Goal: Task Accomplishment & Management: Manage account settings

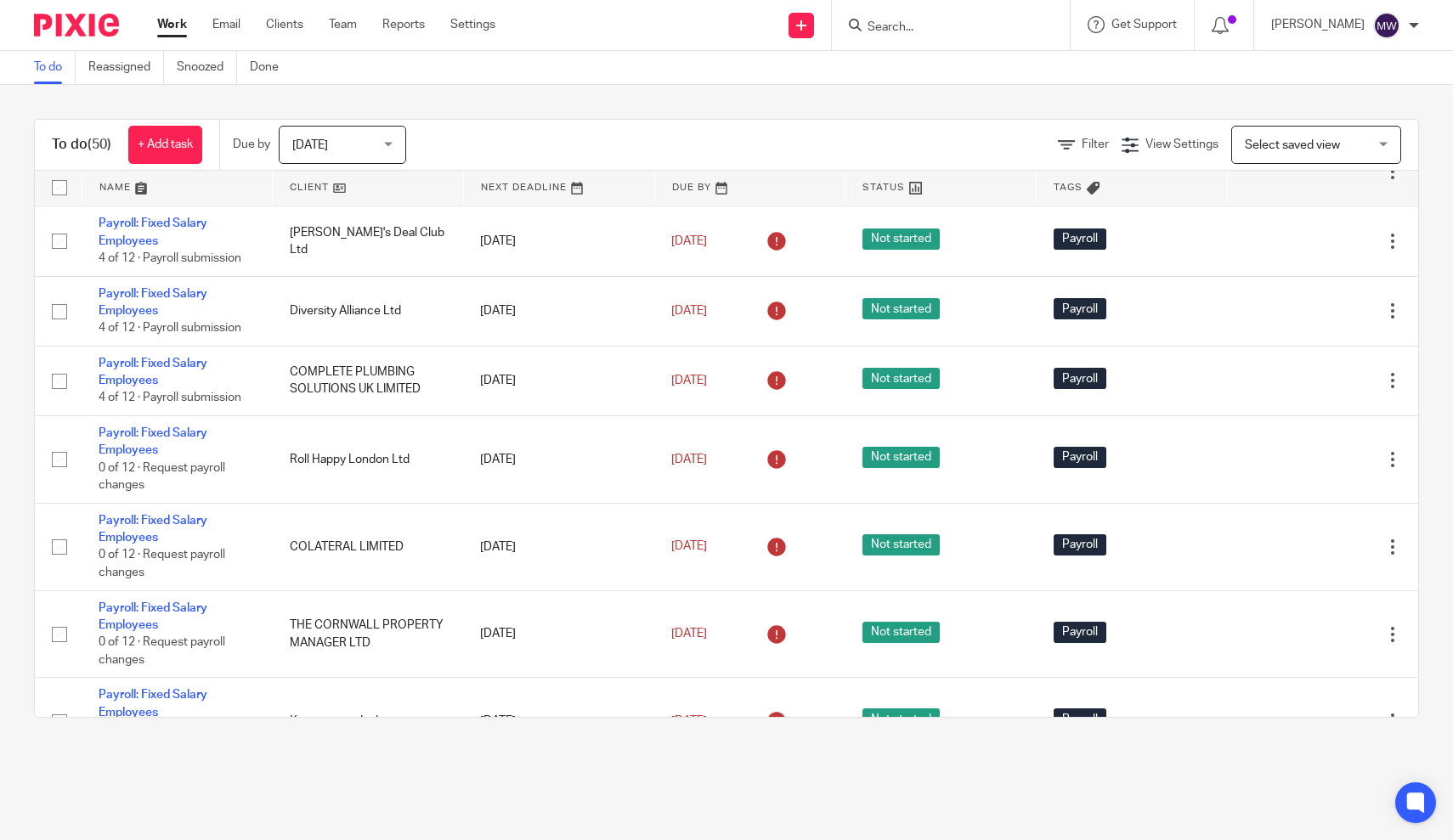
scroll to position [2710, 0]
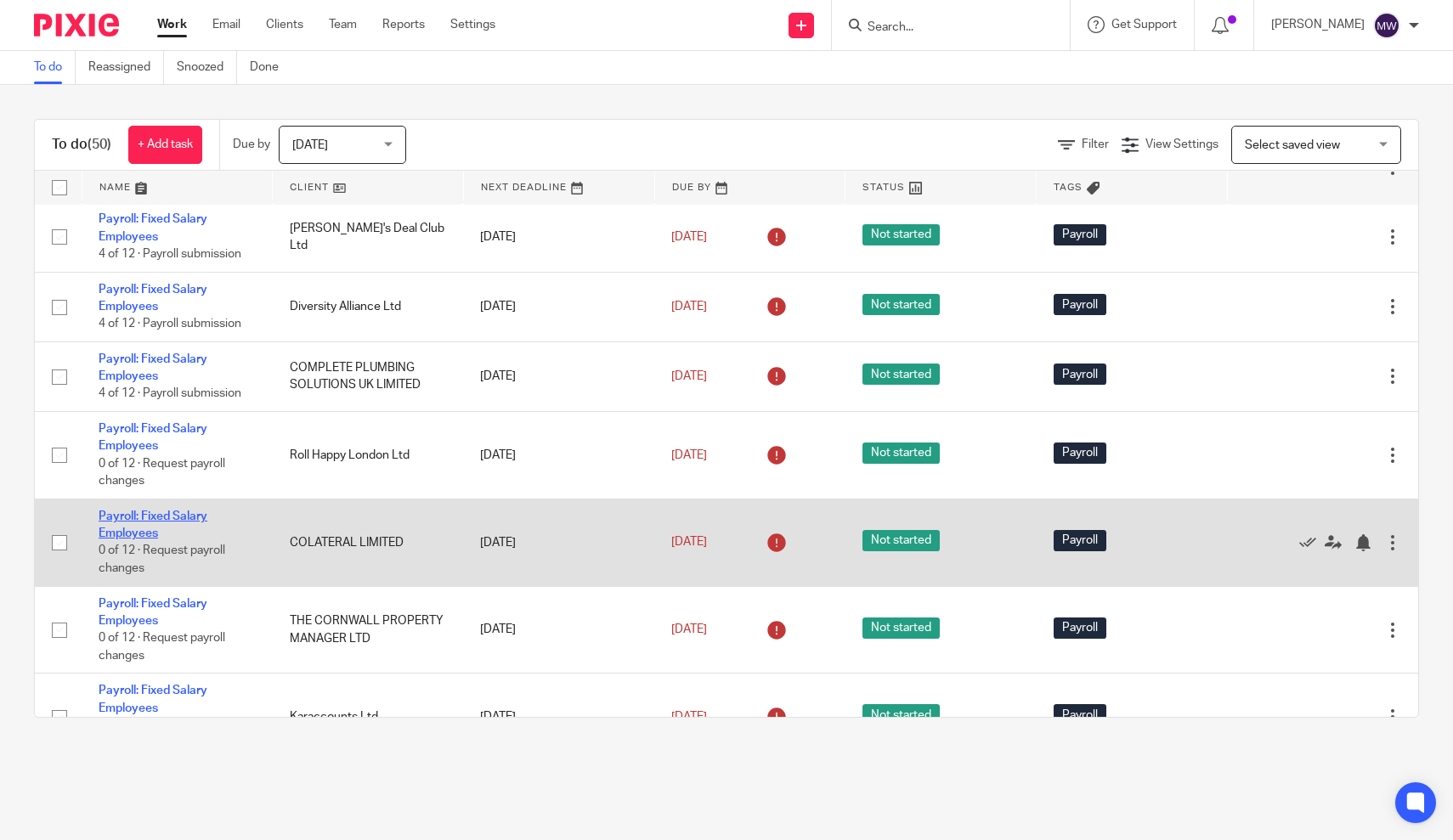
click at [128, 540] on link "Payroll: Fixed Salary Employees" at bounding box center [152, 525] width 108 height 29
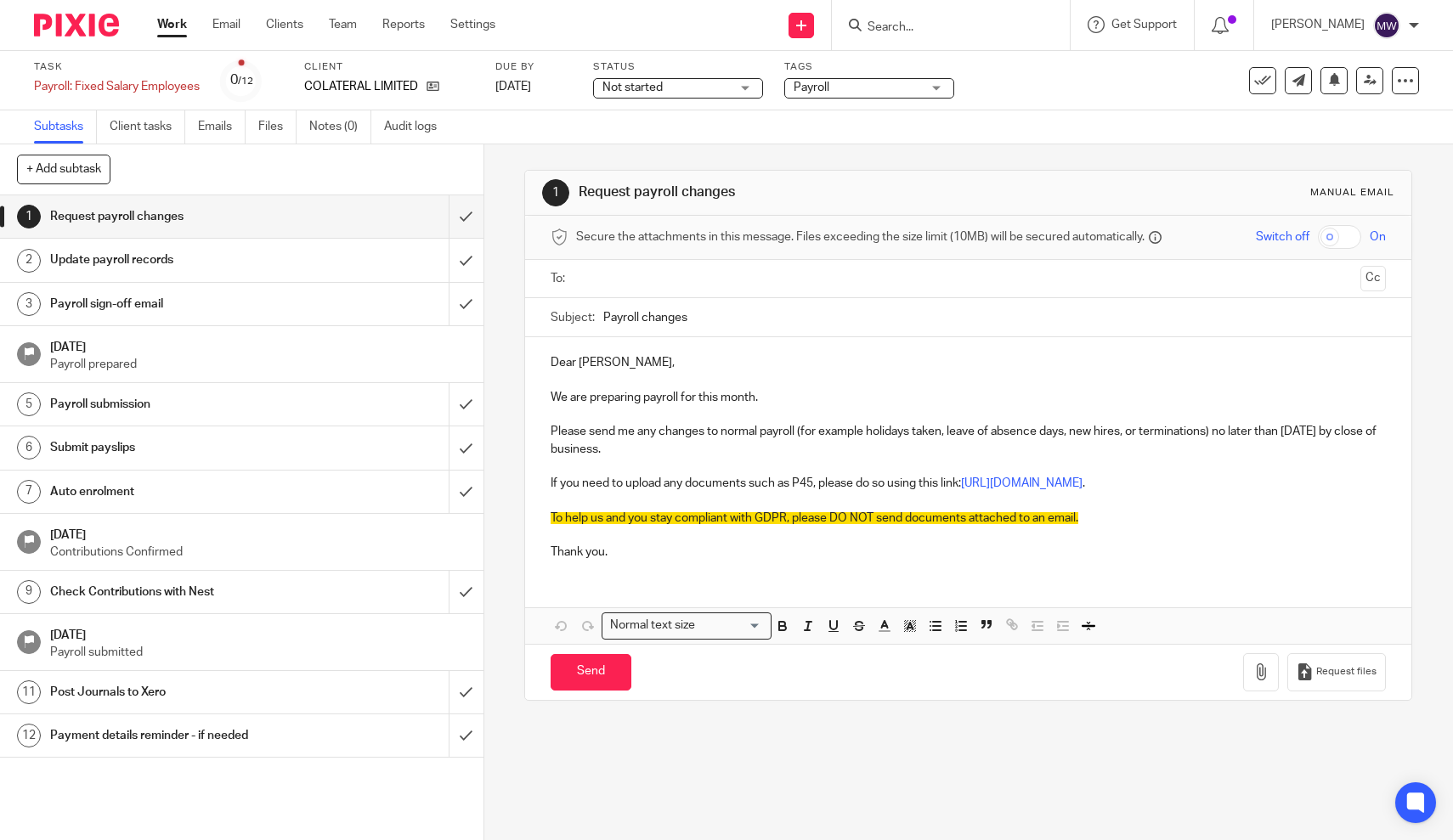
click at [680, 277] on input "text" at bounding box center [968, 279] width 771 height 20
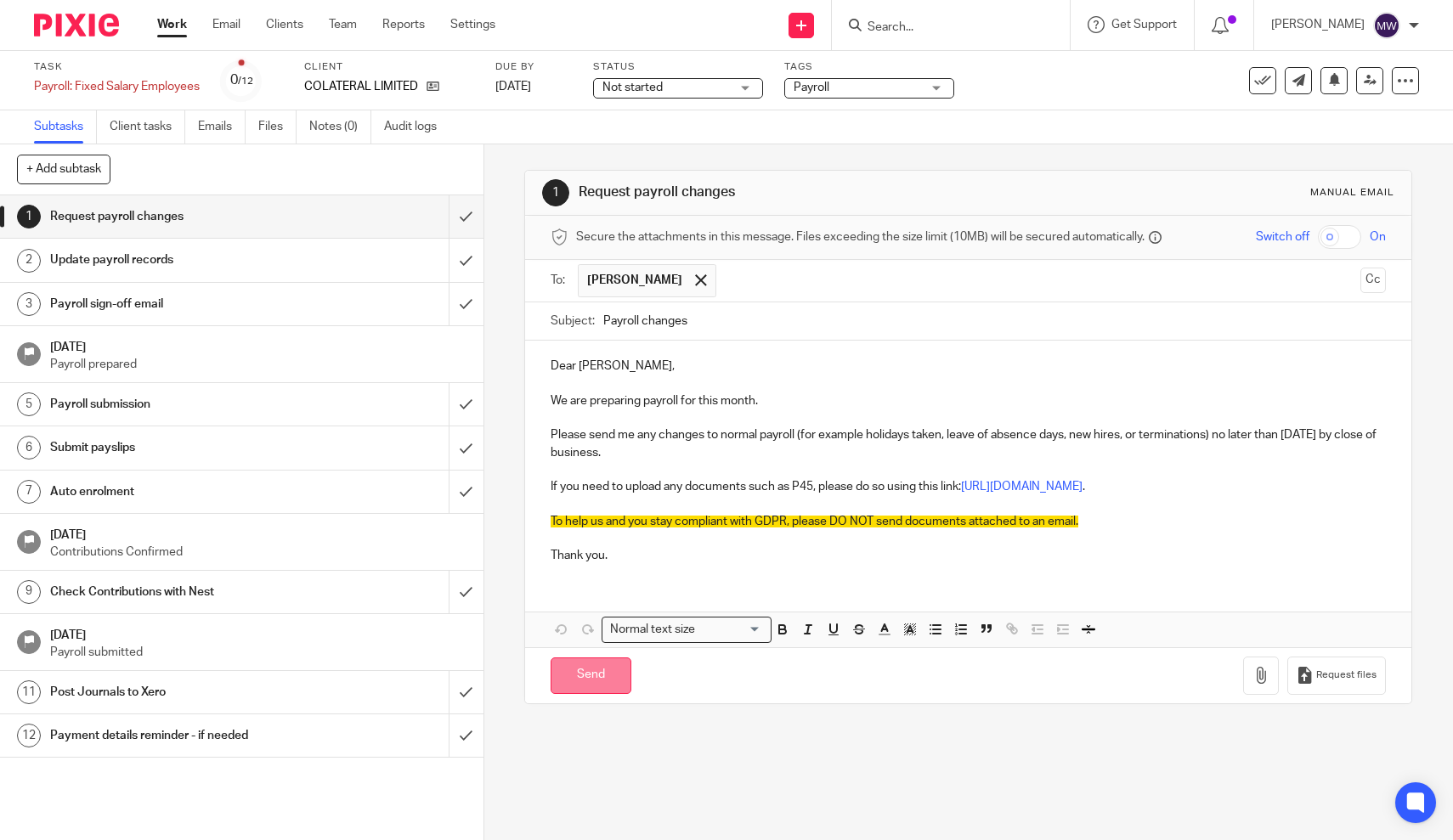
click at [582, 658] on input "Send" at bounding box center [591, 676] width 81 height 36
type input "Sent"
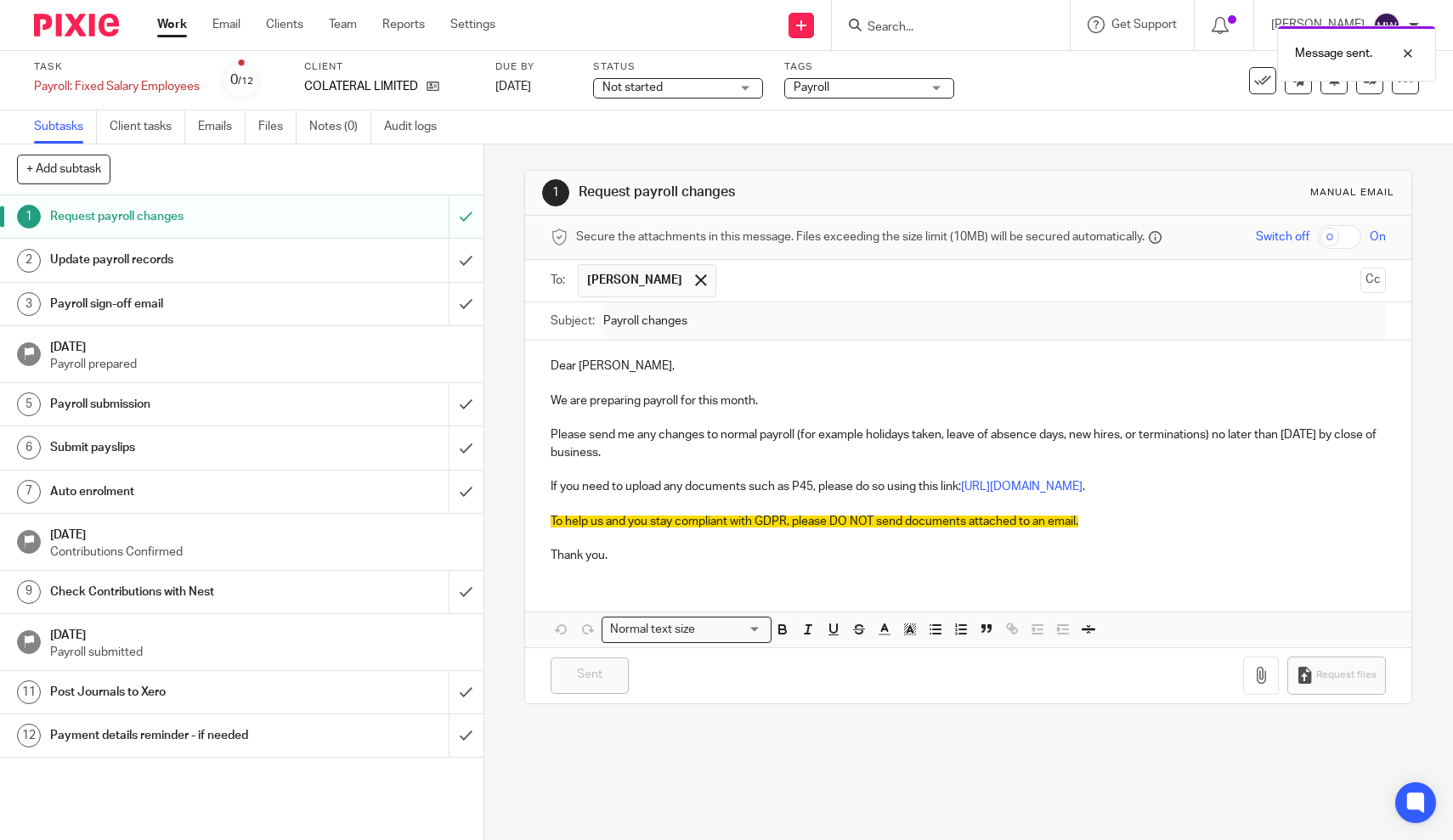
click at [177, 33] on link "Work" at bounding box center [172, 25] width 30 height 17
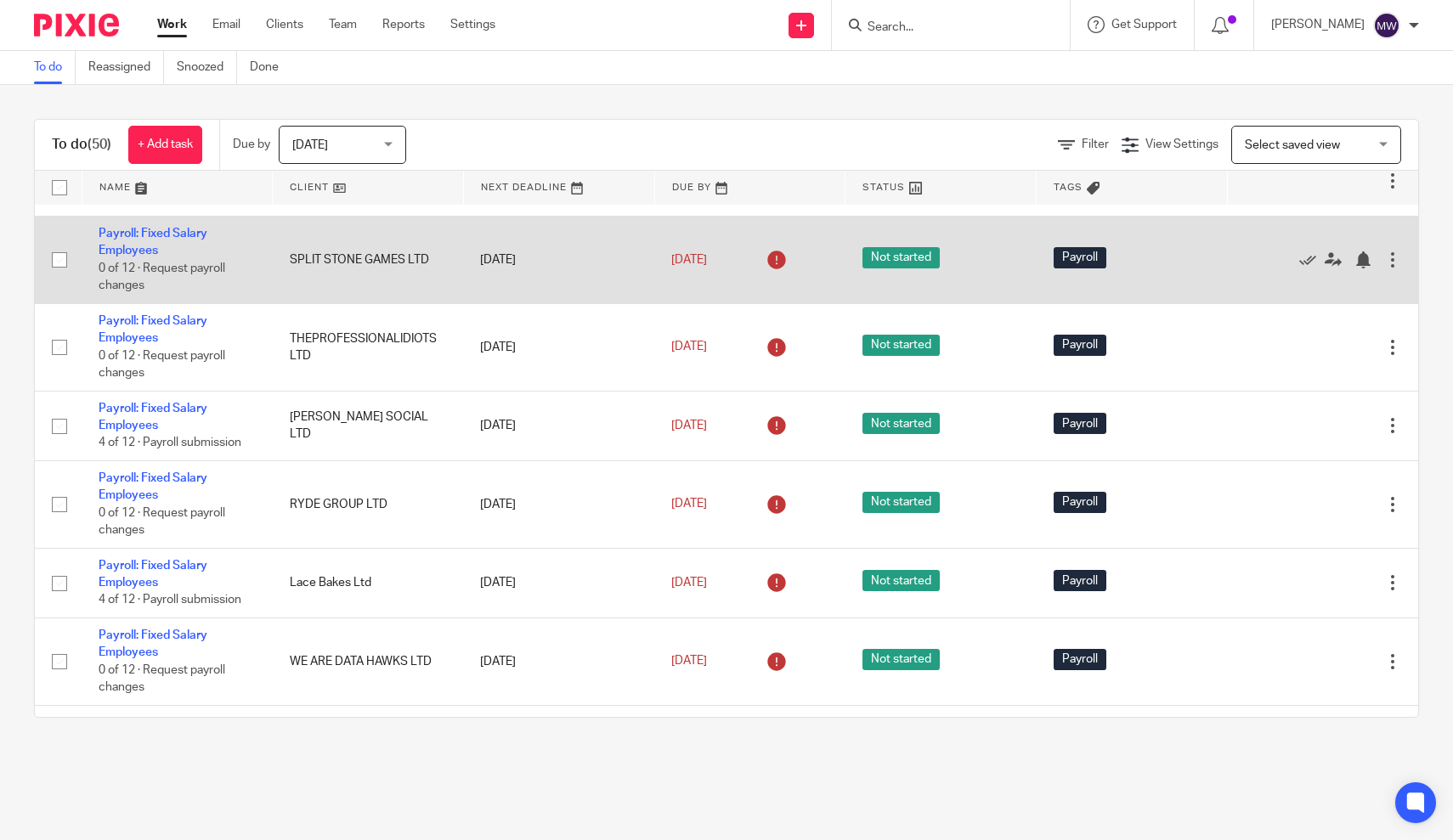
scroll to position [370, 0]
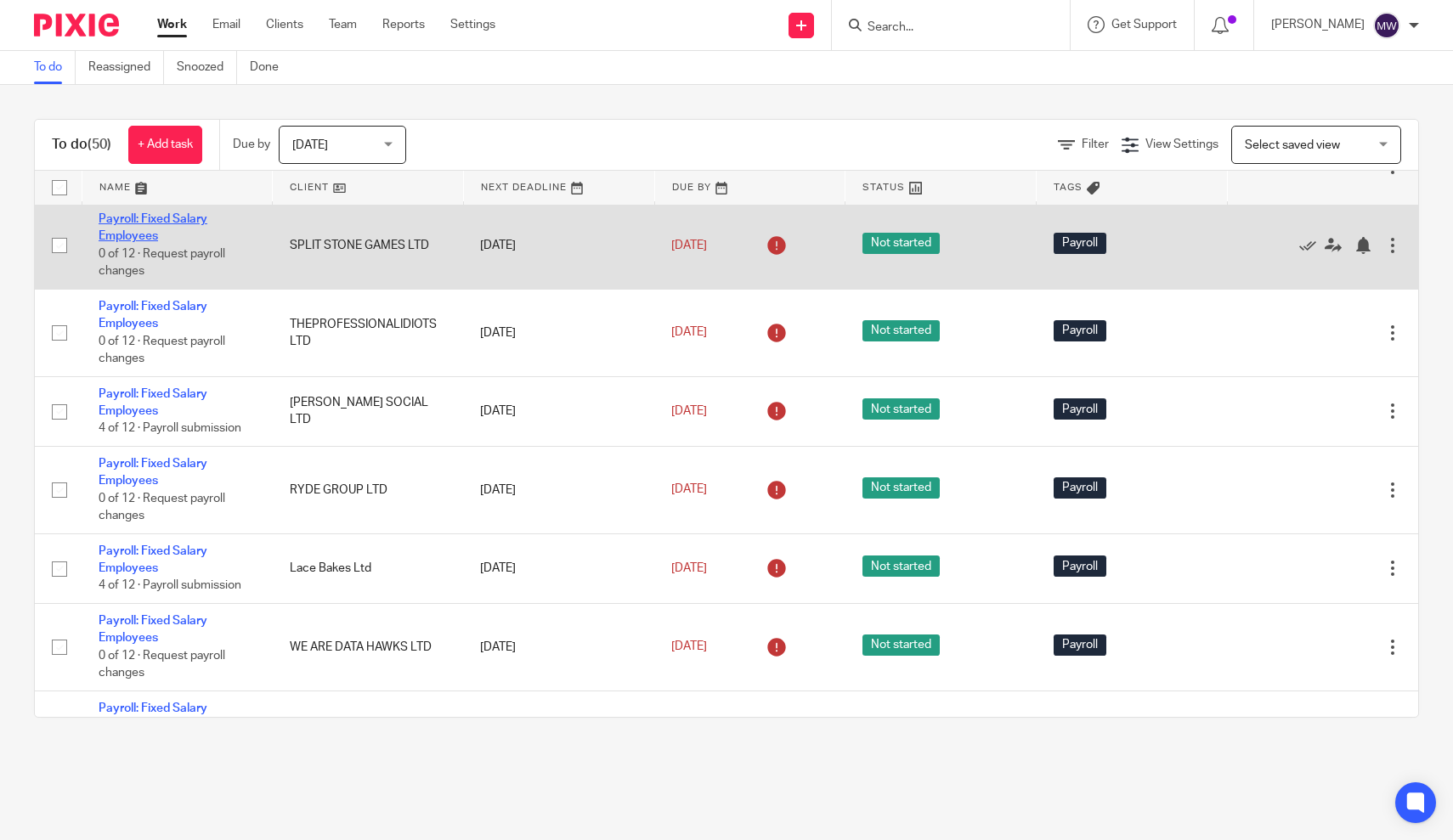
click at [152, 234] on link "Payroll: Fixed Salary Employees" at bounding box center [152, 228] width 108 height 29
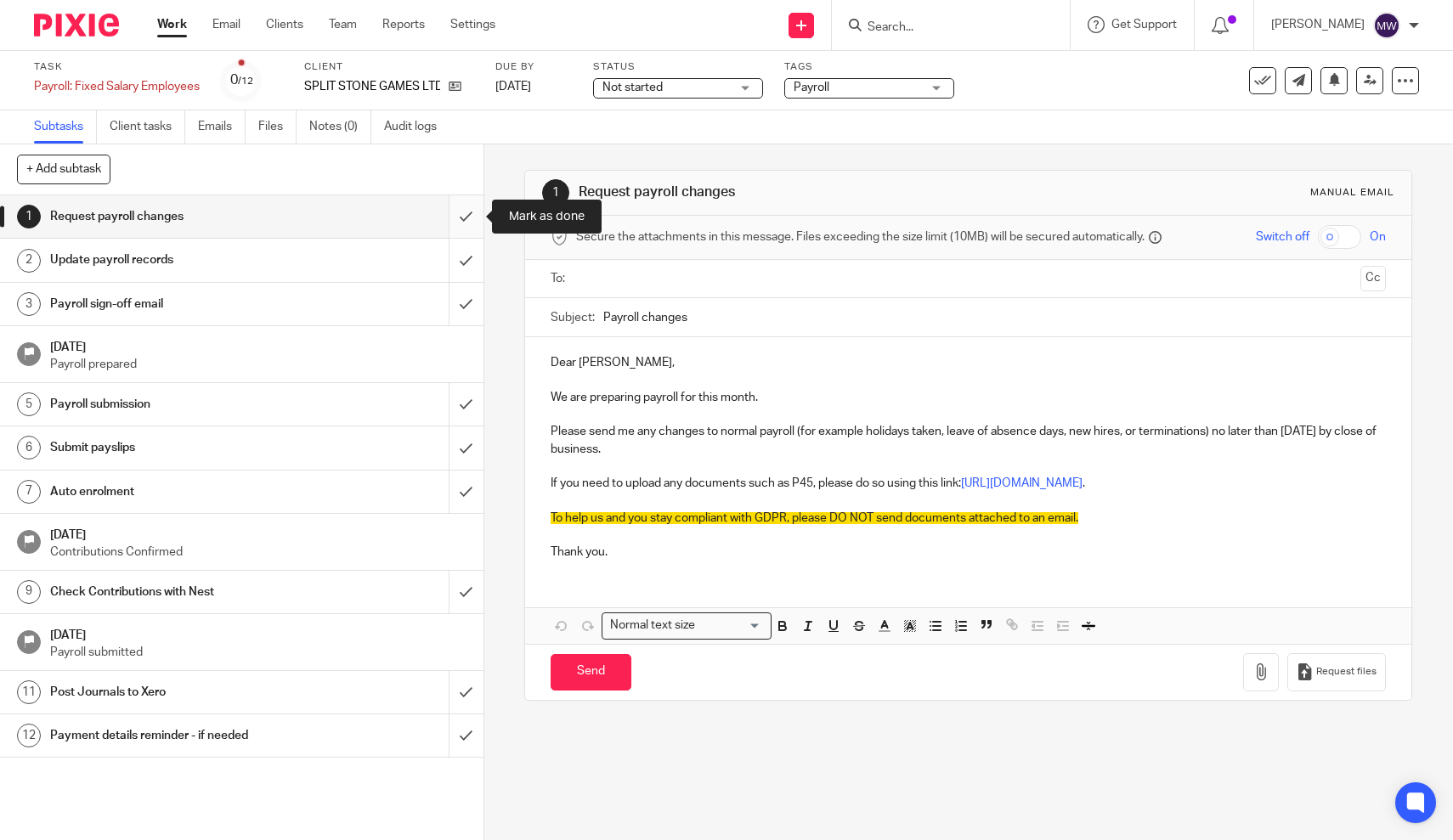
click at [463, 219] on input "submit" at bounding box center [242, 216] width 484 height 42
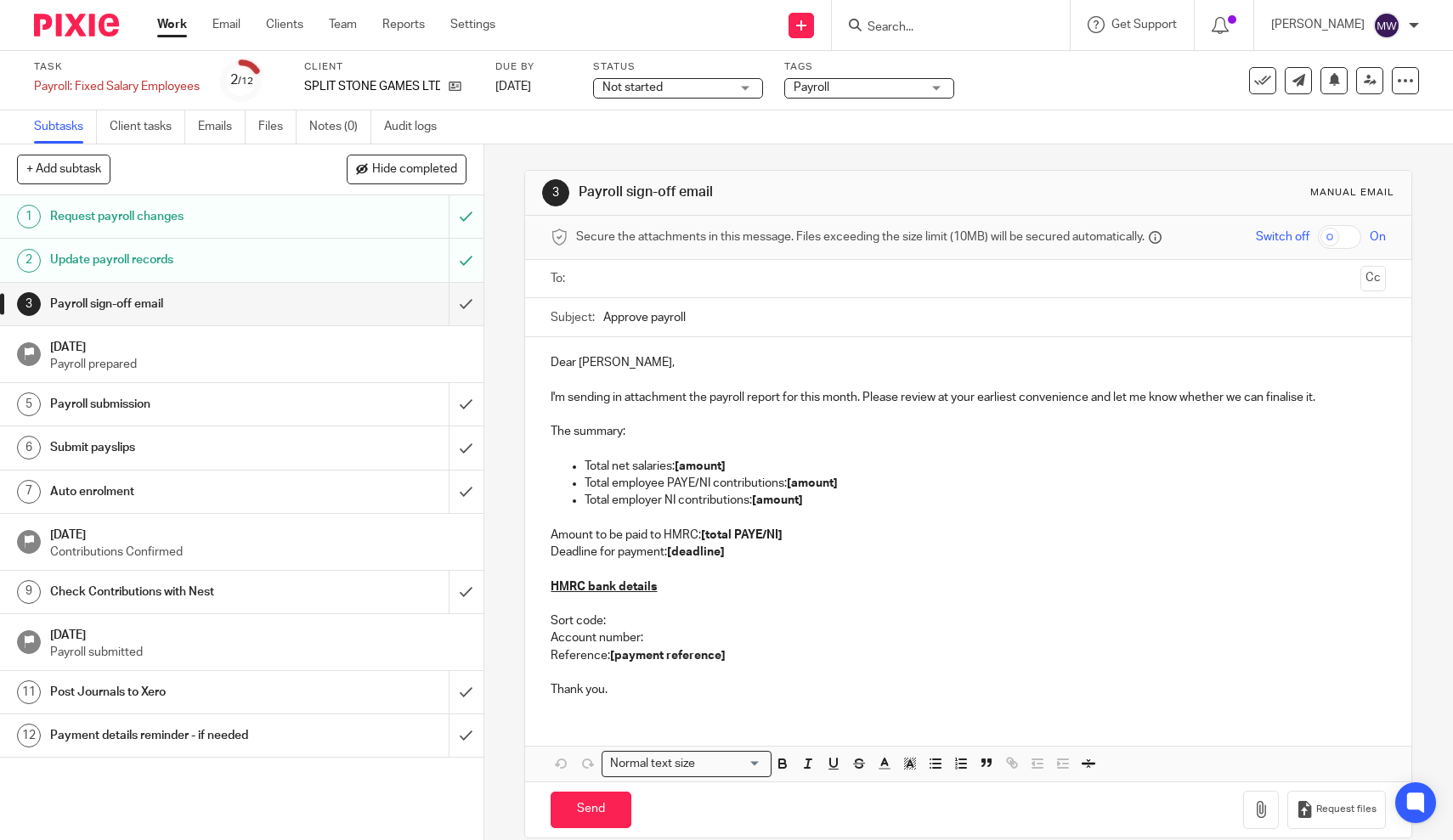
click at [467, 310] on input "submit" at bounding box center [242, 304] width 484 height 42
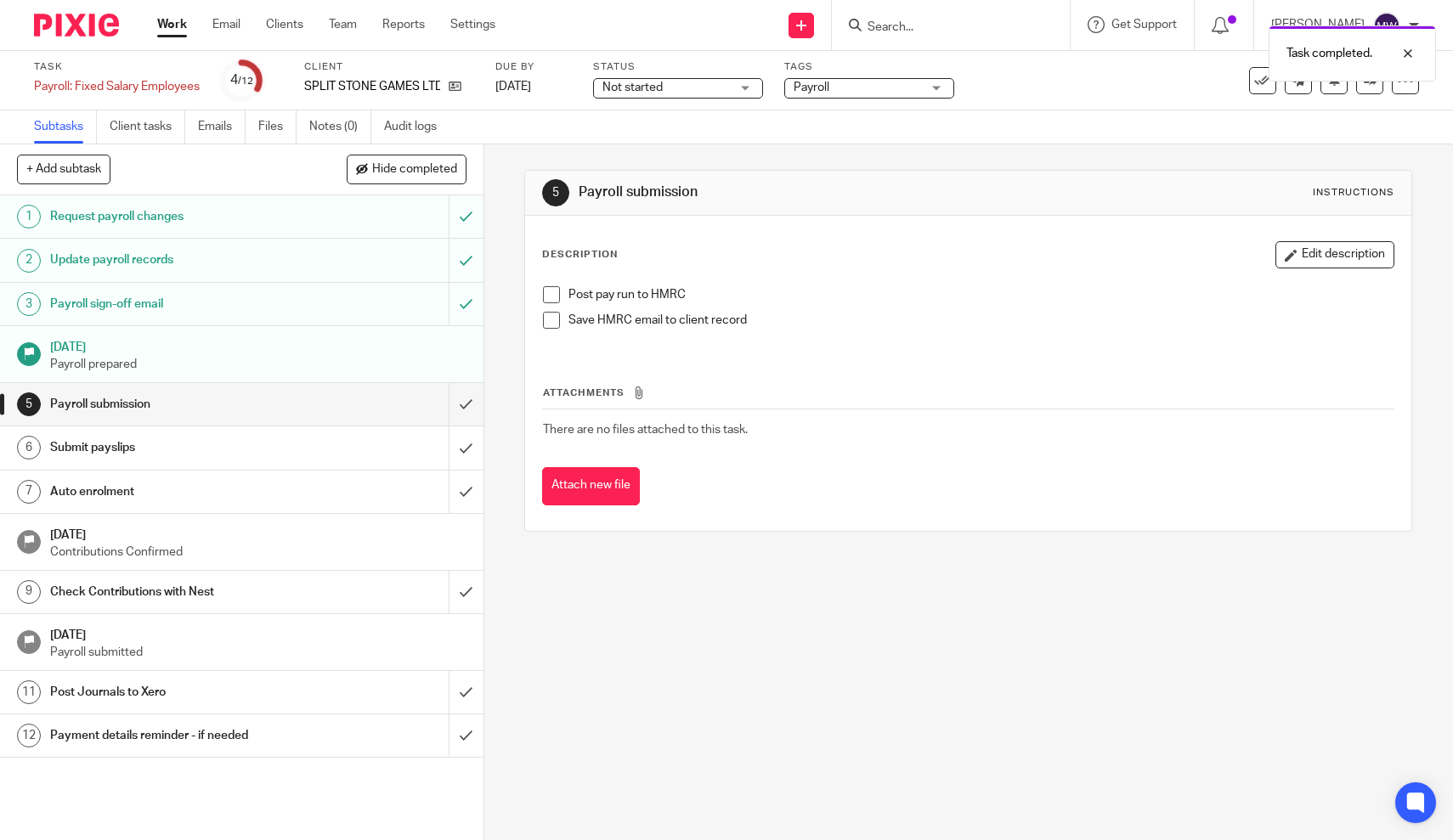
click at [551, 293] on span at bounding box center [552, 295] width 17 height 17
click at [170, 24] on link "Work" at bounding box center [172, 25] width 30 height 17
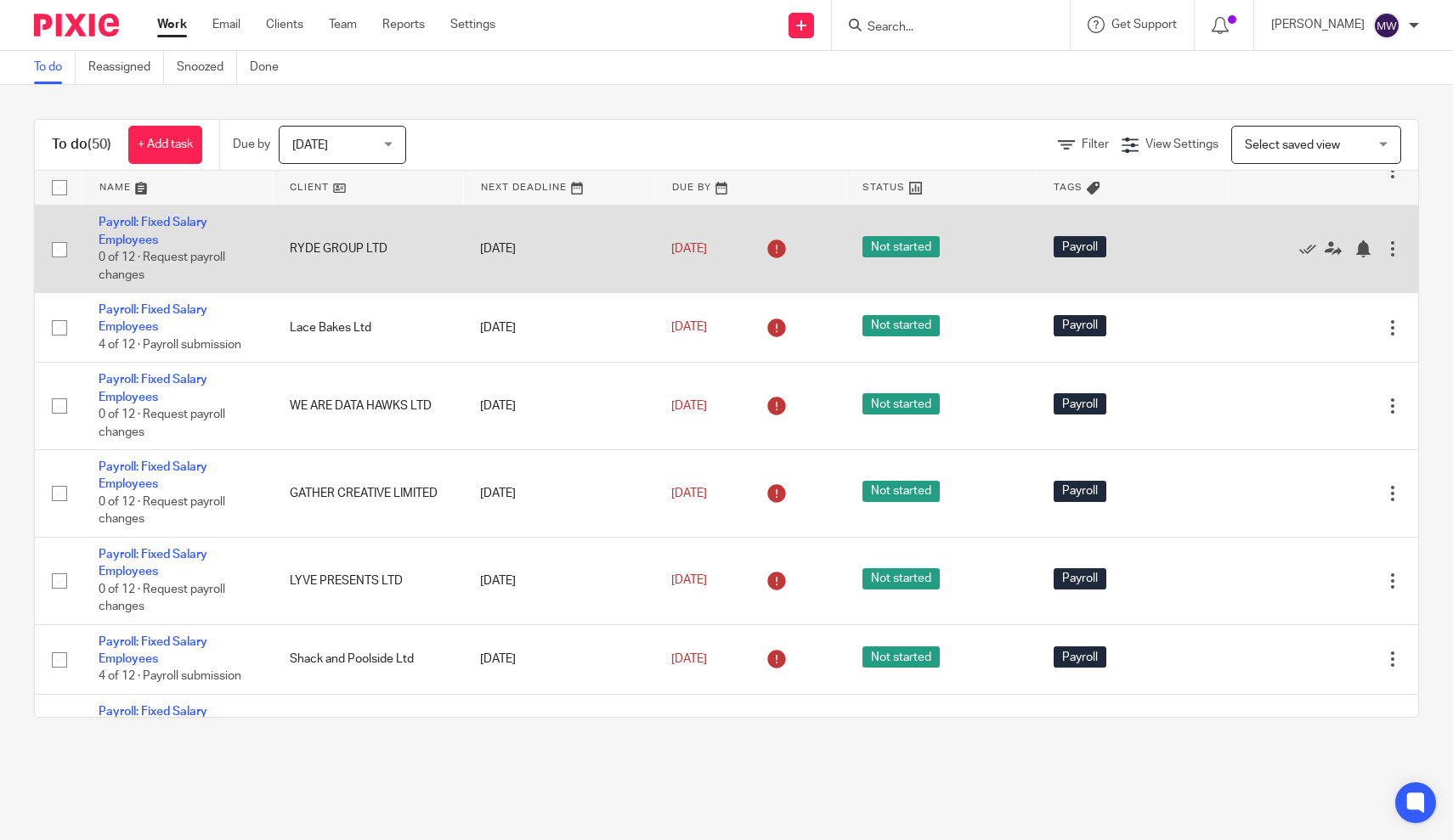
scroll to position [595, 0]
click at [129, 230] on link "Payroll: Fixed Salary Employees" at bounding box center [152, 231] width 108 height 29
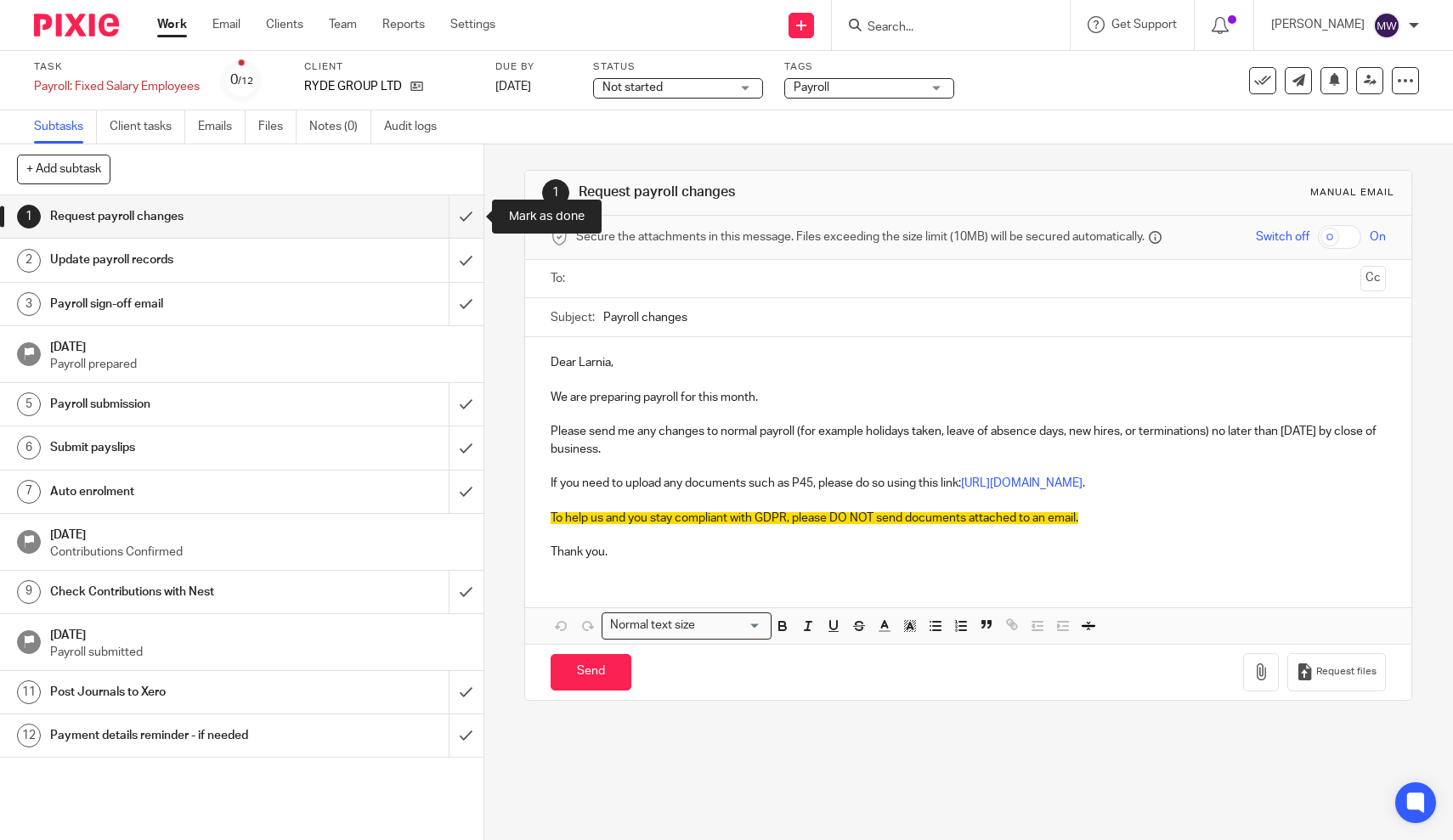
click at [473, 214] on input "submit" at bounding box center [242, 216] width 484 height 42
click at [462, 266] on input "submit" at bounding box center [242, 259] width 484 height 42
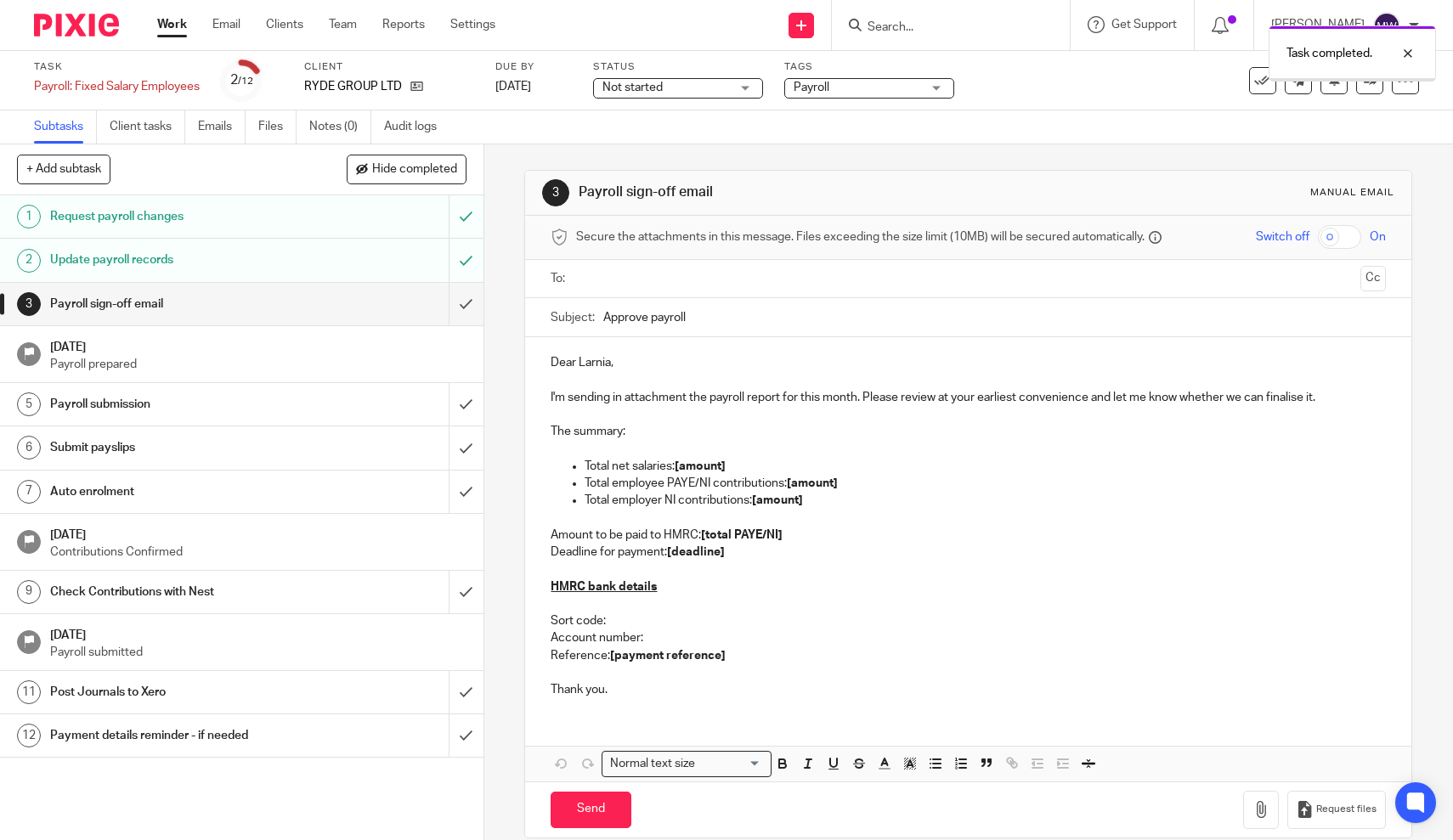
click at [465, 306] on input "submit" at bounding box center [242, 304] width 484 height 42
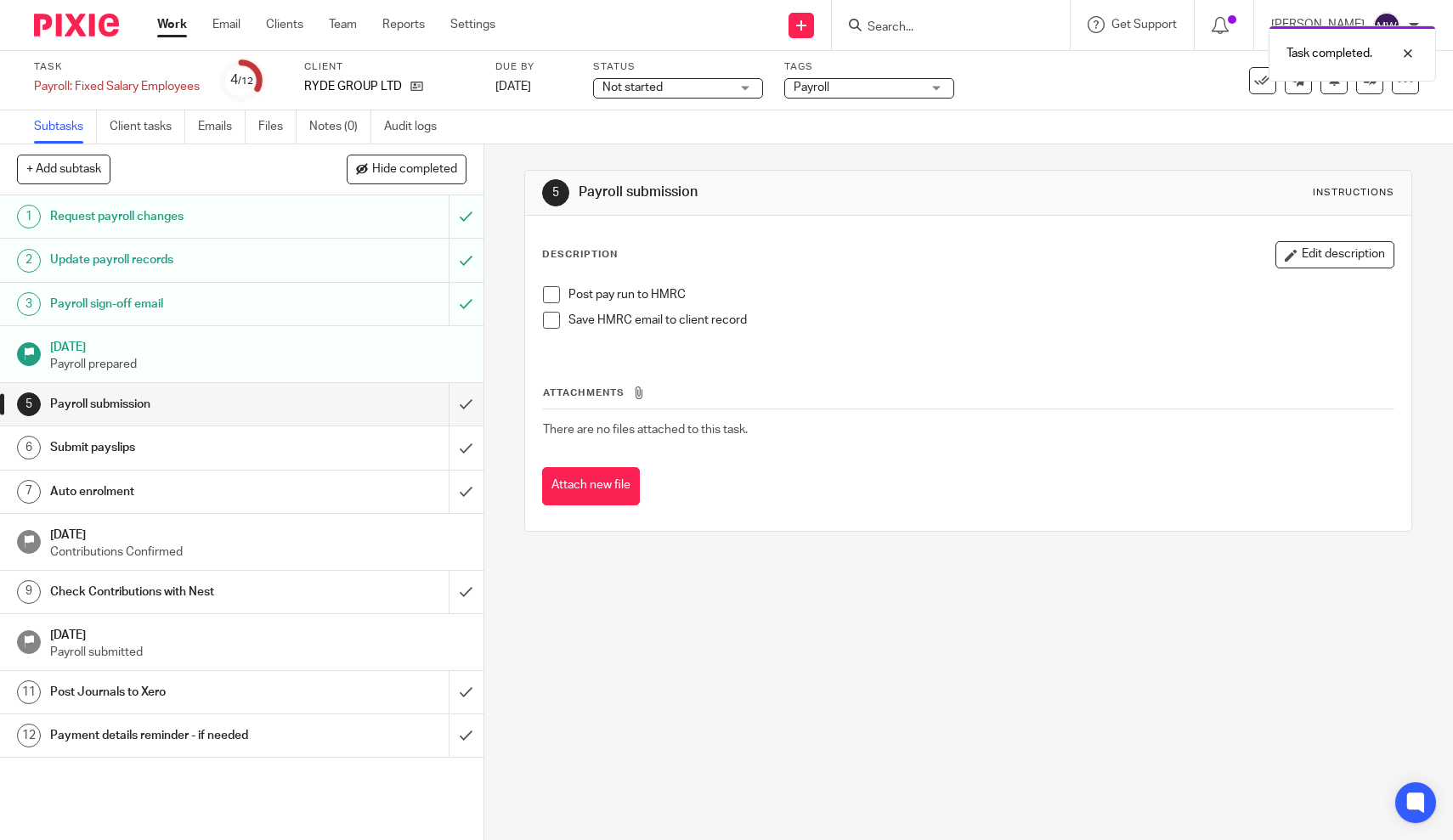
click at [553, 297] on span at bounding box center [552, 295] width 17 height 17
click at [471, 442] on input "submit" at bounding box center [242, 448] width 484 height 42
click at [464, 490] on input "submit" at bounding box center [242, 491] width 484 height 42
click at [469, 593] on input "submit" at bounding box center [242, 591] width 484 height 42
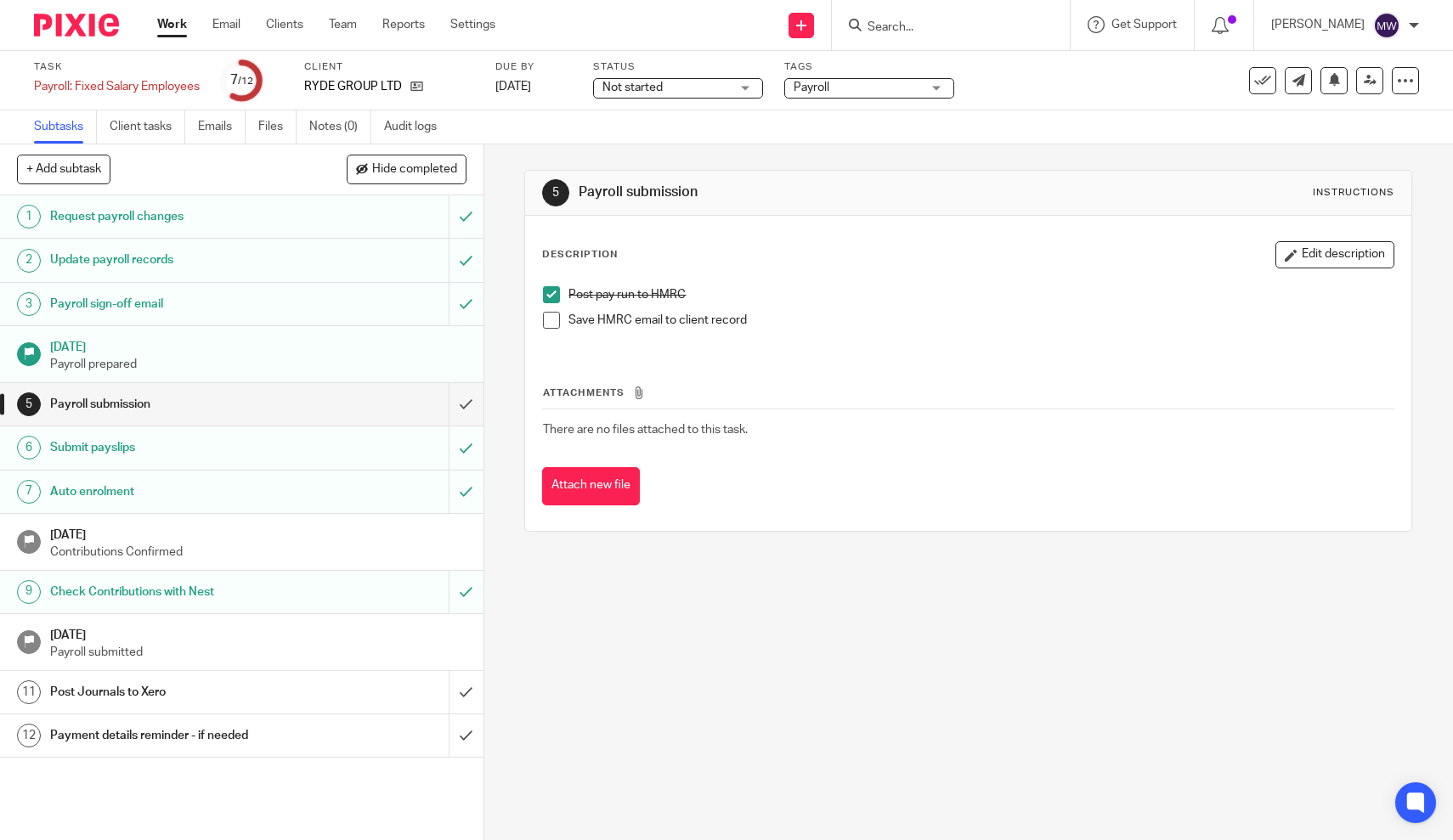
click at [295, 714] on link "12 Payment details reminder - if needed" at bounding box center [224, 735] width 448 height 42
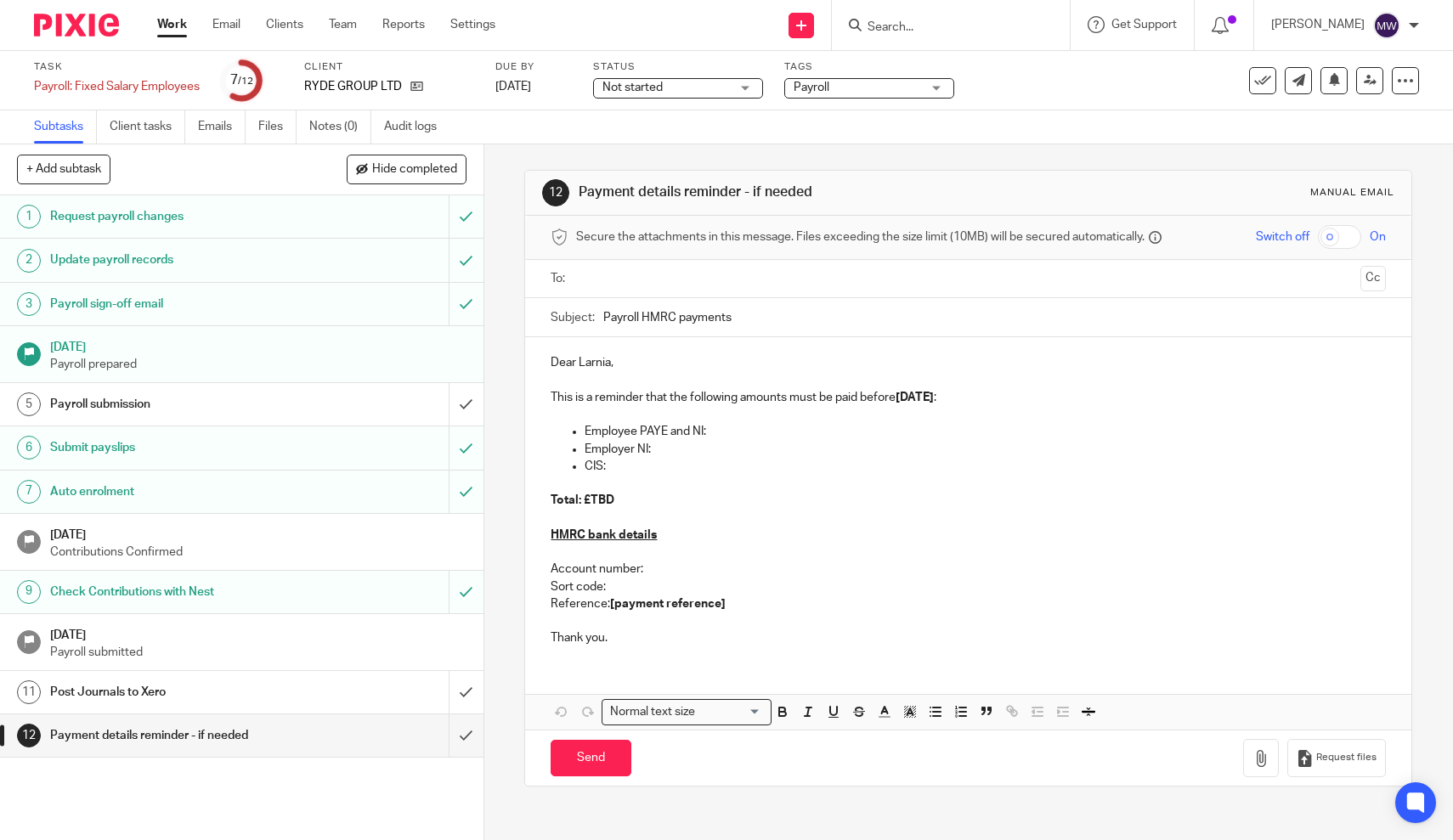
click at [650, 287] on input "text" at bounding box center [968, 279] width 771 height 20
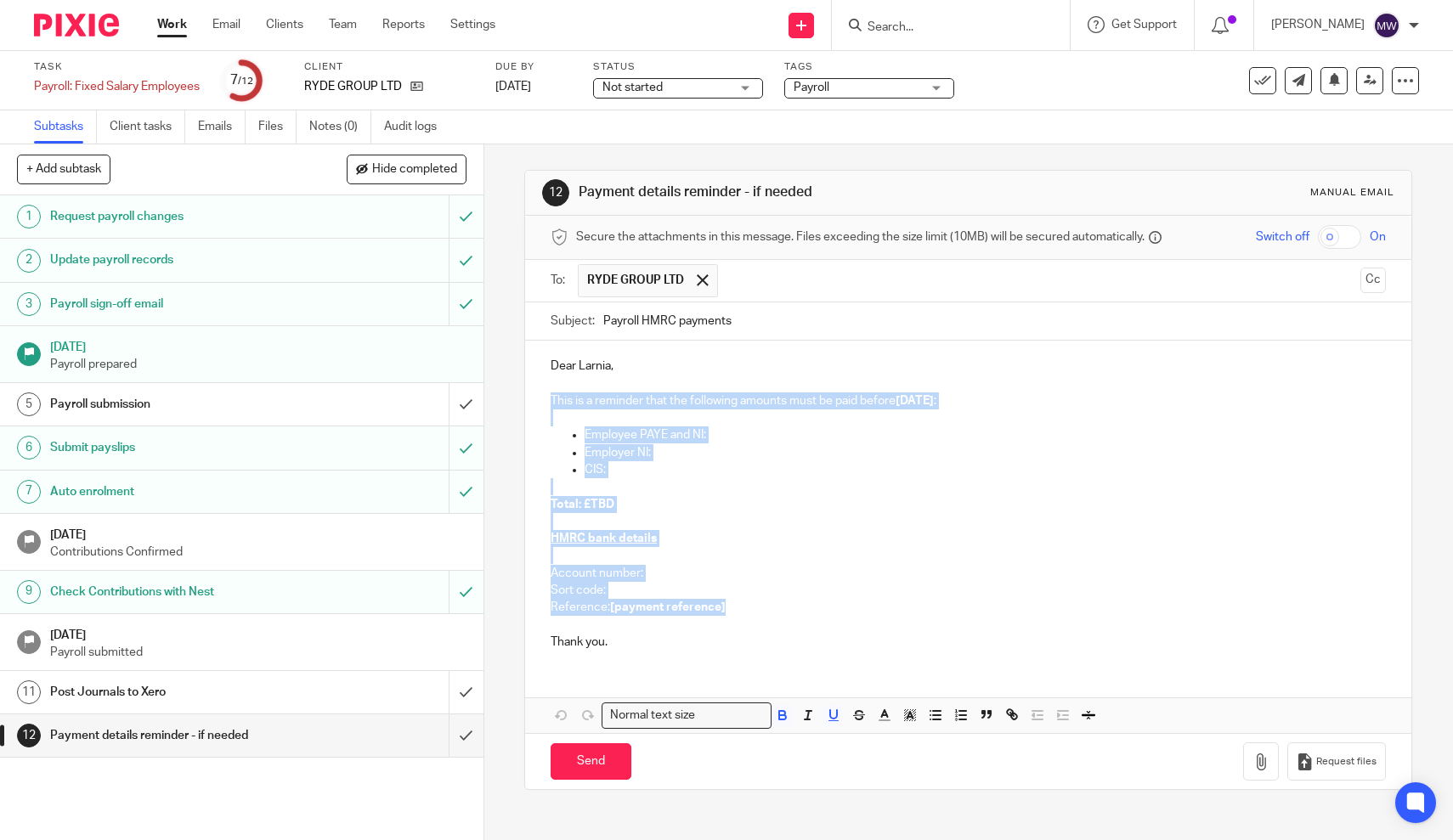
drag, startPoint x: 735, startPoint y: 596, endPoint x: 540, endPoint y: 404, distance: 273.7
click at [540, 404] on div "Dear Larnia, This is a reminder that the following amounts must be paid before …" at bounding box center [968, 502] width 886 height 323
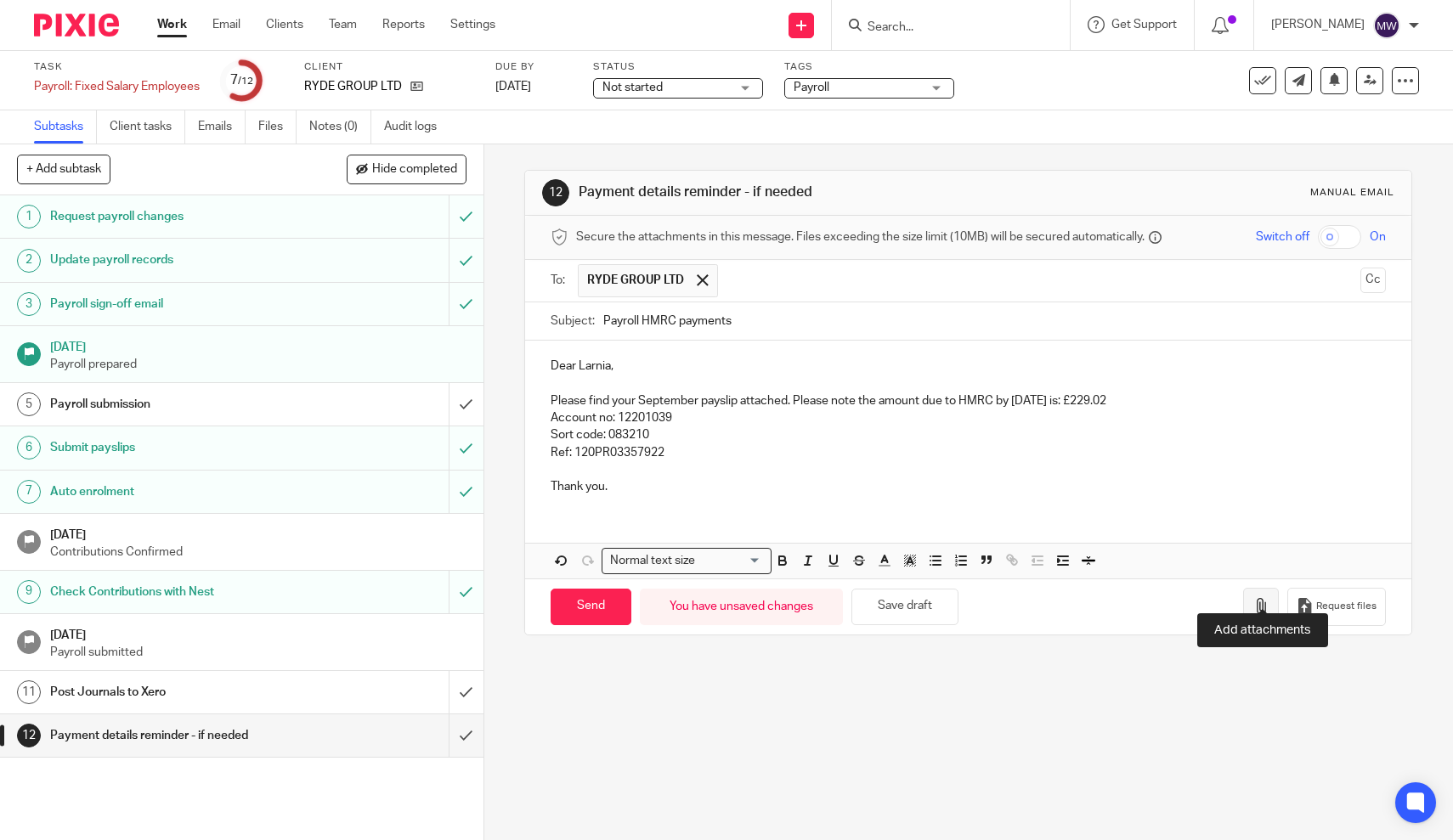
click at [1258, 598] on icon "button" at bounding box center [1261, 607] width 17 height 17
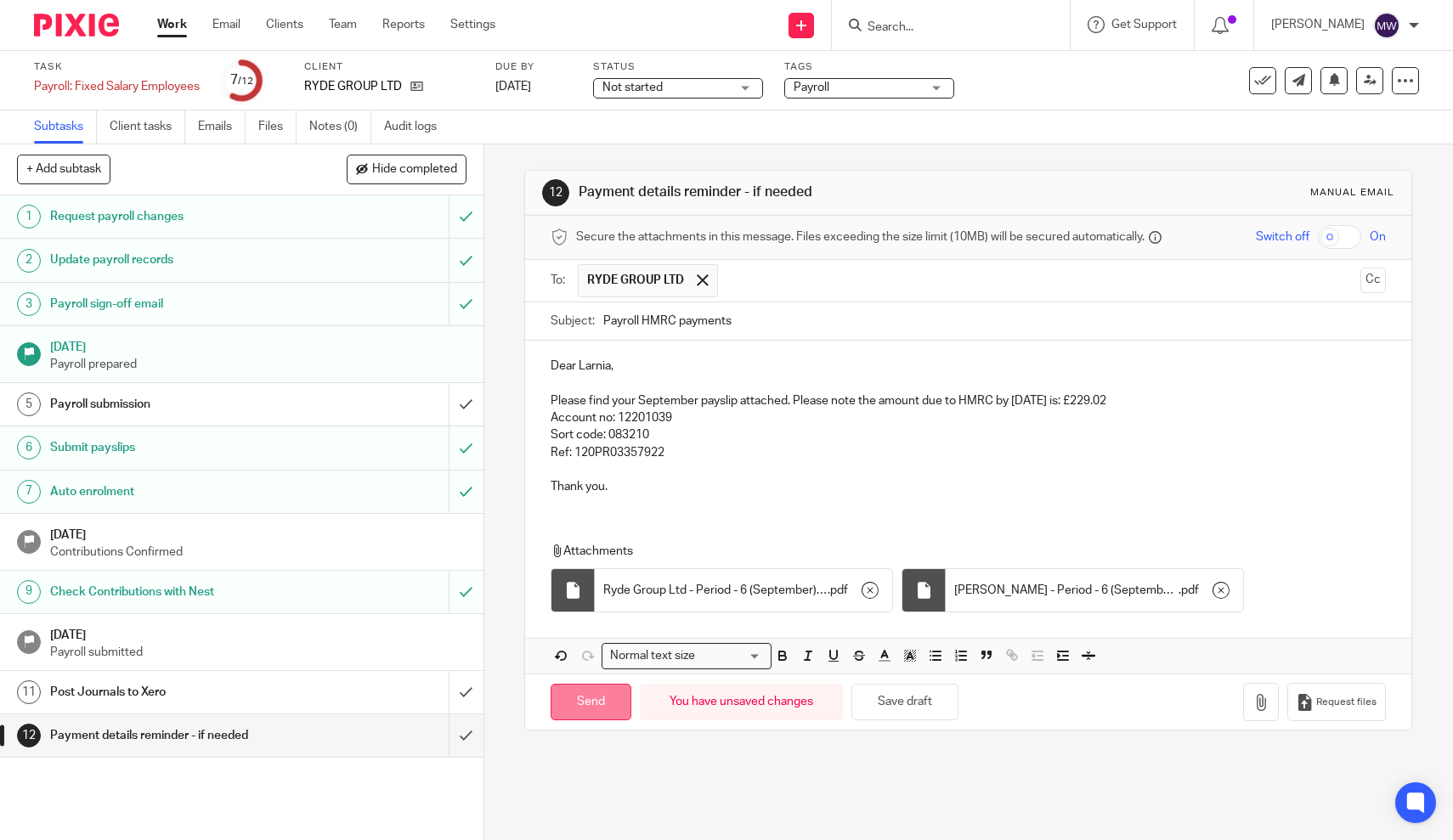
click at [580, 684] on input "Send" at bounding box center [591, 702] width 81 height 36
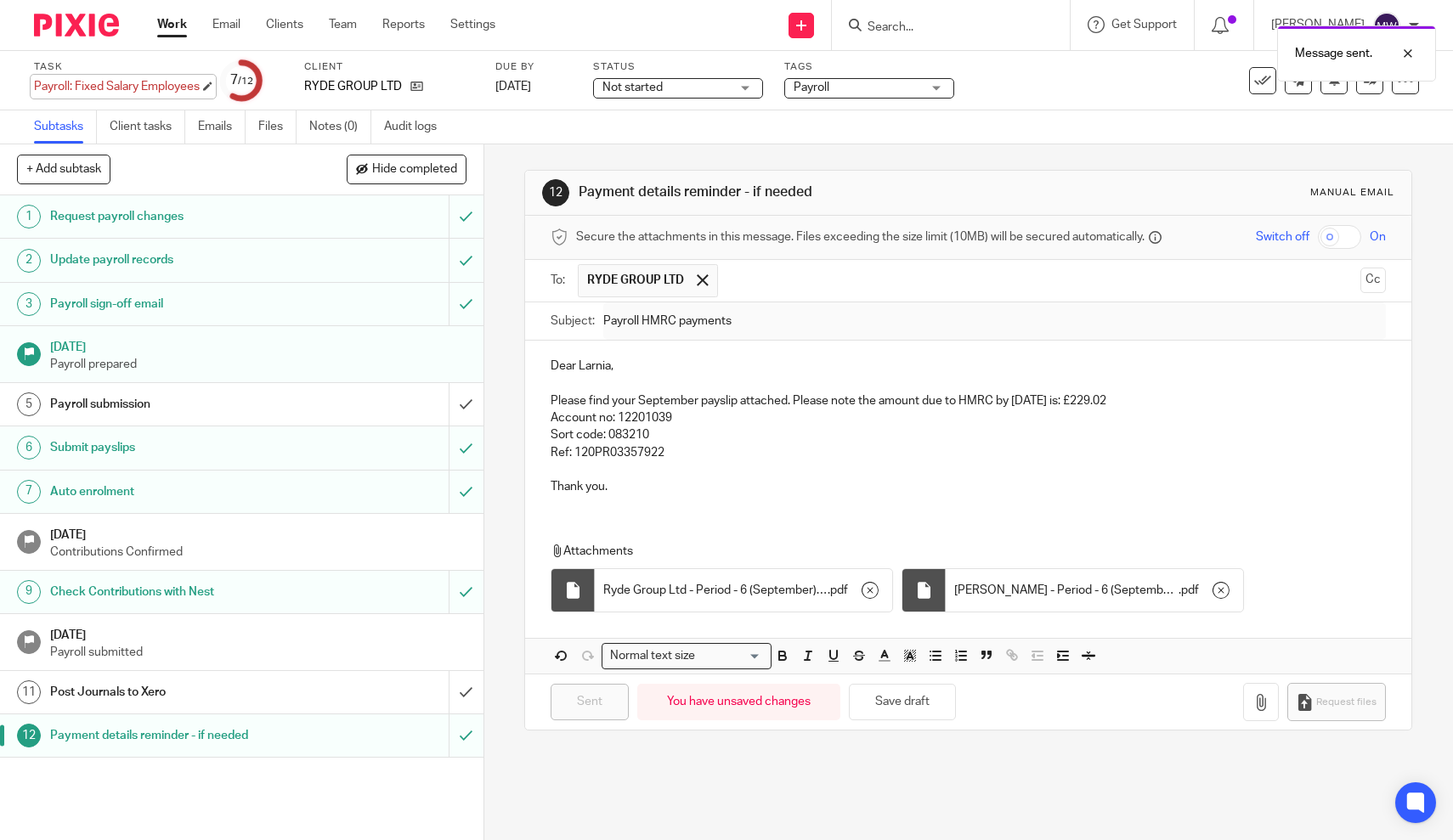
type input "Sent"
click at [176, 29] on link "Work" at bounding box center [172, 25] width 30 height 17
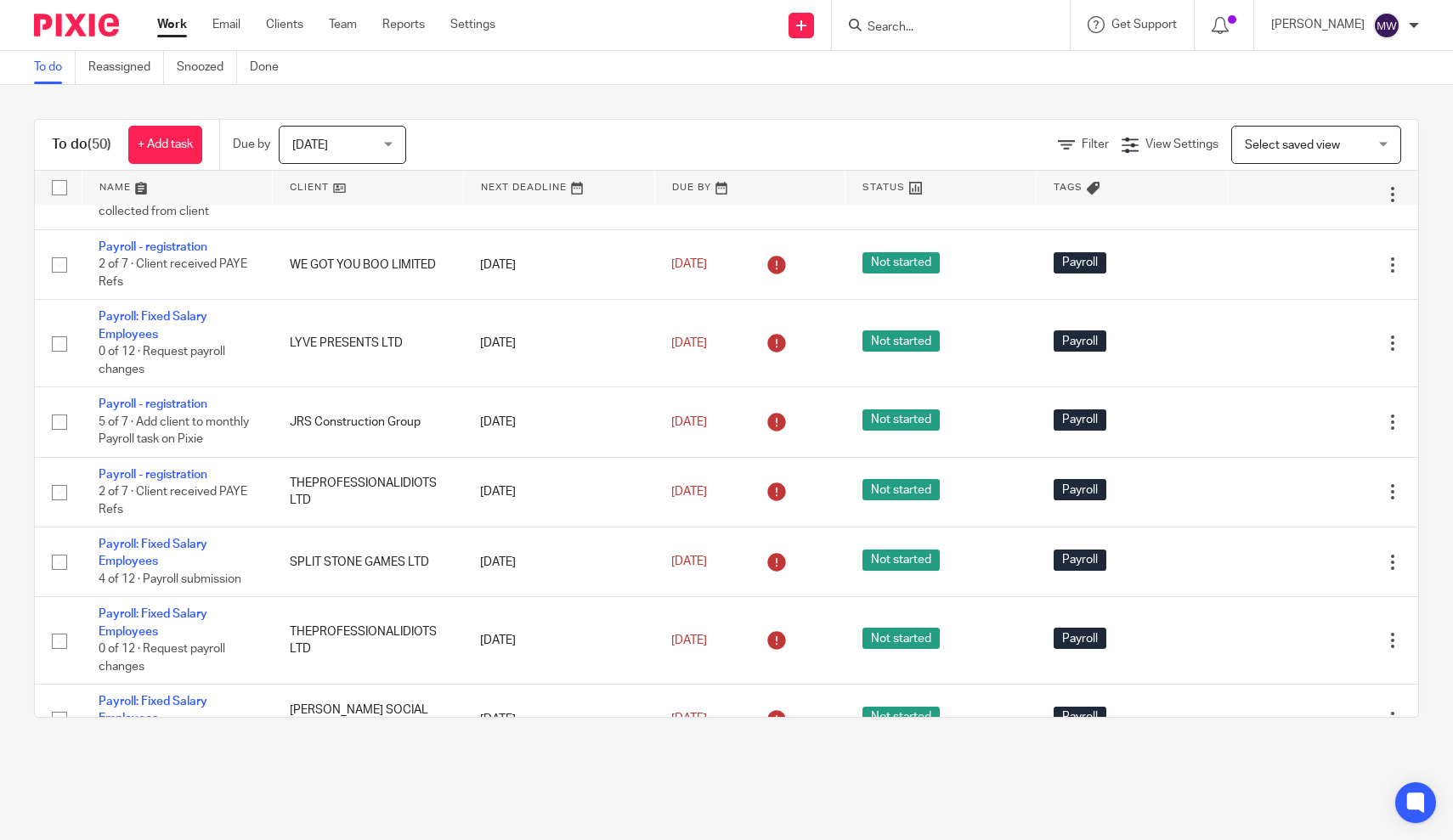
scroll to position [43, 0]
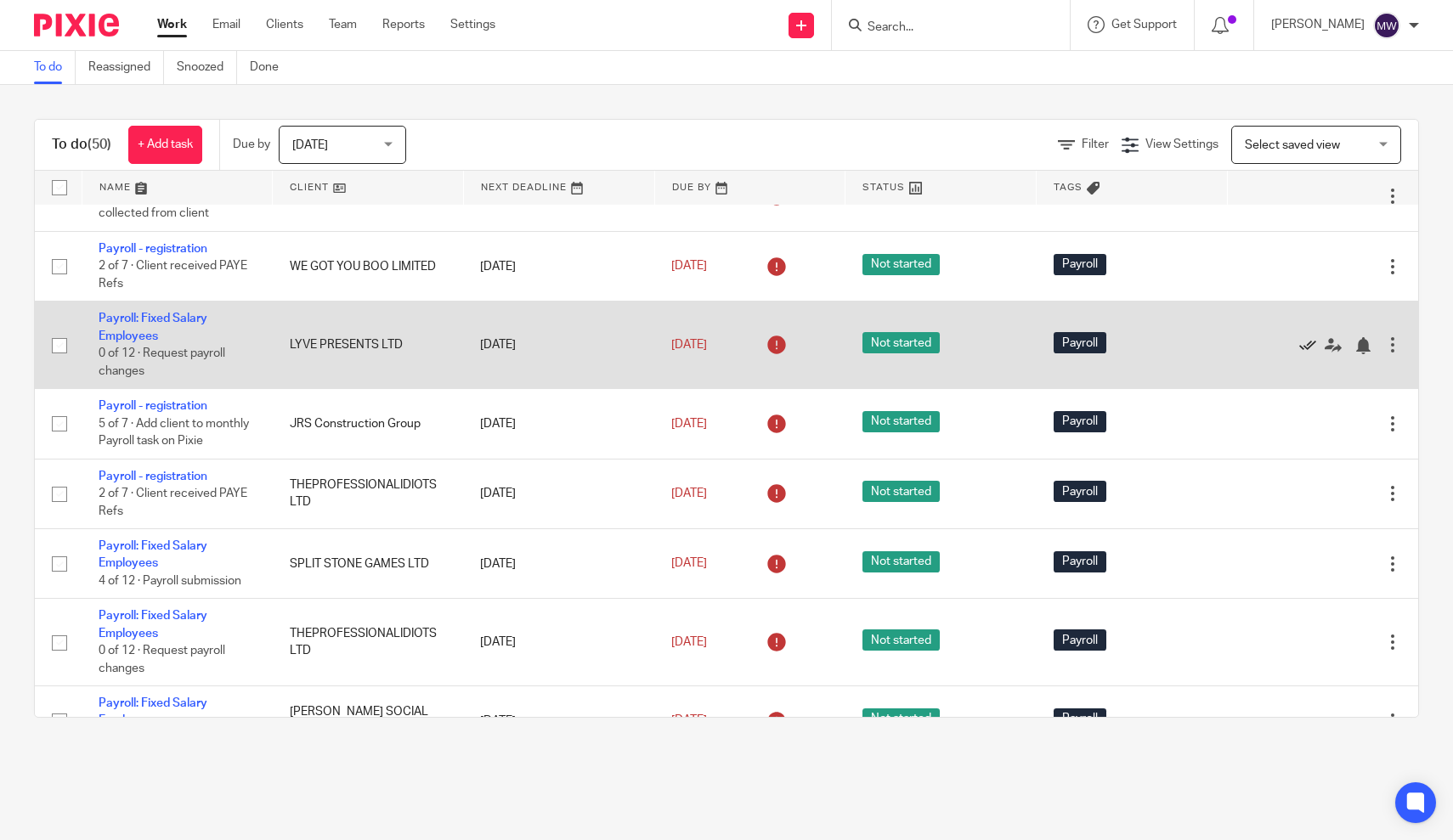
click at [1302, 351] on icon at bounding box center [1308, 346] width 17 height 17
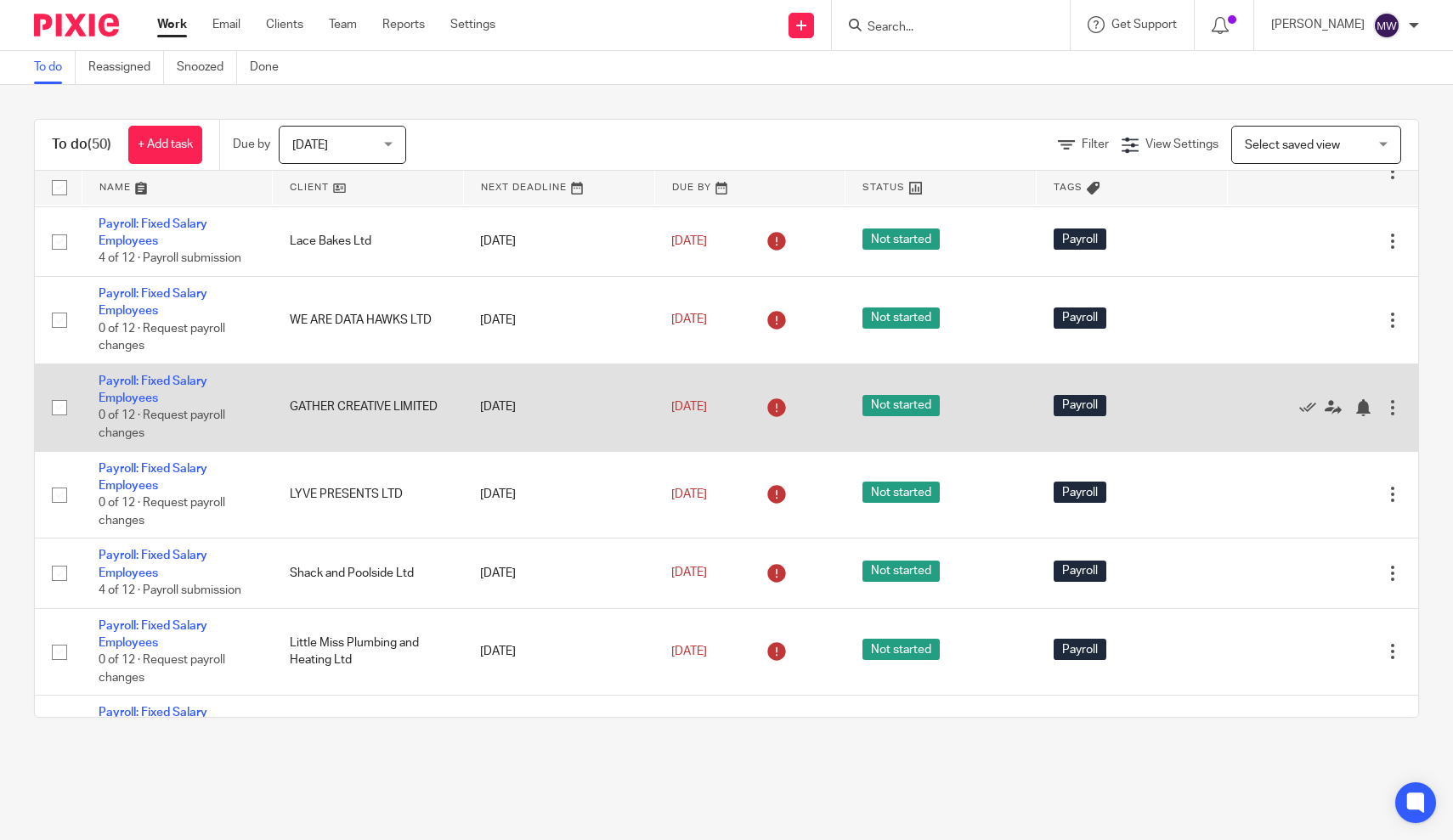
scroll to position [574, 0]
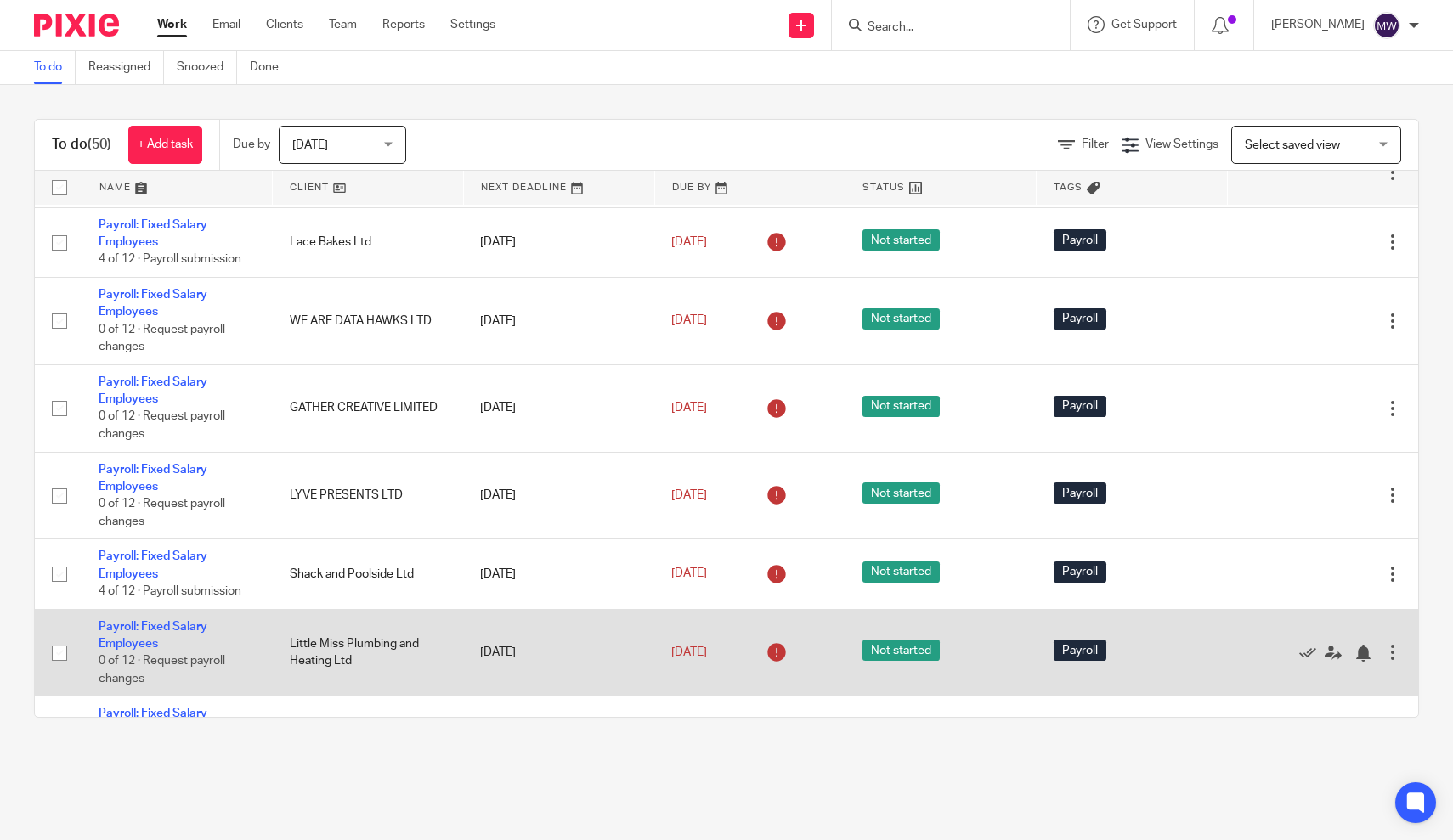
click at [109, 643] on td "Payroll: Fixed Salary Employees 0 of 12 · Request payroll changes" at bounding box center [177, 653] width 191 height 88
click at [113, 650] on link "Payroll: Fixed Salary Employees" at bounding box center [152, 636] width 108 height 29
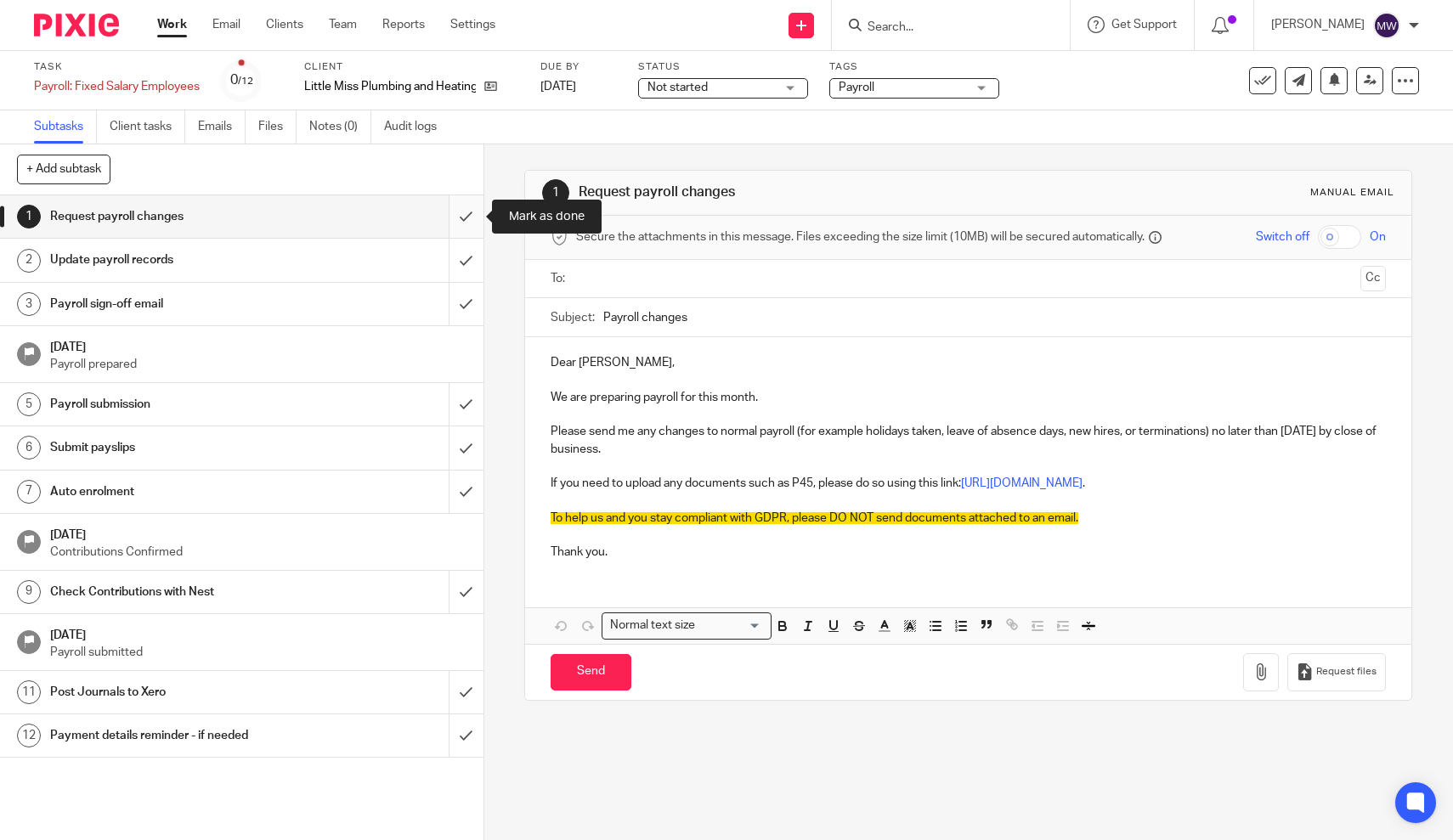
click at [461, 217] on input "submit" at bounding box center [242, 216] width 484 height 42
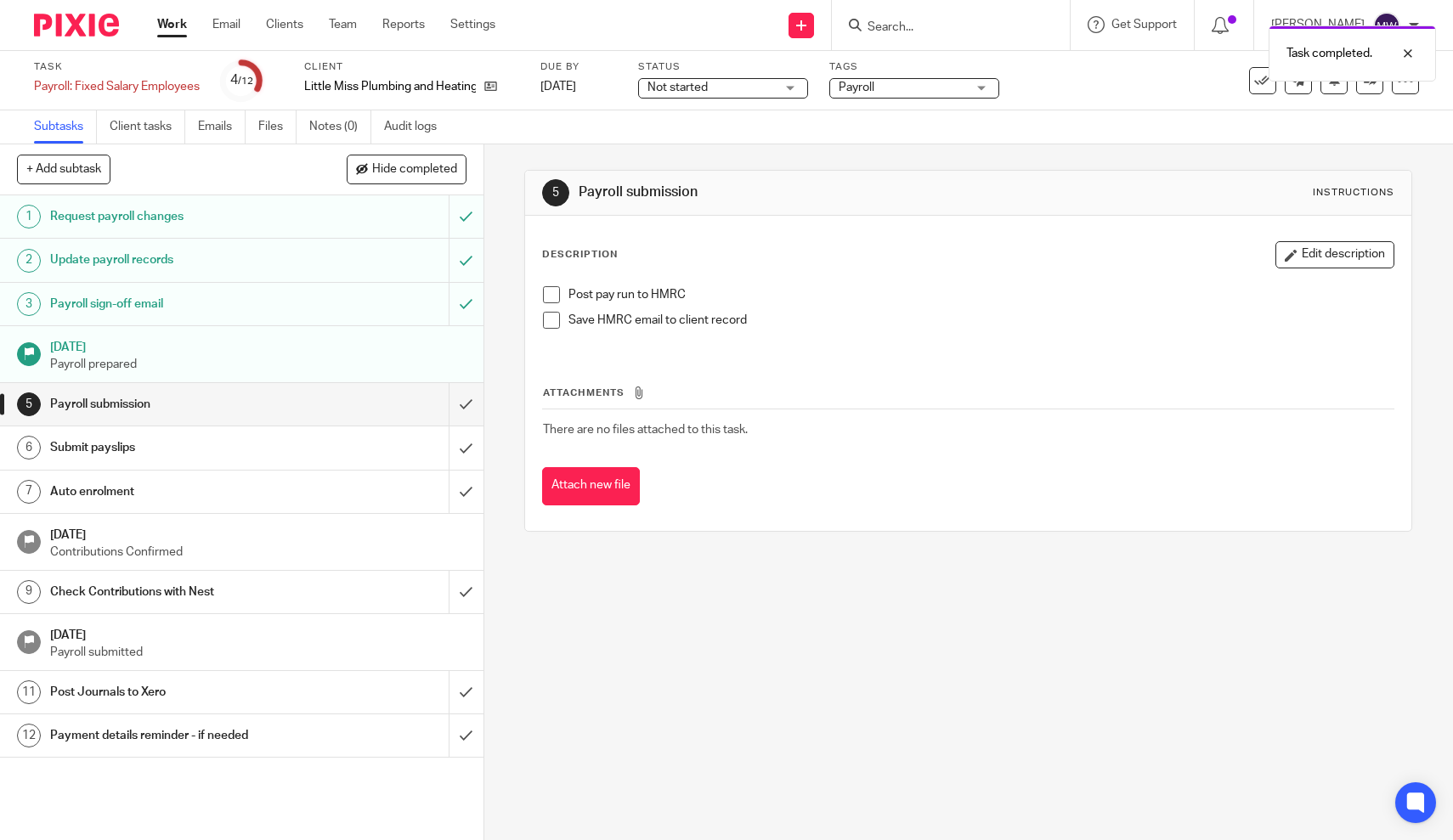
click at [556, 296] on span at bounding box center [552, 295] width 17 height 17
click at [171, 33] on link "Work" at bounding box center [172, 25] width 30 height 17
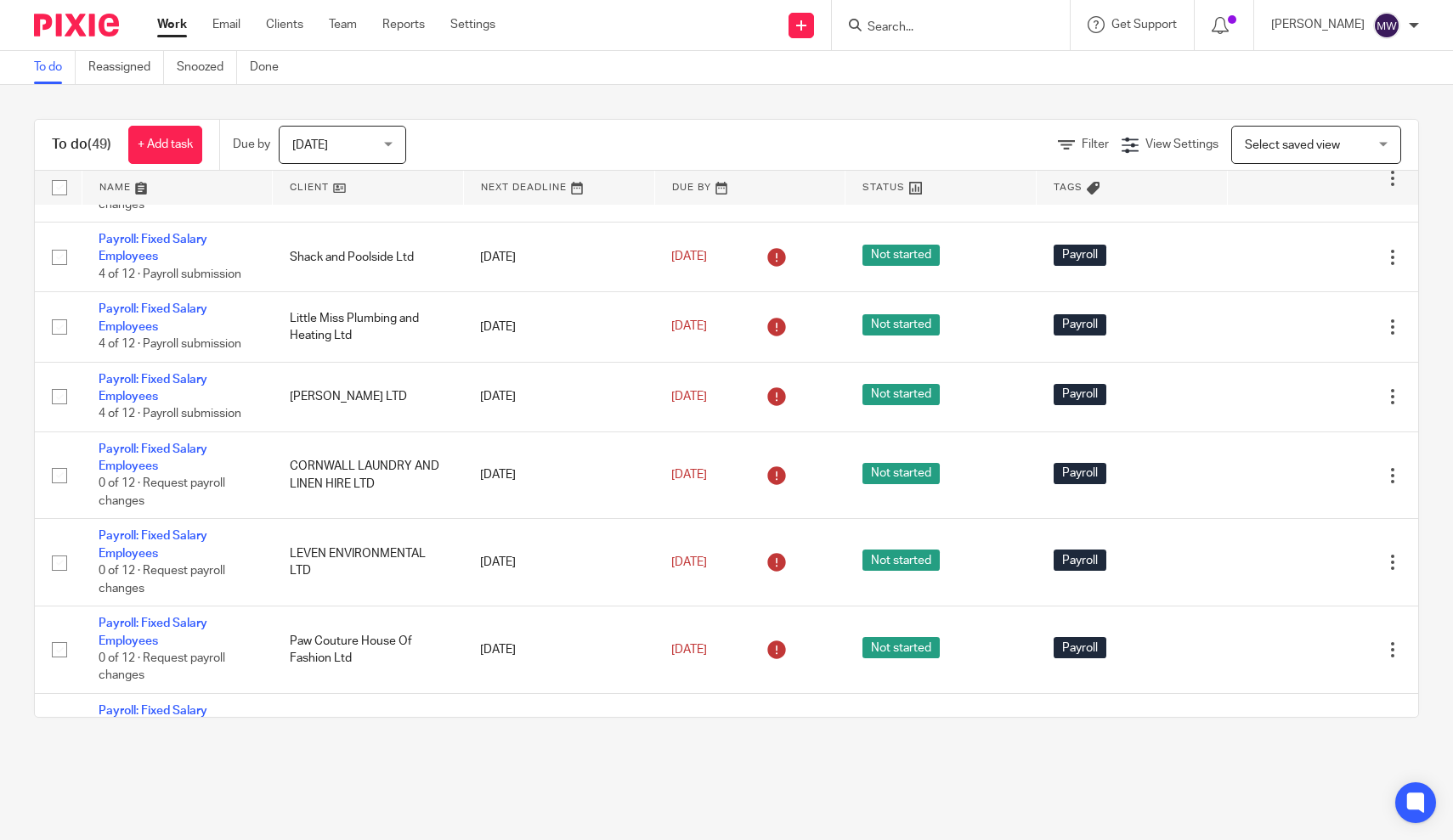
scroll to position [976, 0]
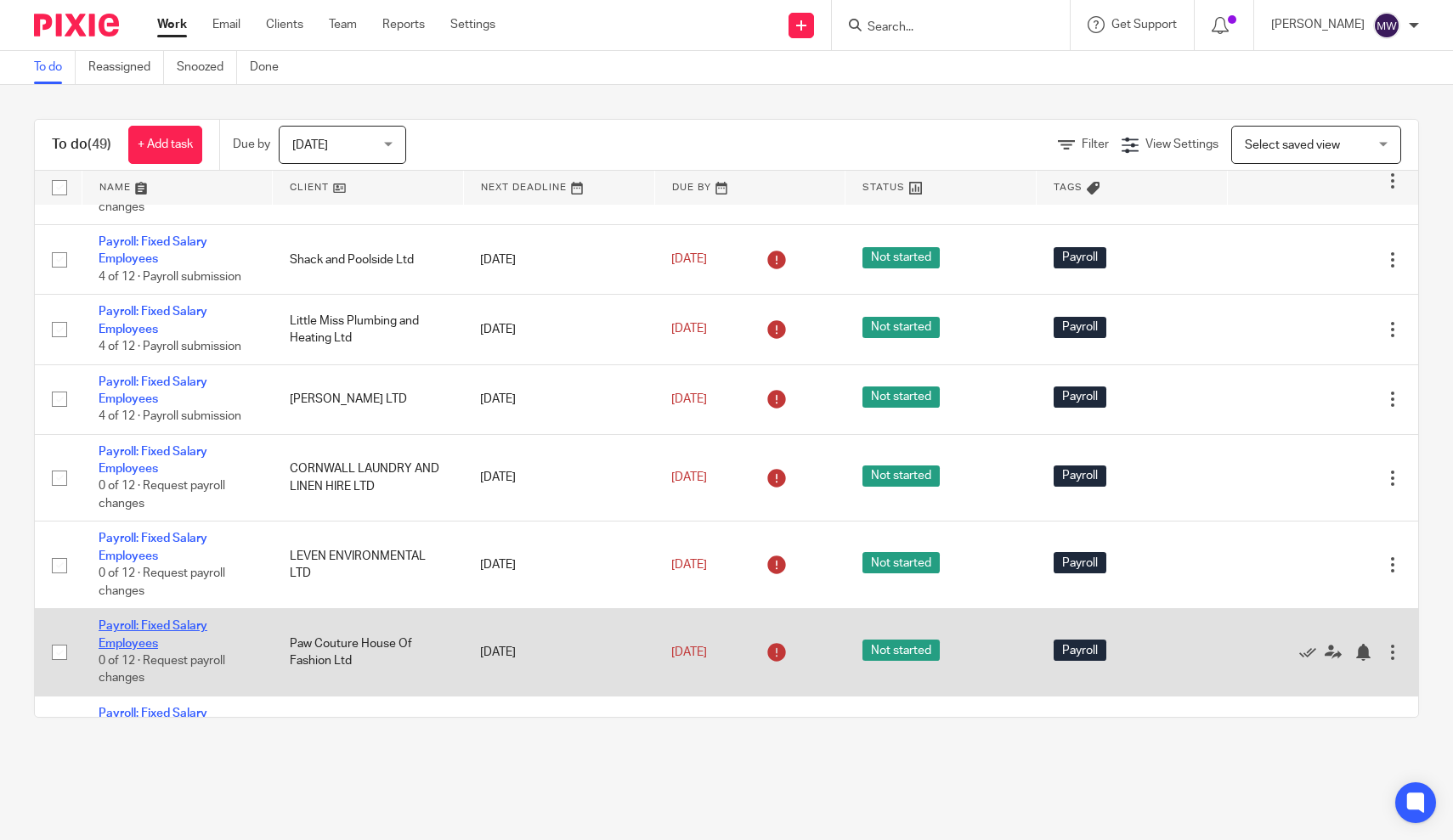
click at [152, 644] on link "Payroll: Fixed Salary Employees" at bounding box center [152, 635] width 108 height 29
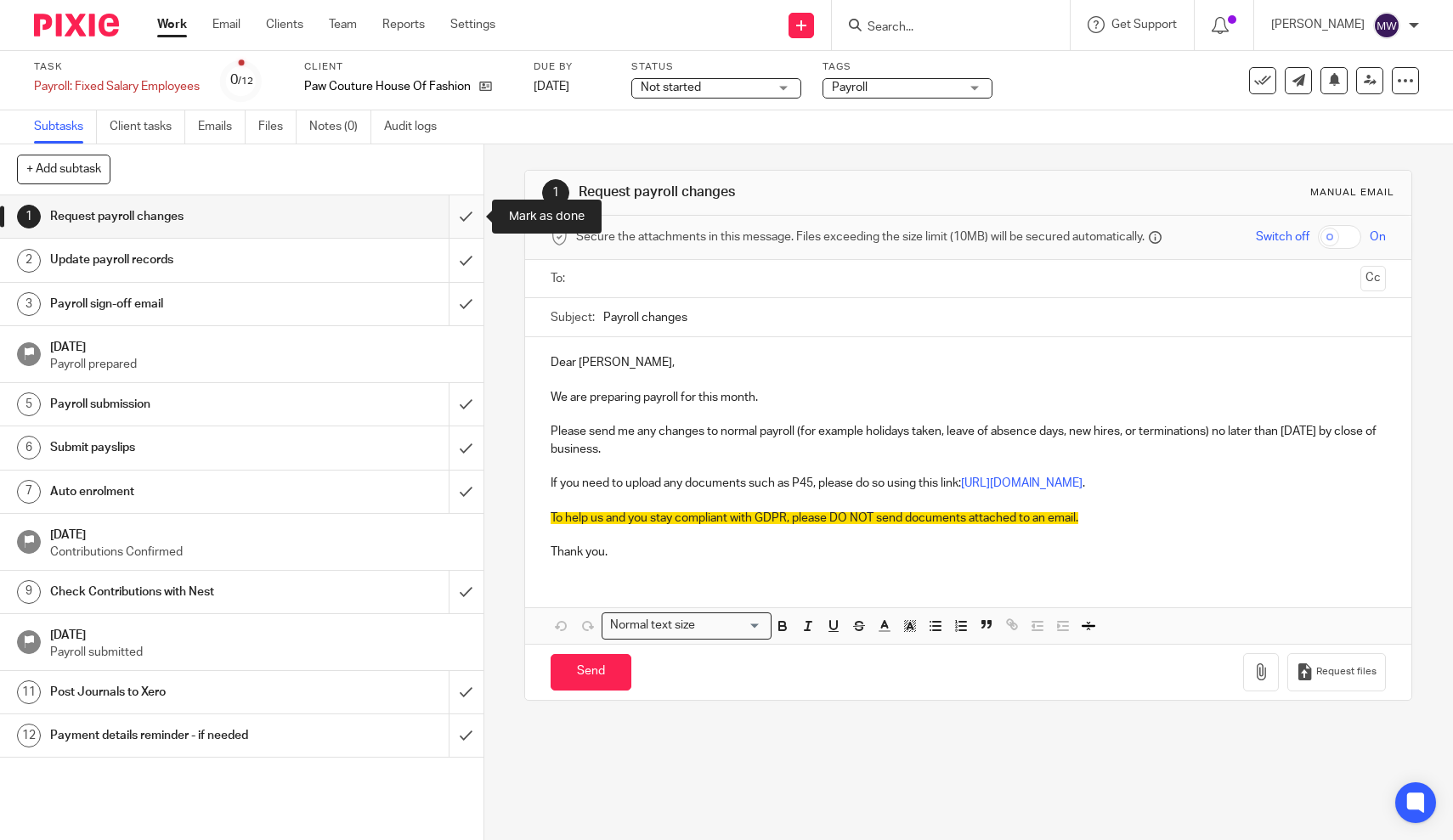
click at [454, 222] on input "submit" at bounding box center [242, 216] width 484 height 42
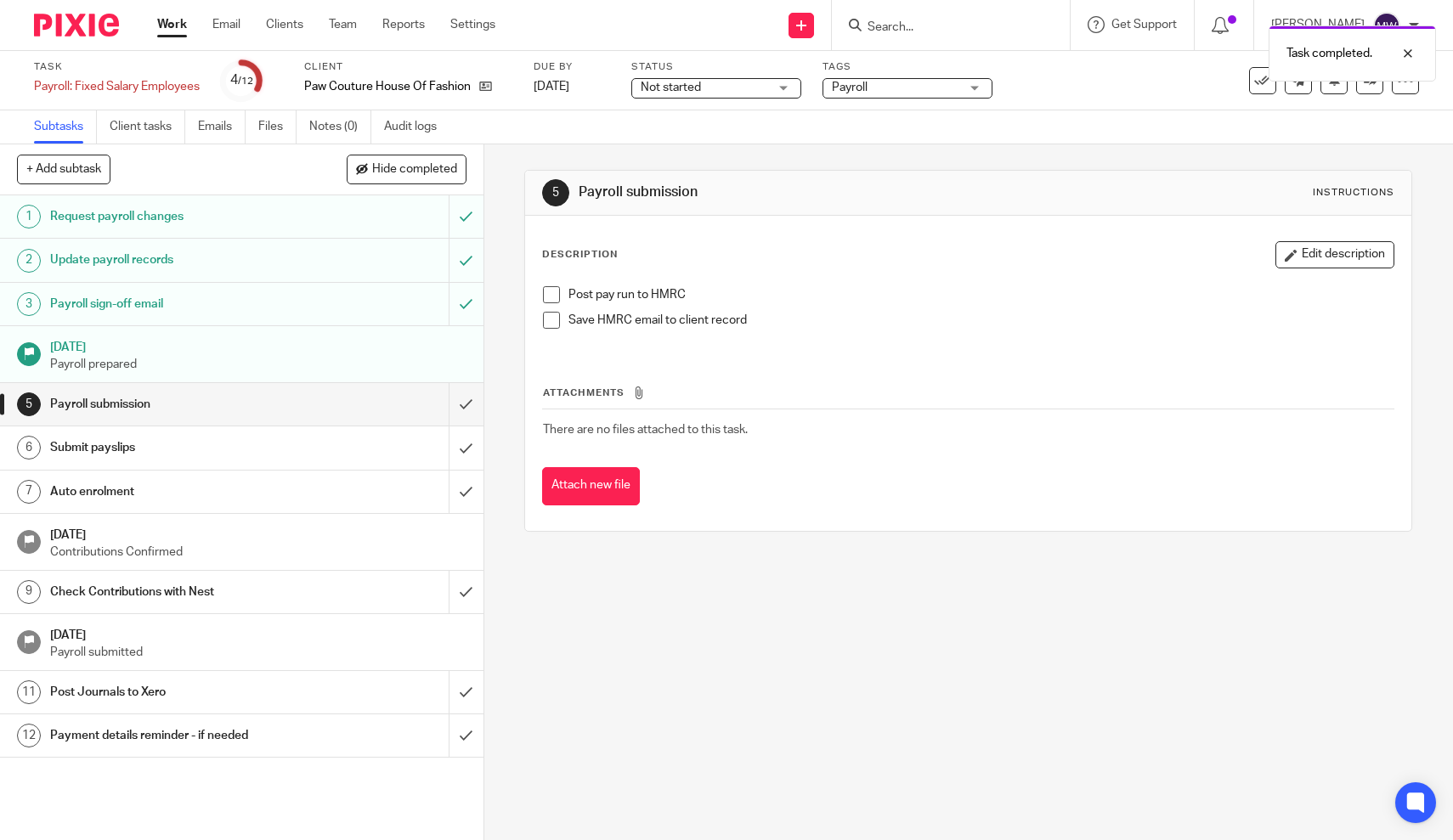
click at [551, 293] on span at bounding box center [552, 295] width 17 height 17
click at [158, 26] on link "Work" at bounding box center [172, 25] width 30 height 17
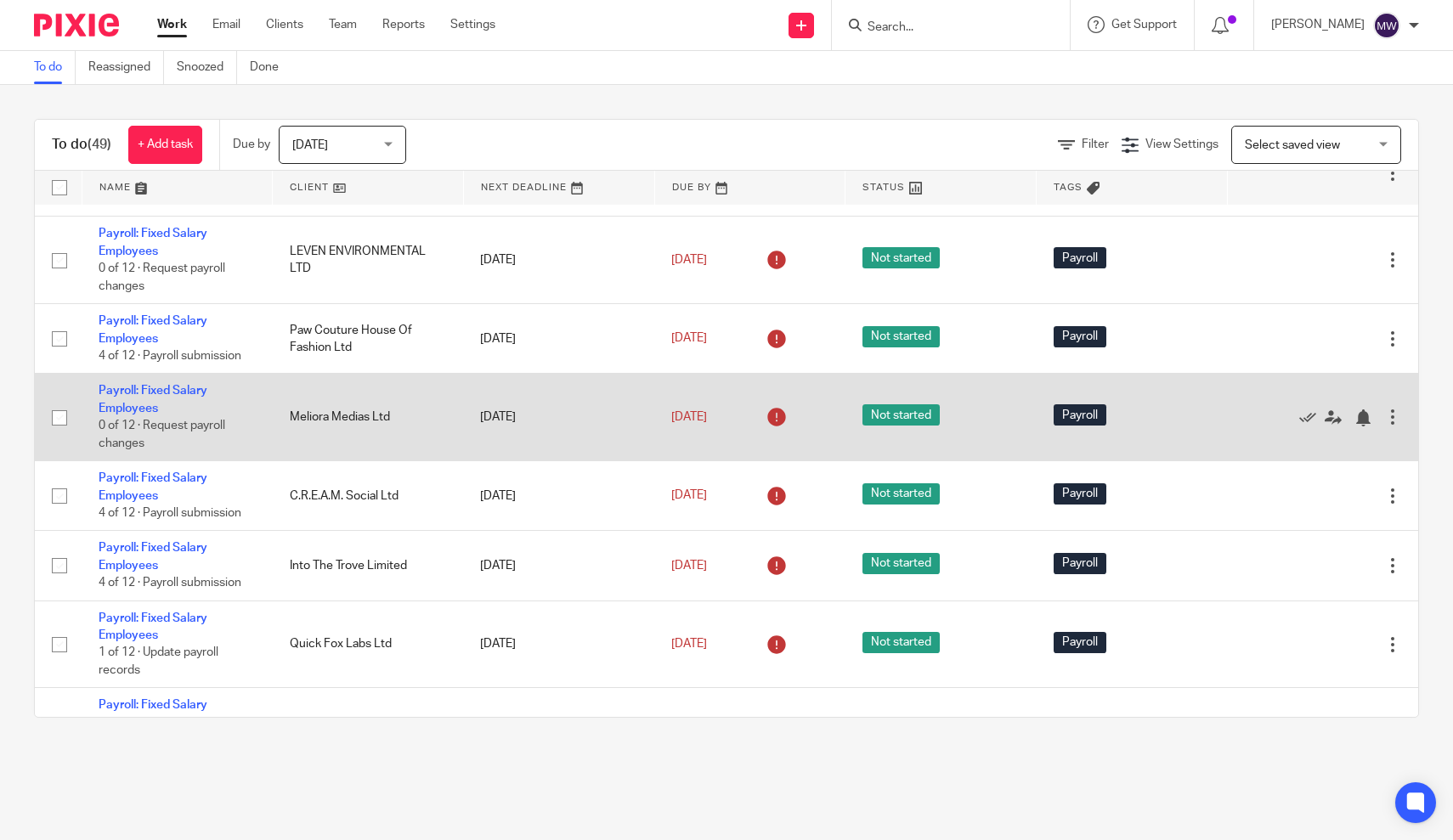
scroll to position [1282, 0]
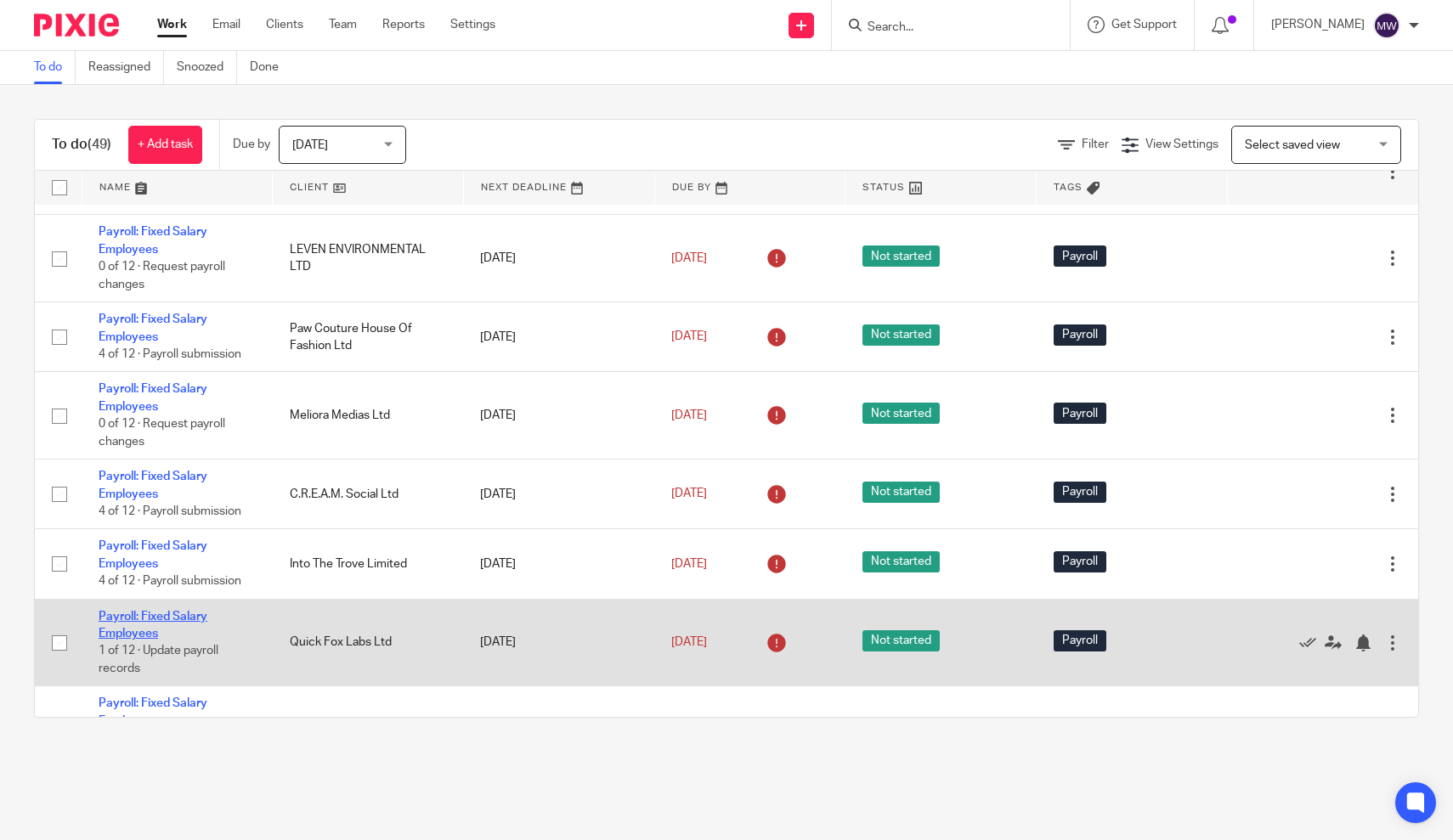
click at [140, 626] on link "Payroll: Fixed Salary Employees" at bounding box center [152, 626] width 108 height 29
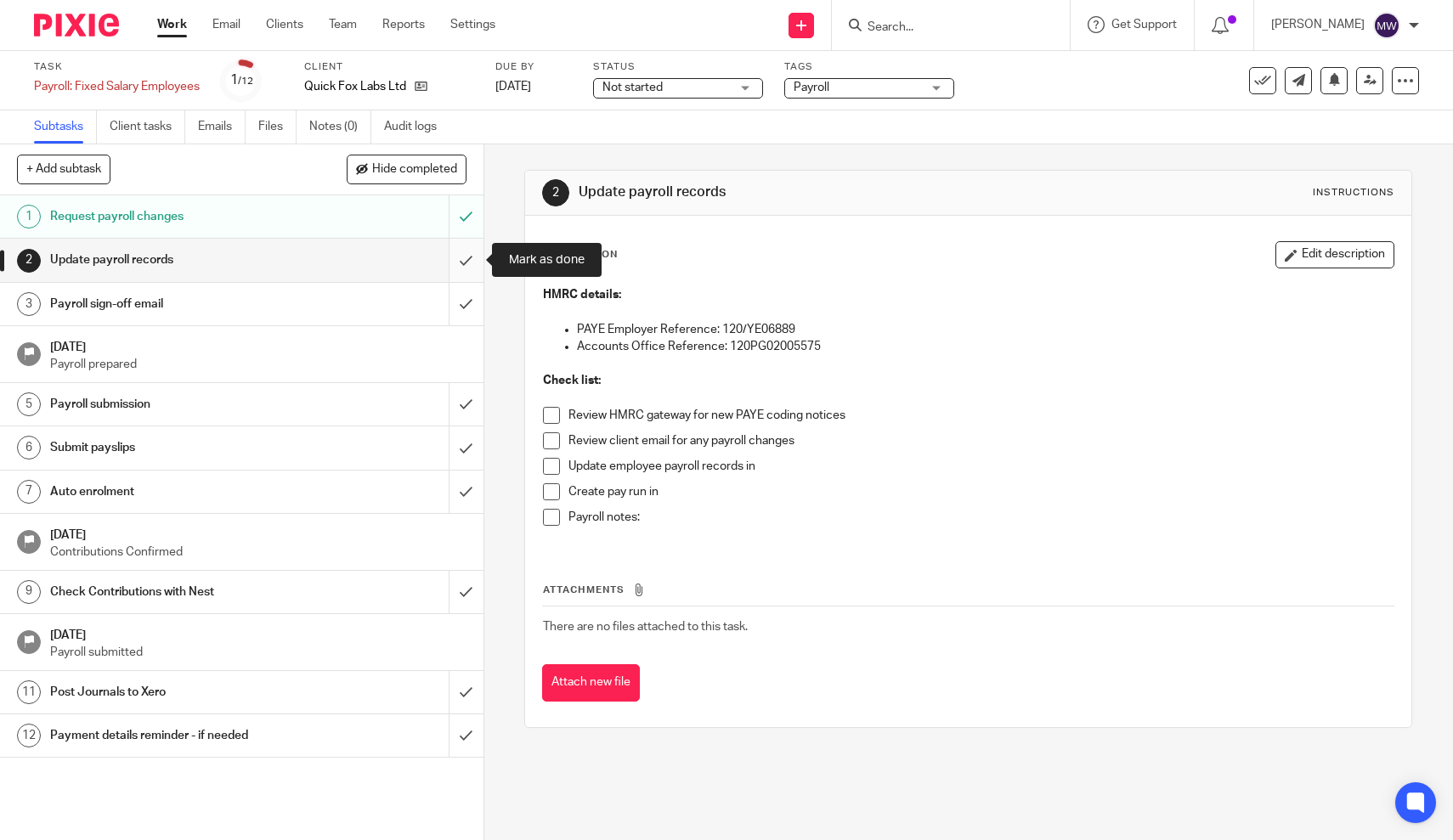
click at [471, 254] on input "submit" at bounding box center [242, 259] width 484 height 42
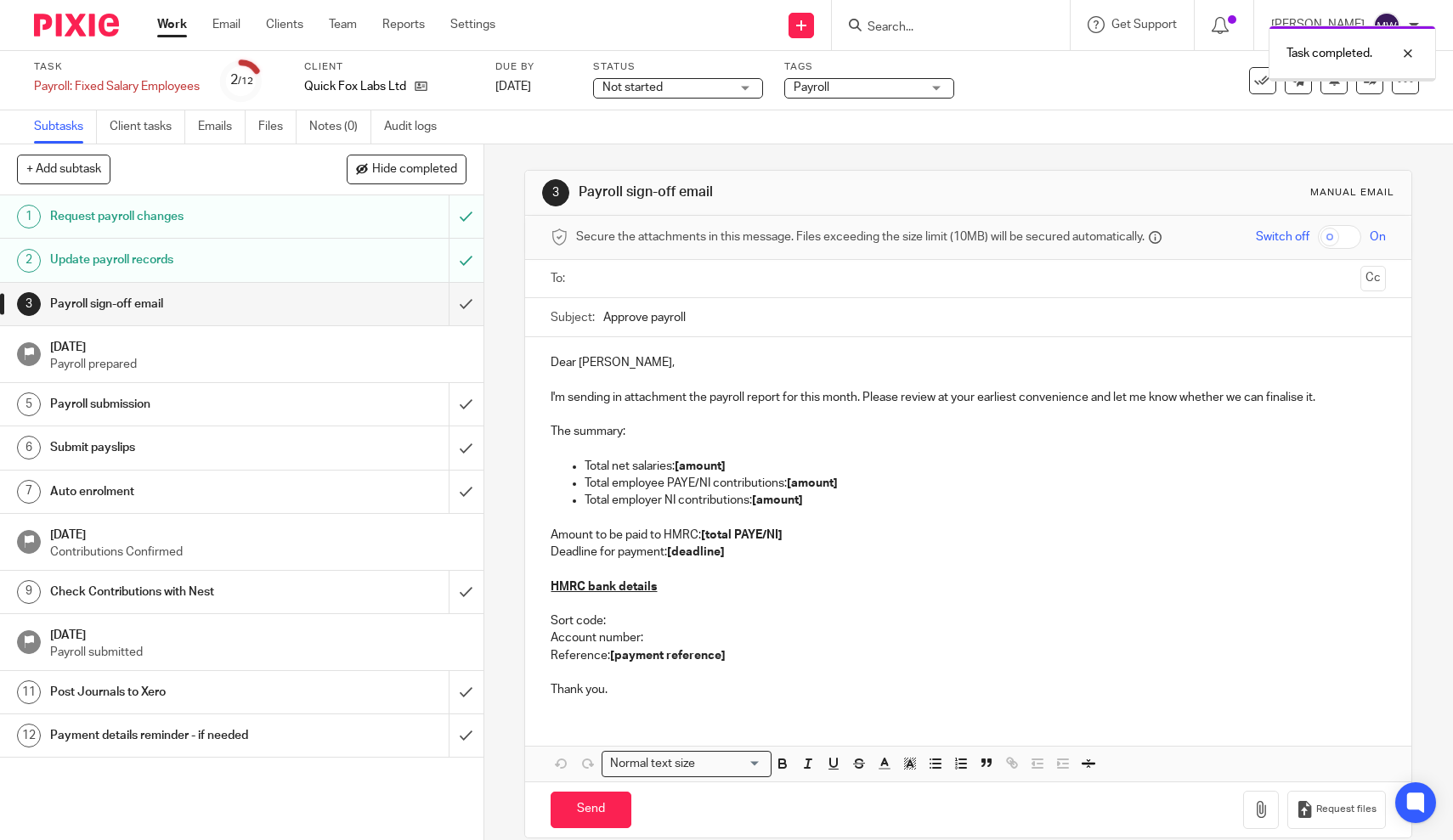
click at [468, 296] on input "submit" at bounding box center [242, 304] width 484 height 42
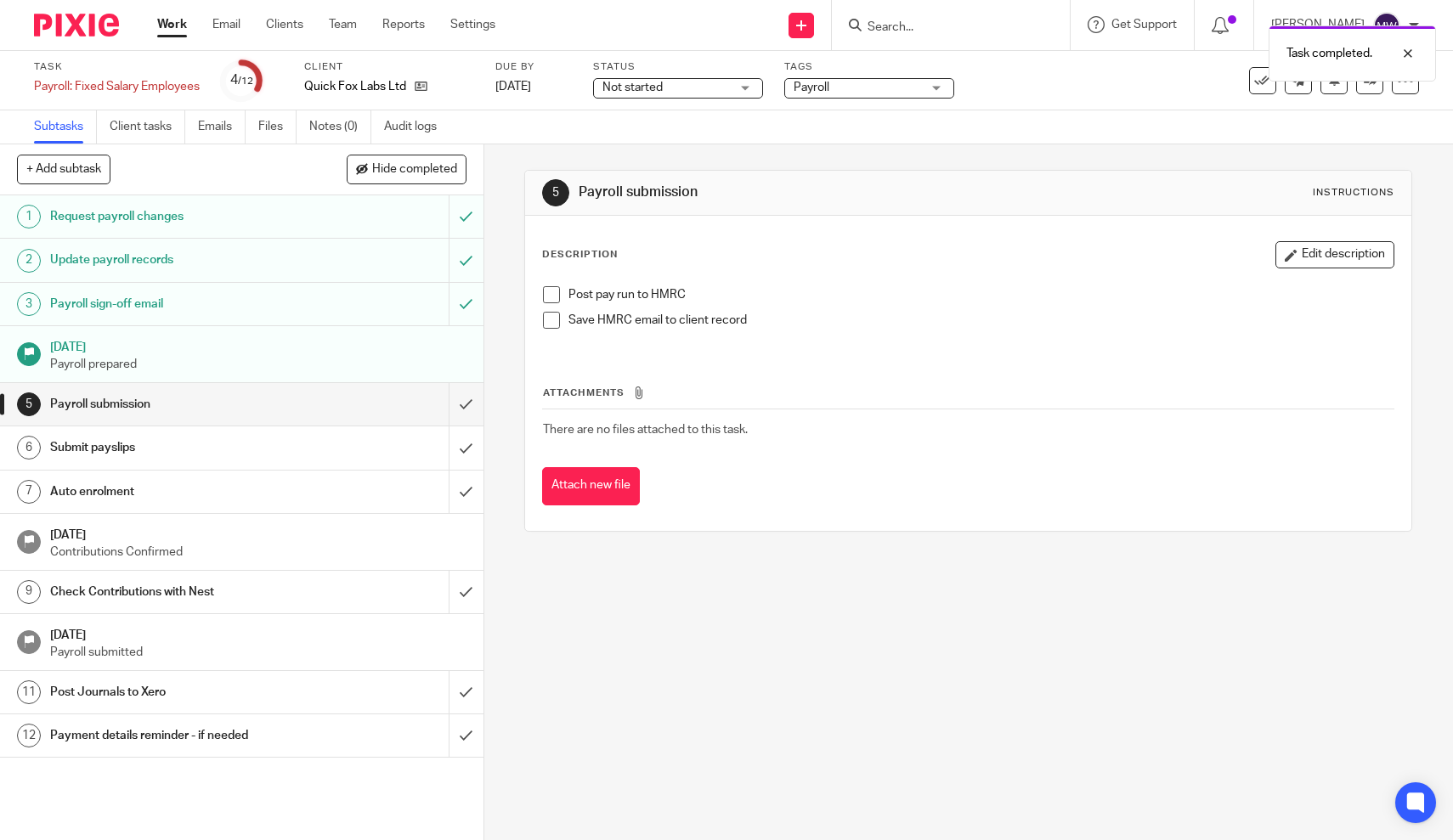
click at [182, 22] on link "Work" at bounding box center [172, 25] width 30 height 17
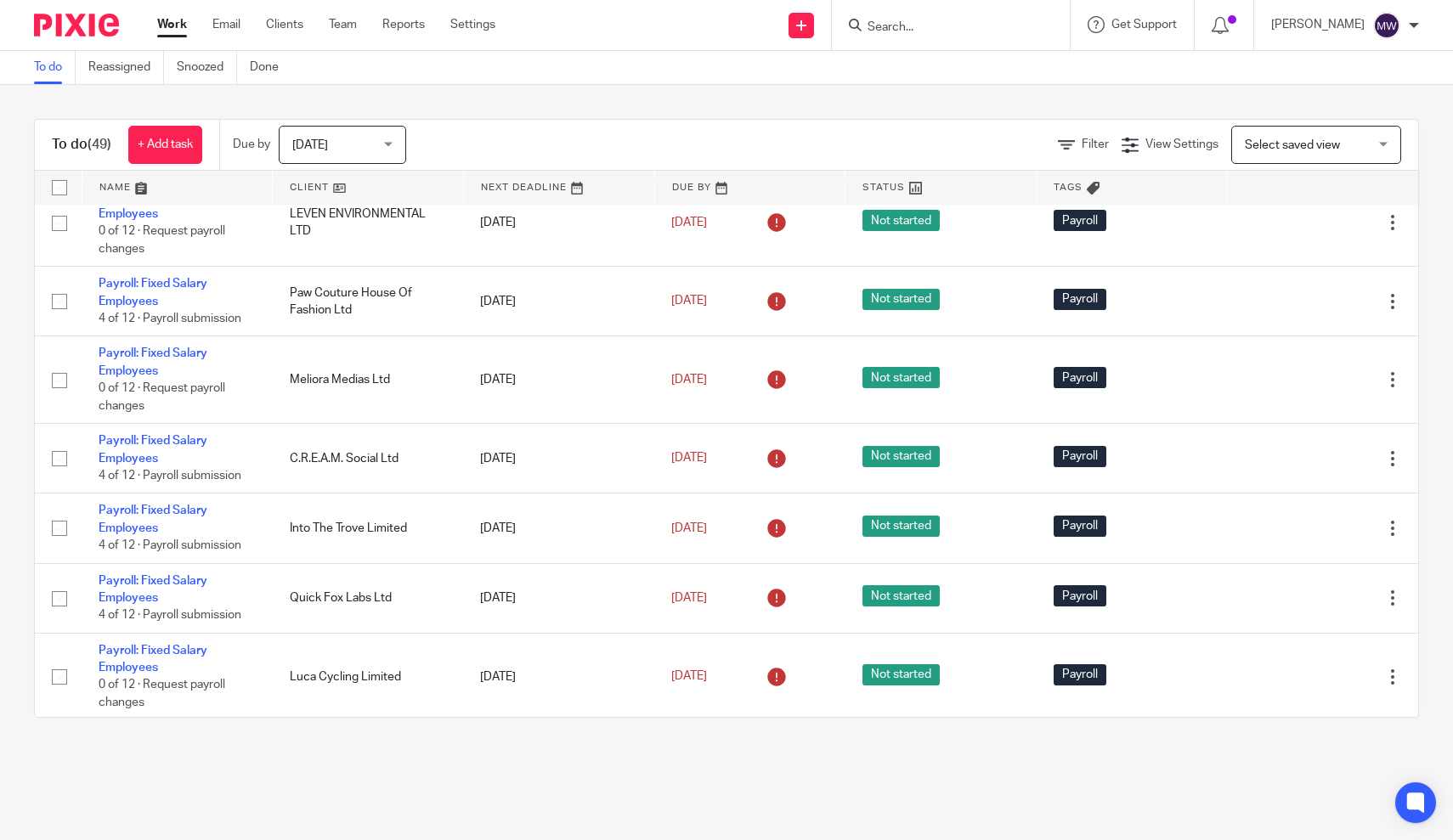
scroll to position [1336, 0]
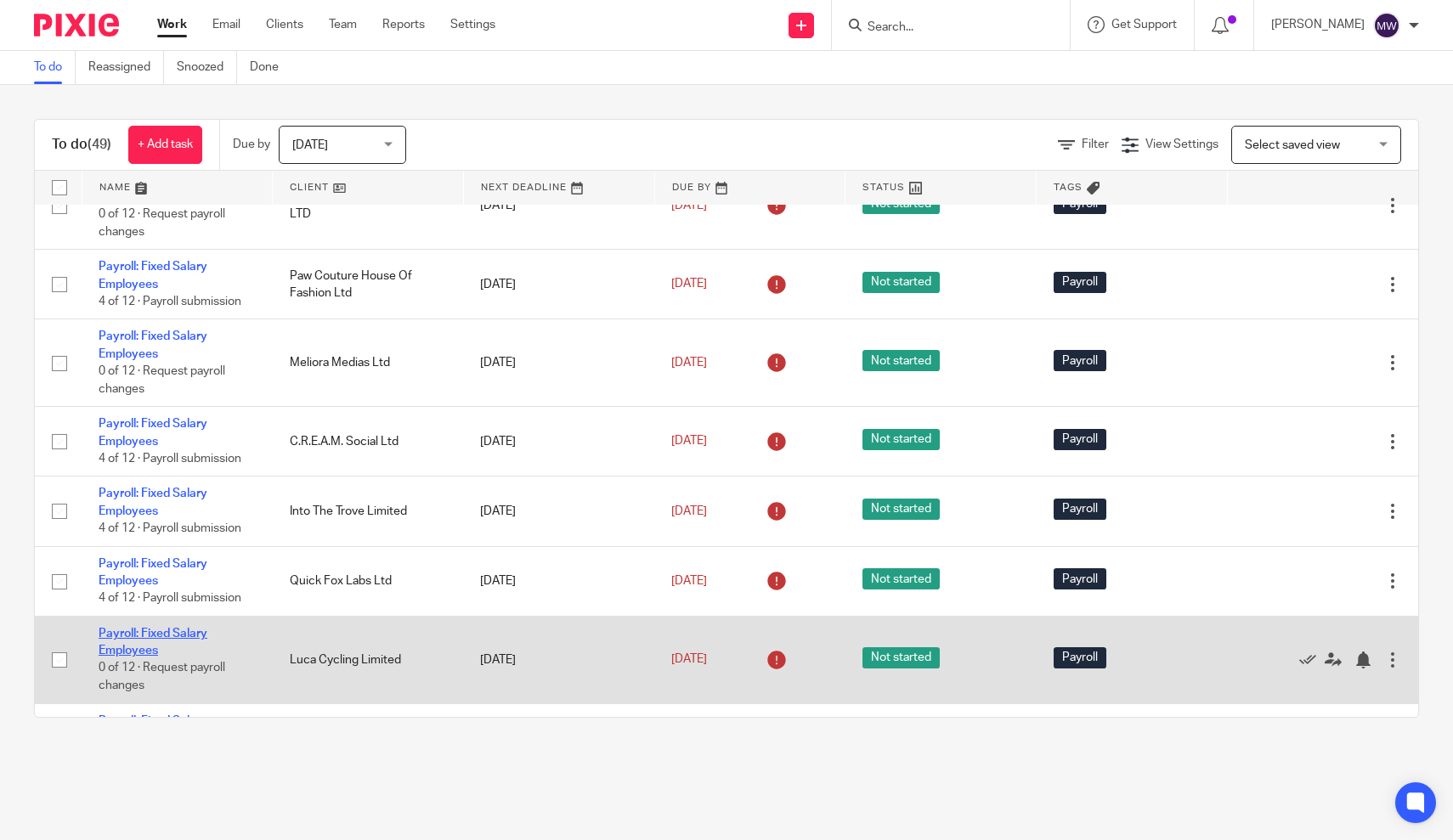
click at [123, 645] on link "Payroll: Fixed Salary Employees" at bounding box center [152, 642] width 108 height 29
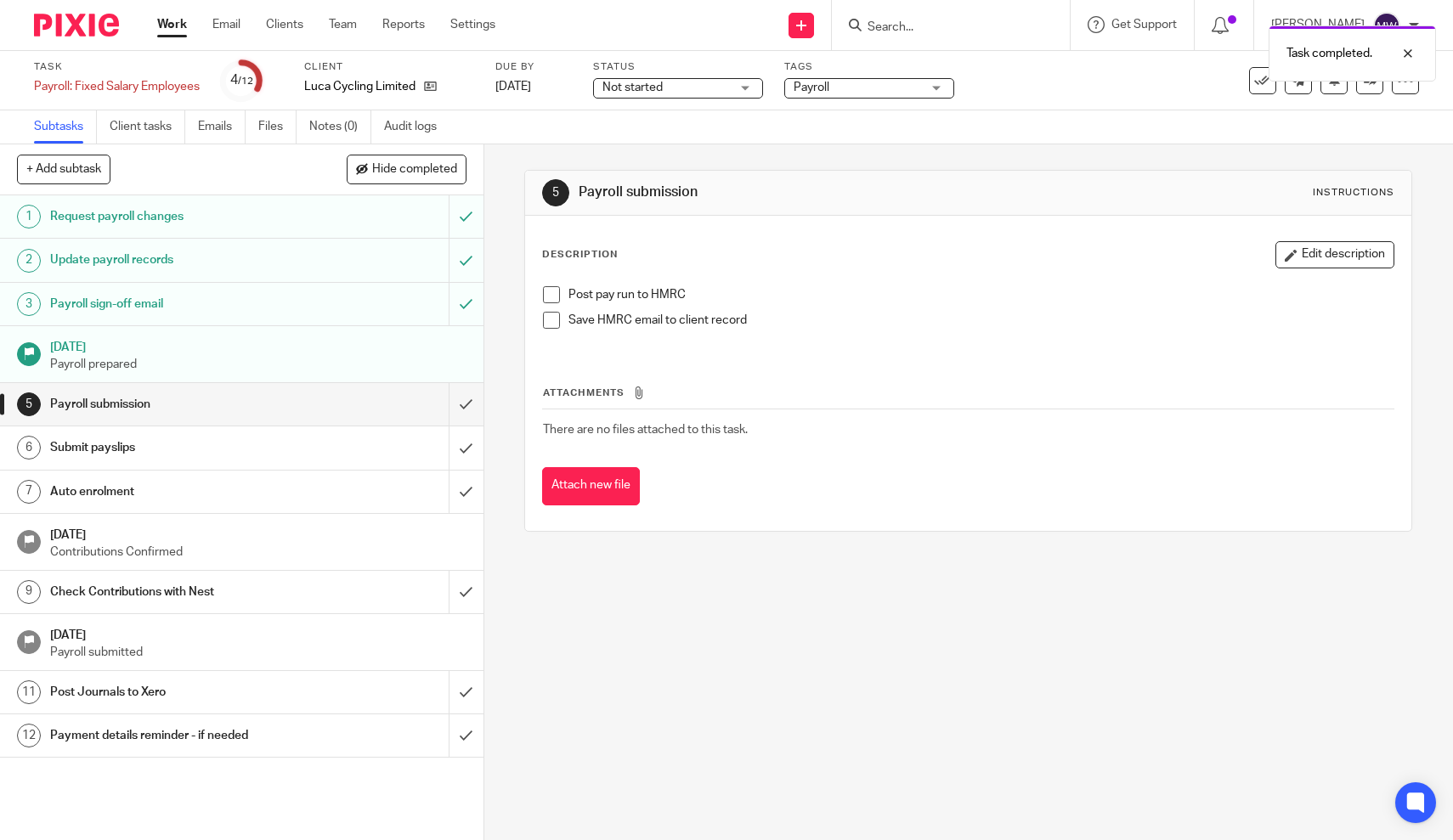
click at [555, 291] on span at bounding box center [552, 295] width 17 height 17
click at [185, 38] on div "Work Email Clients Team Reports Settings Work Email Clients Team Reports Settin…" at bounding box center [331, 25] width 380 height 50
click at [170, 27] on link "Work" at bounding box center [172, 25] width 30 height 17
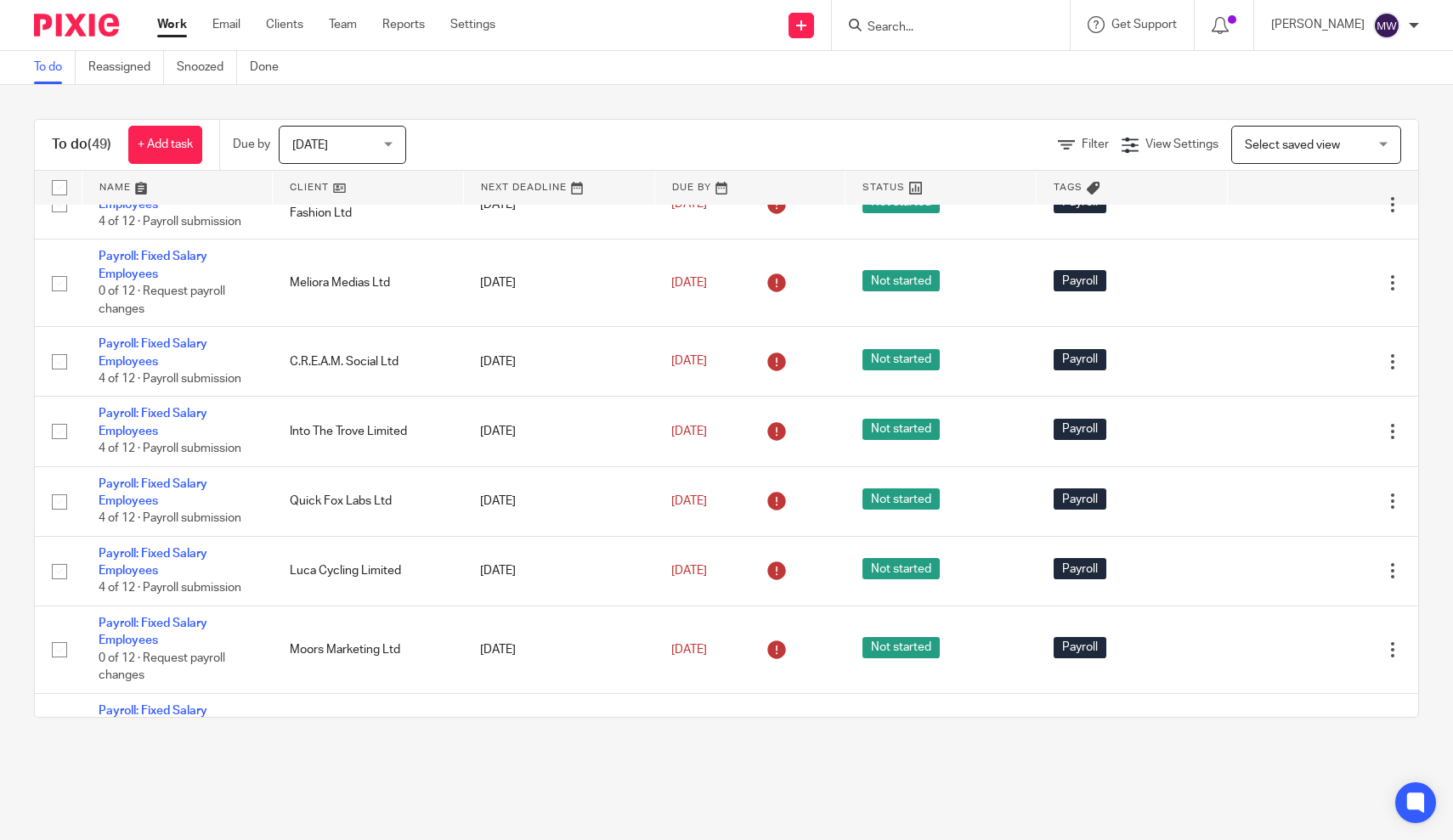
scroll to position [1411, 0]
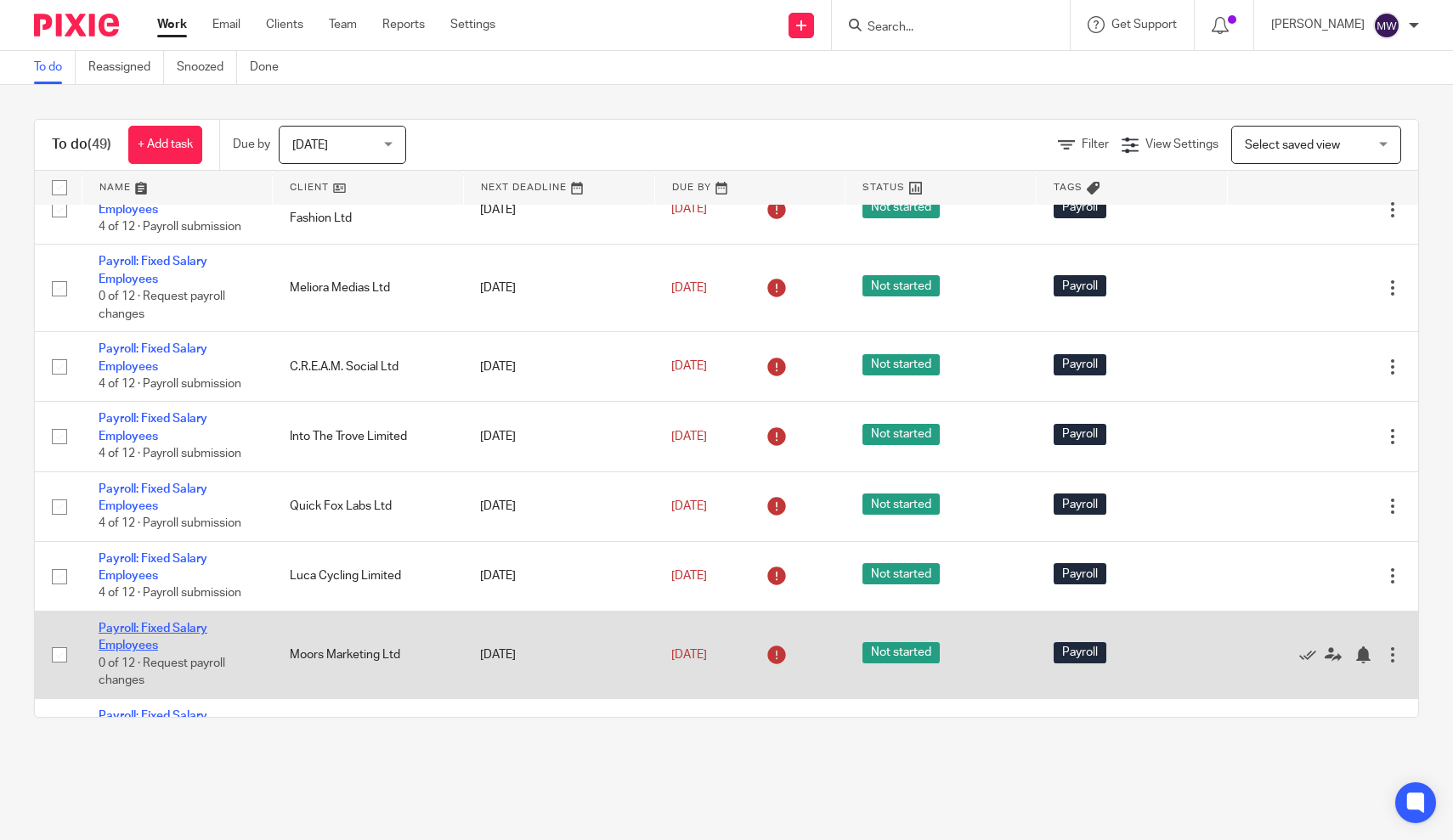
click at [155, 639] on link "Payroll: Fixed Salary Employees" at bounding box center [152, 638] width 108 height 29
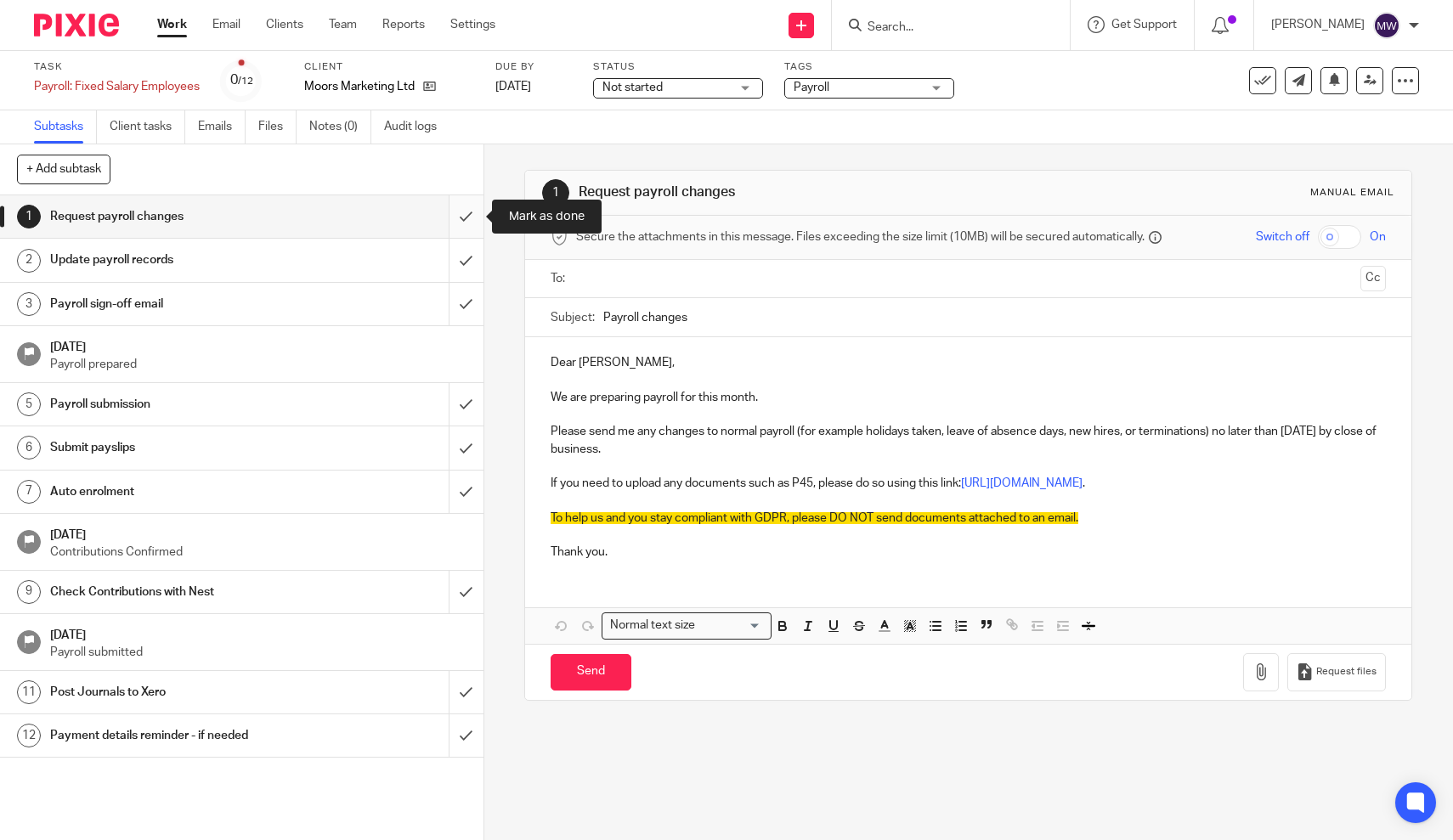
click at [462, 215] on input "submit" at bounding box center [242, 216] width 484 height 42
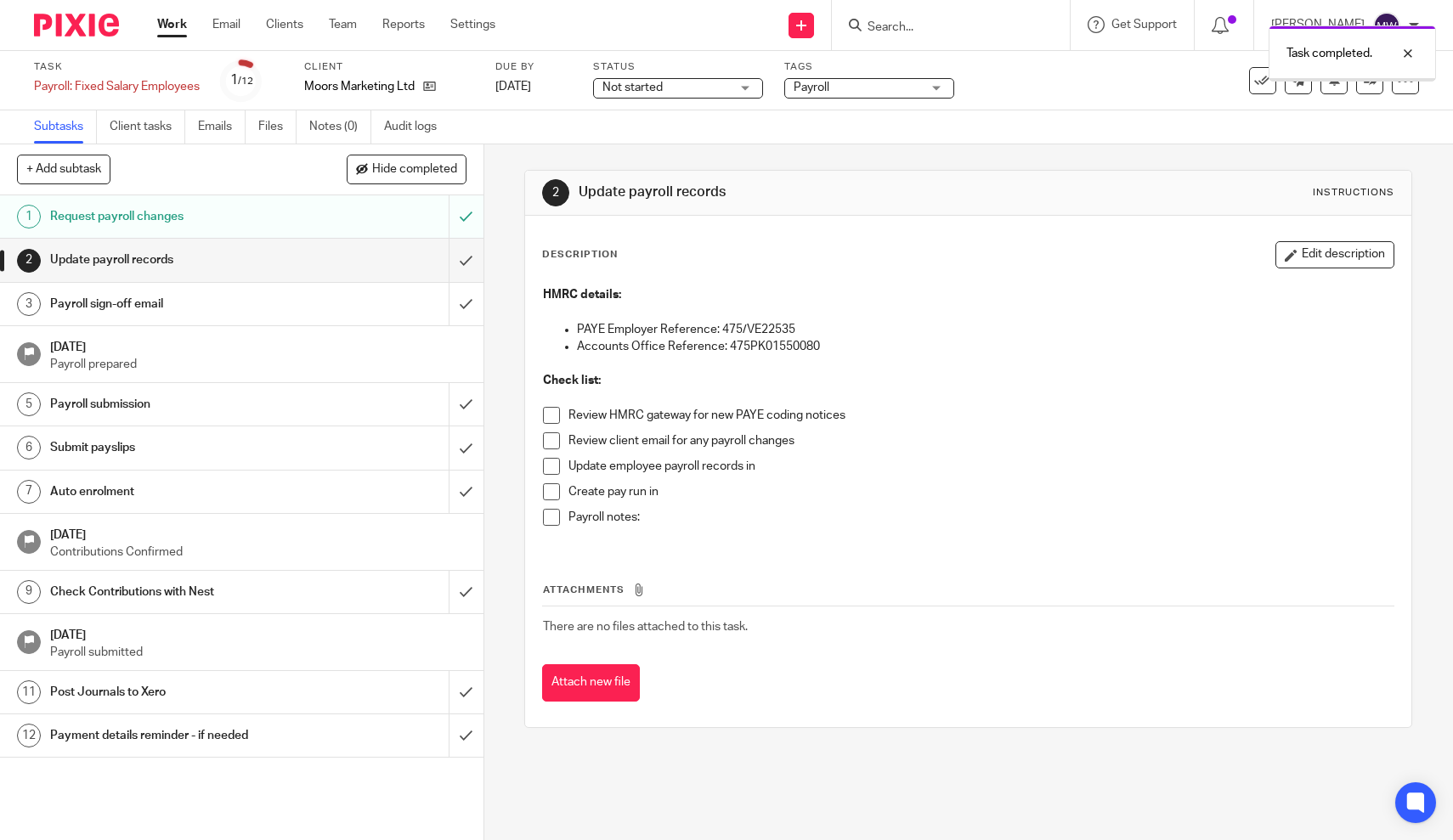
click at [463, 261] on input "submit" at bounding box center [242, 259] width 484 height 42
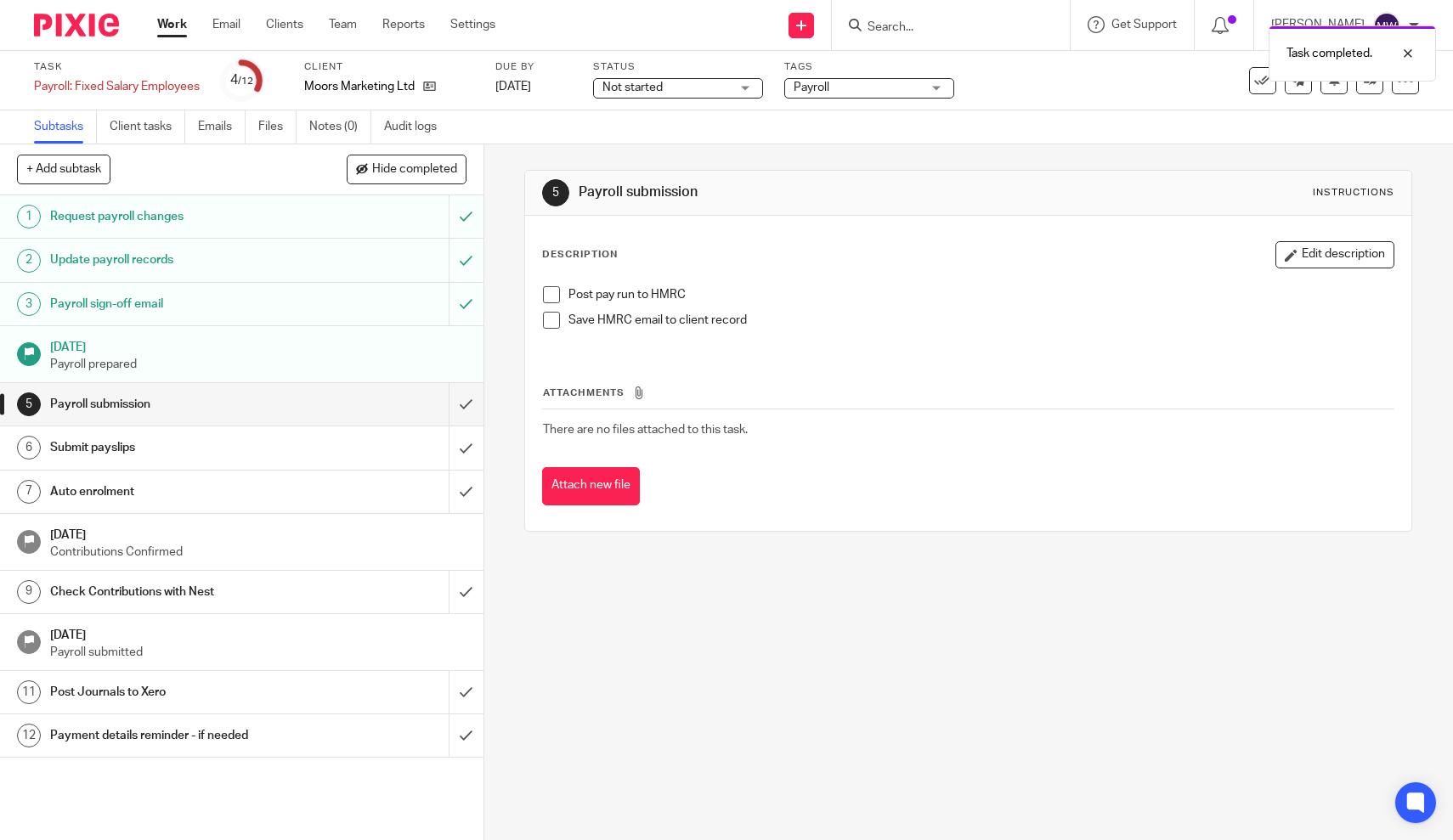
click at [558, 295] on span at bounding box center [552, 295] width 17 height 17
click at [163, 31] on link "Work" at bounding box center [172, 25] width 30 height 17
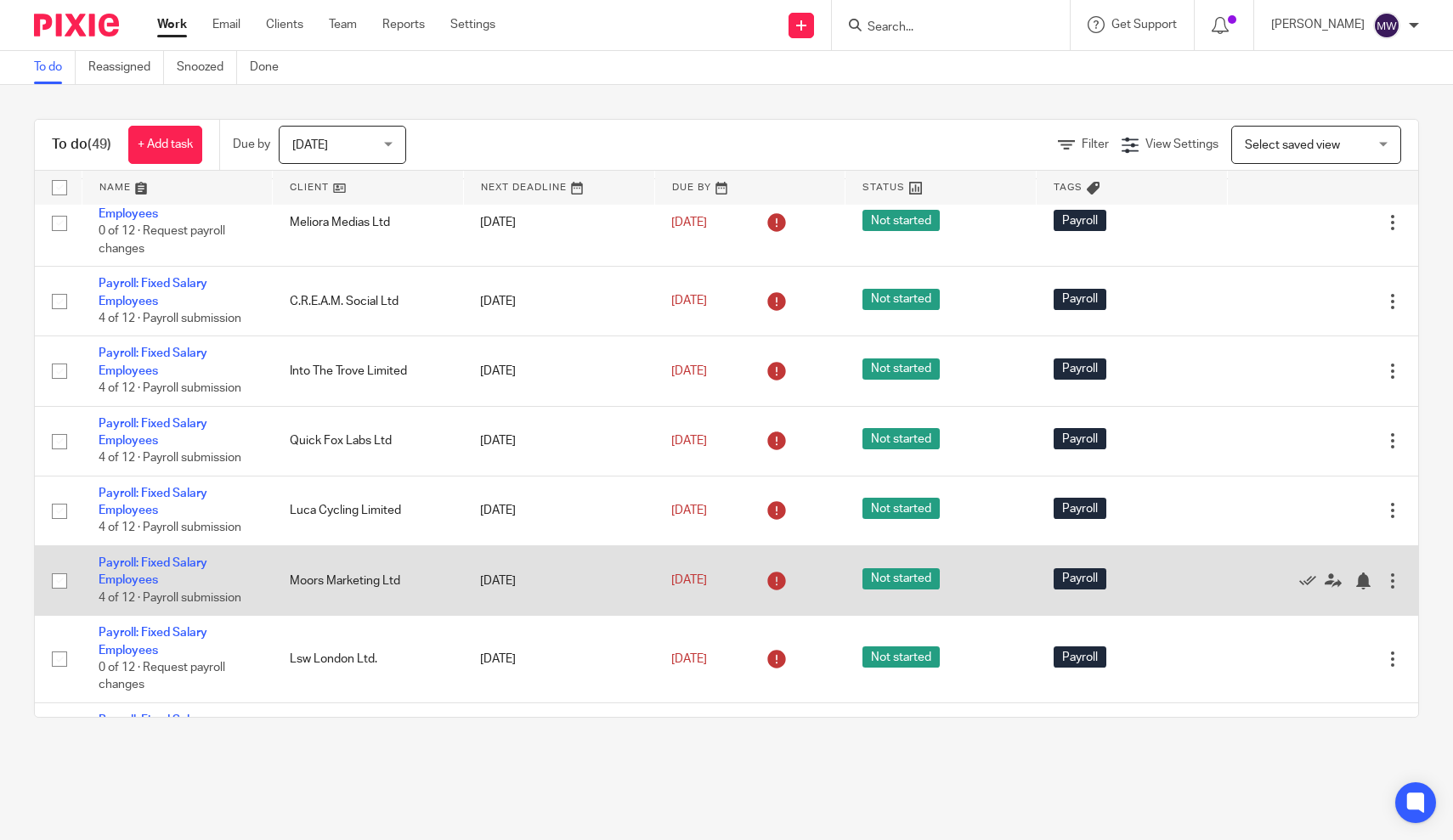
scroll to position [1475, 0]
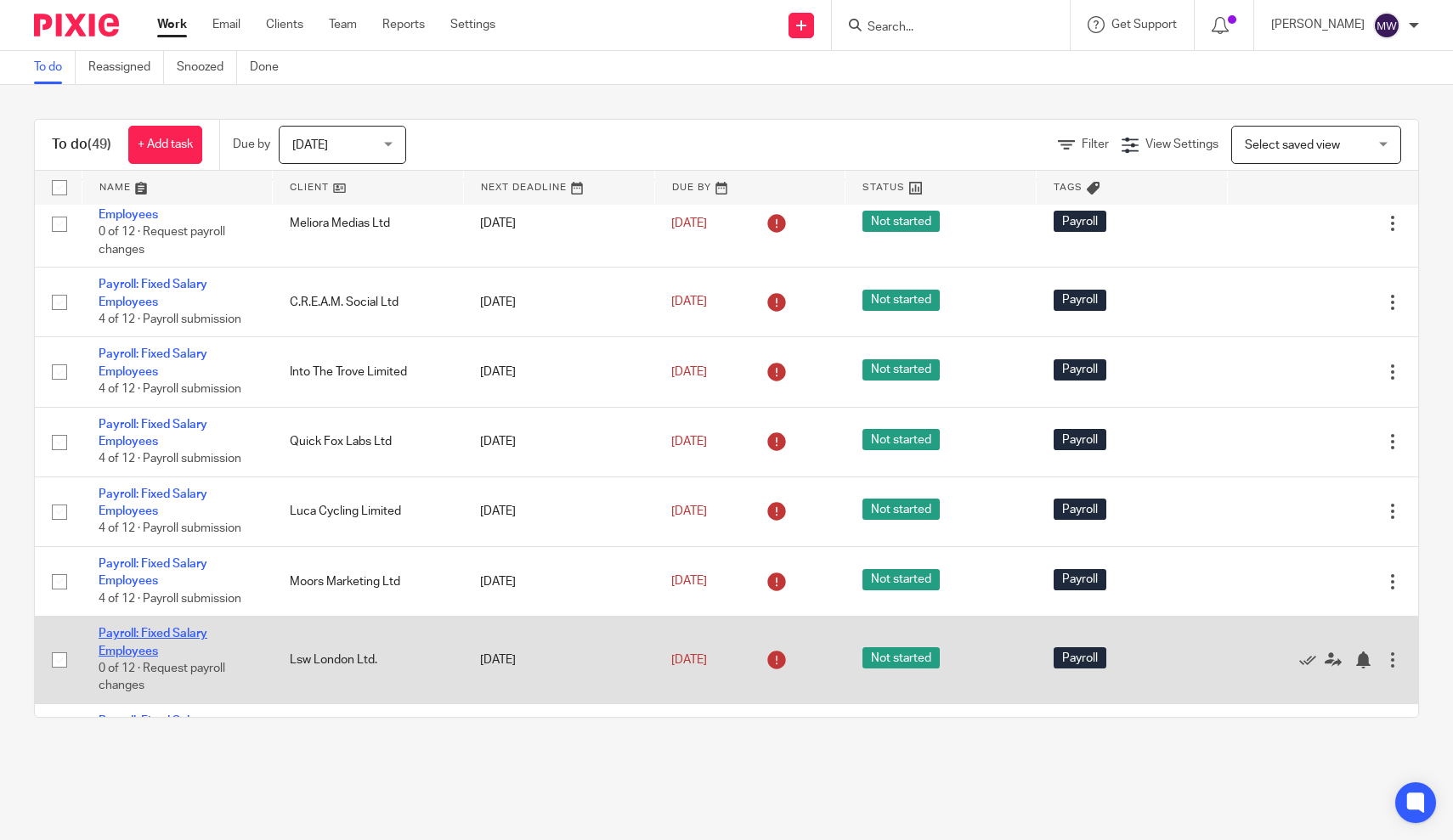
click at [133, 647] on link "Payroll: Fixed Salary Employees" at bounding box center [152, 642] width 108 height 29
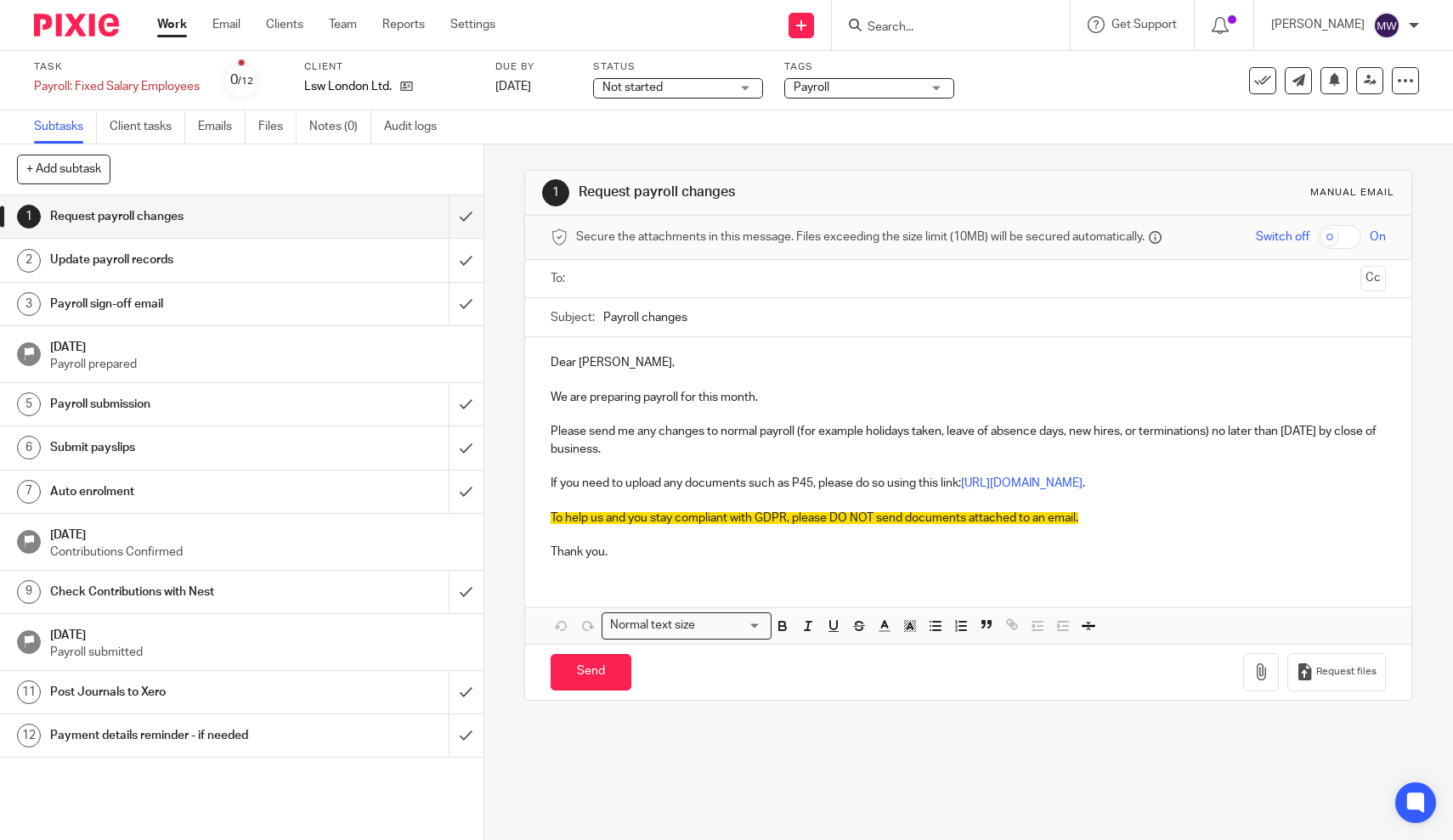
click at [662, 269] on input "text" at bounding box center [968, 279] width 771 height 20
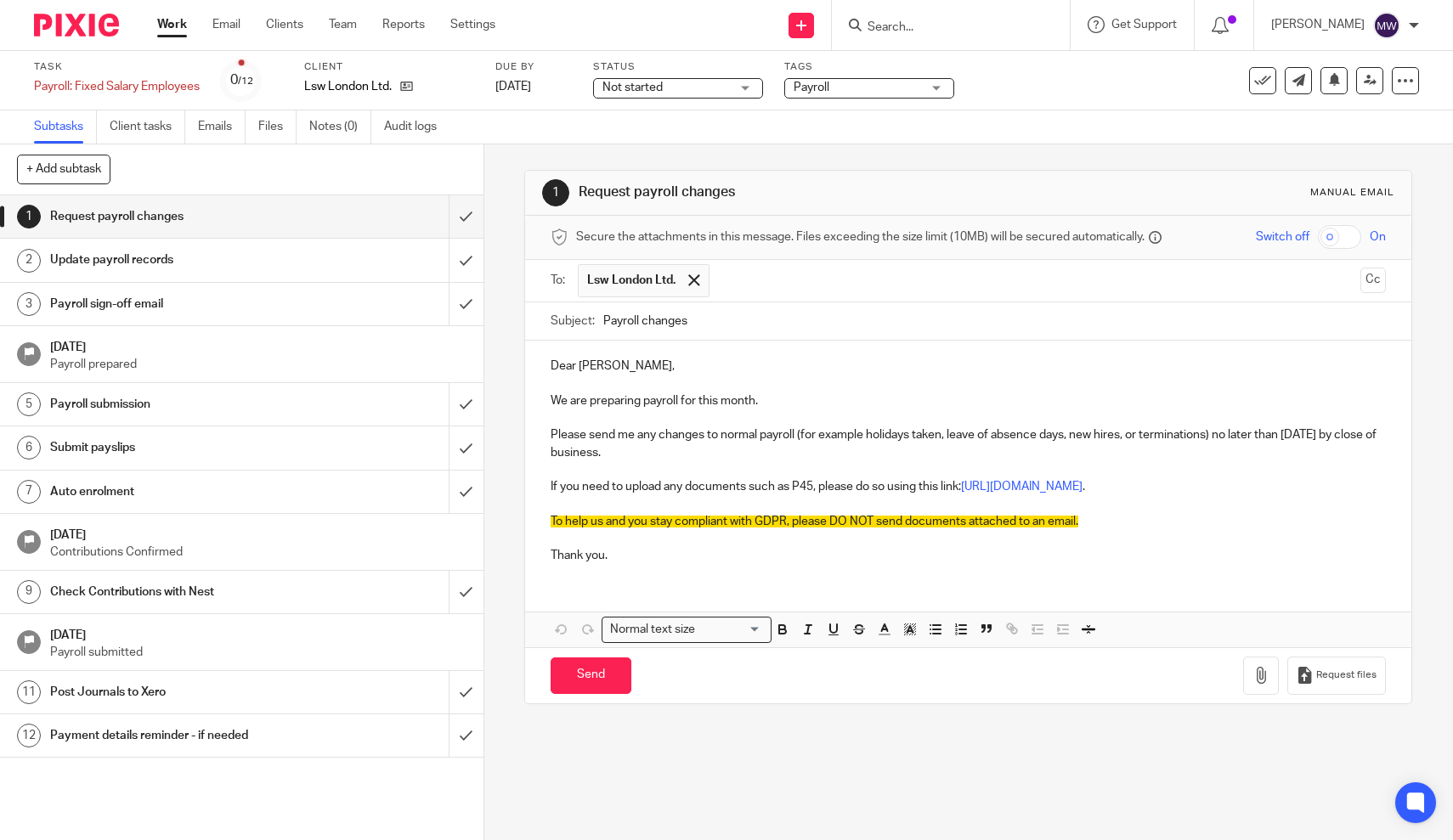
click at [745, 274] on input "text" at bounding box center [1036, 281] width 635 height 33
click at [608, 367] on p "Dear Lilian," at bounding box center [968, 367] width 835 height 17
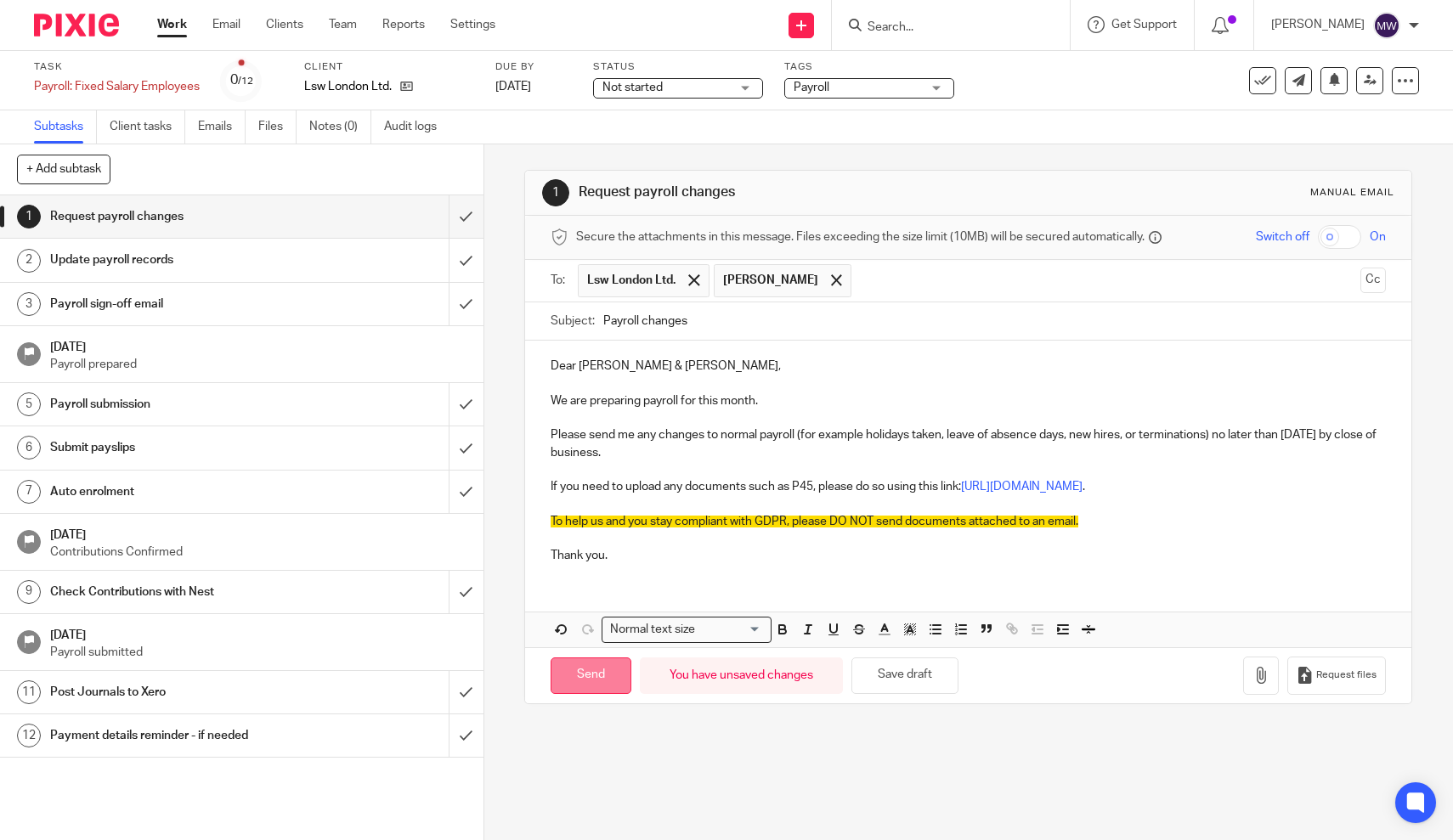
click at [605, 669] on input "Send" at bounding box center [591, 676] width 81 height 36
type input "Sent"
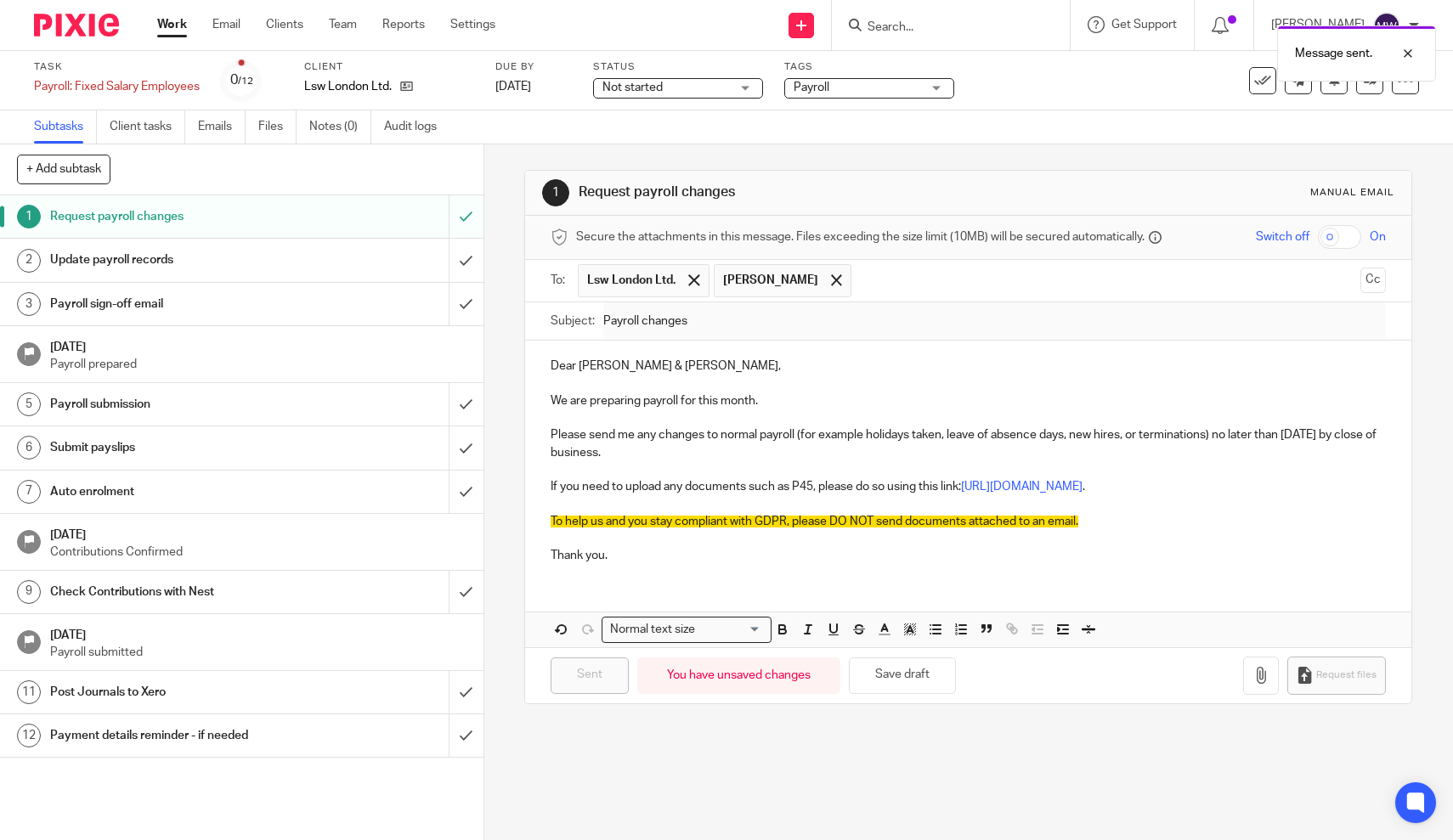
click at [187, 19] on link "Work" at bounding box center [172, 25] width 30 height 17
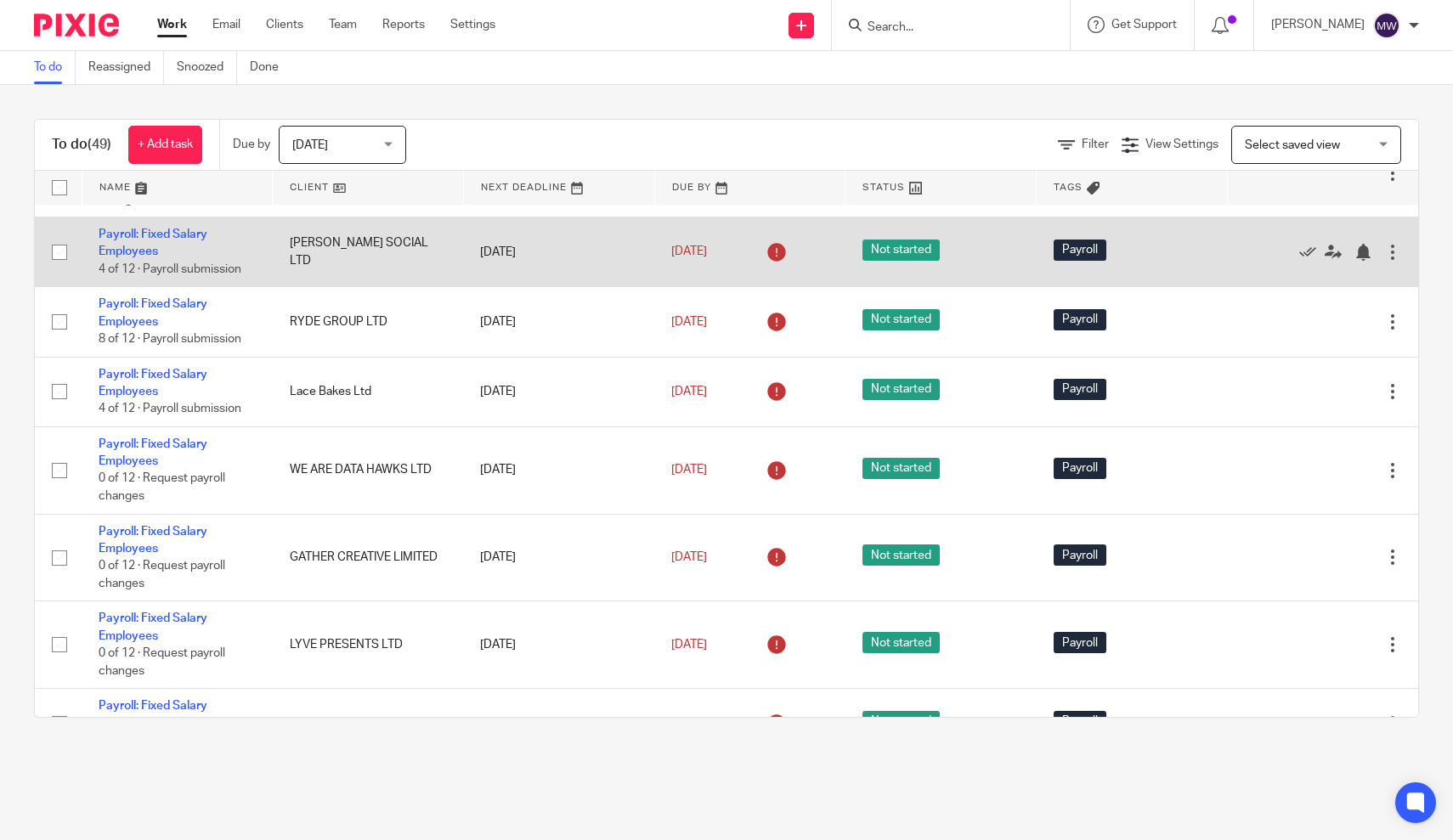
scroll to position [517, 0]
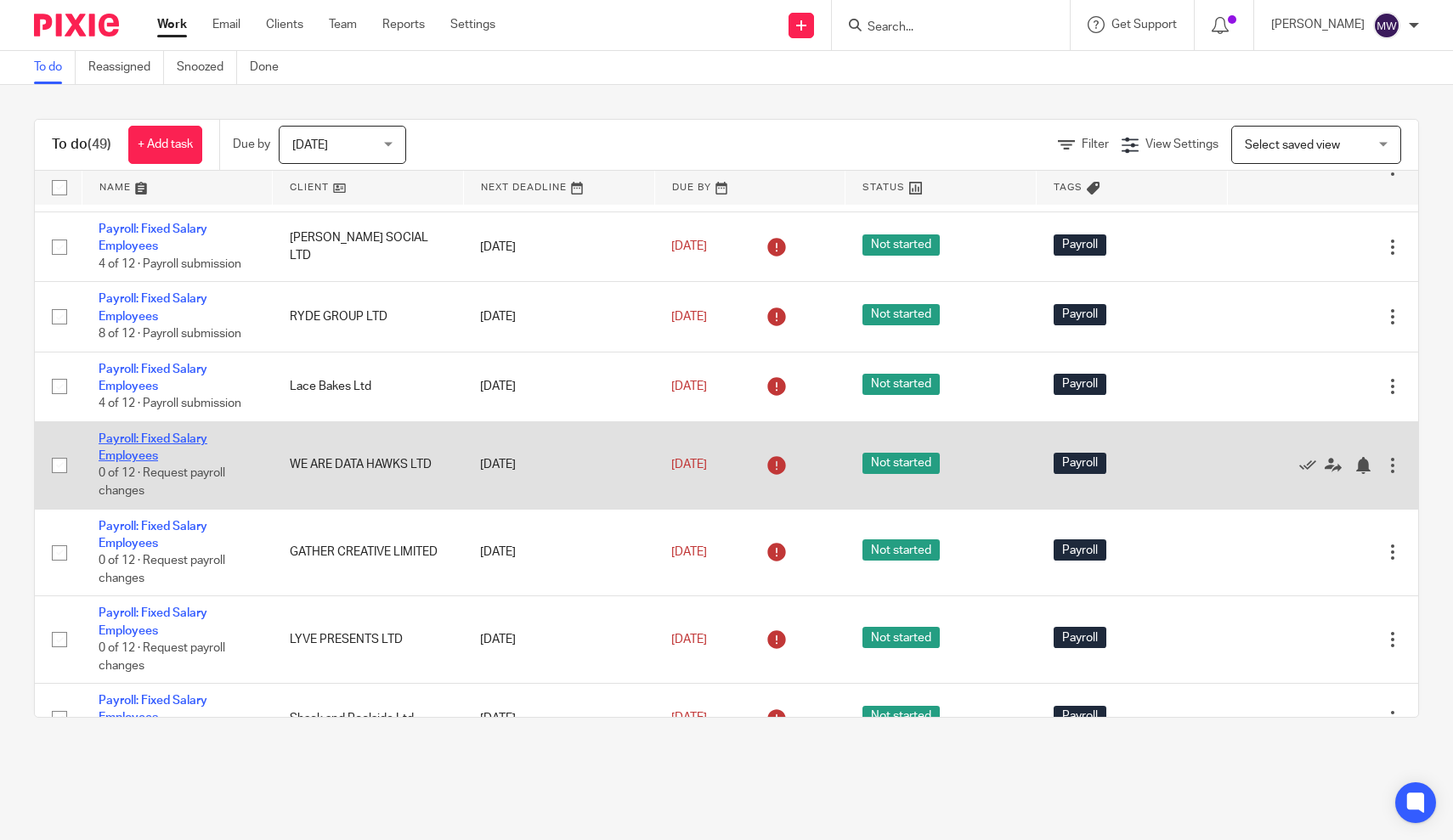
click at [139, 452] on link "Payroll: Fixed Salary Employees" at bounding box center [152, 448] width 108 height 29
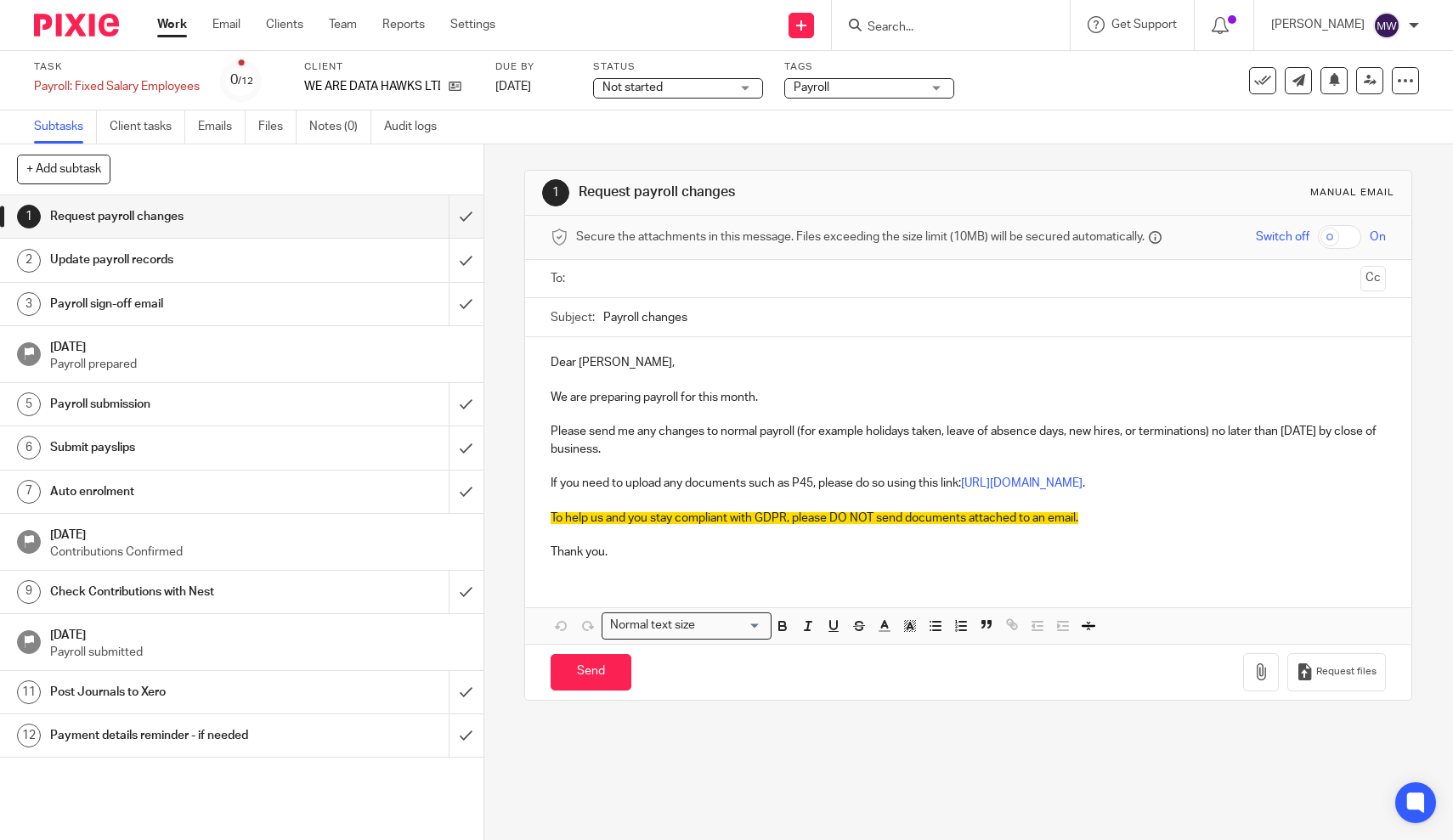
click at [614, 292] on ul at bounding box center [968, 279] width 782 height 28
click at [623, 277] on input "text" at bounding box center [968, 279] width 771 height 20
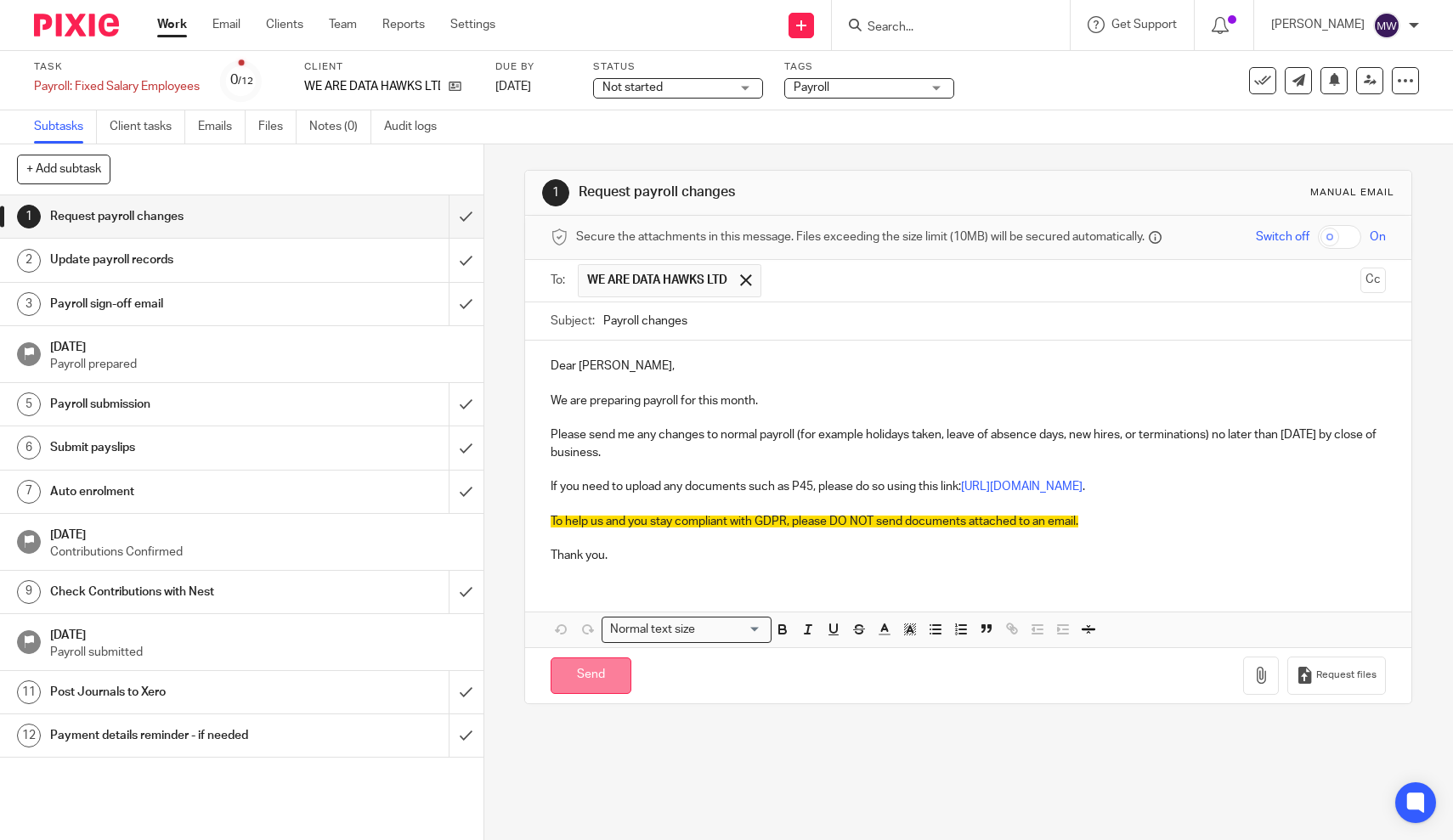
click at [558, 664] on input "Send" at bounding box center [591, 676] width 81 height 36
type input "Sent"
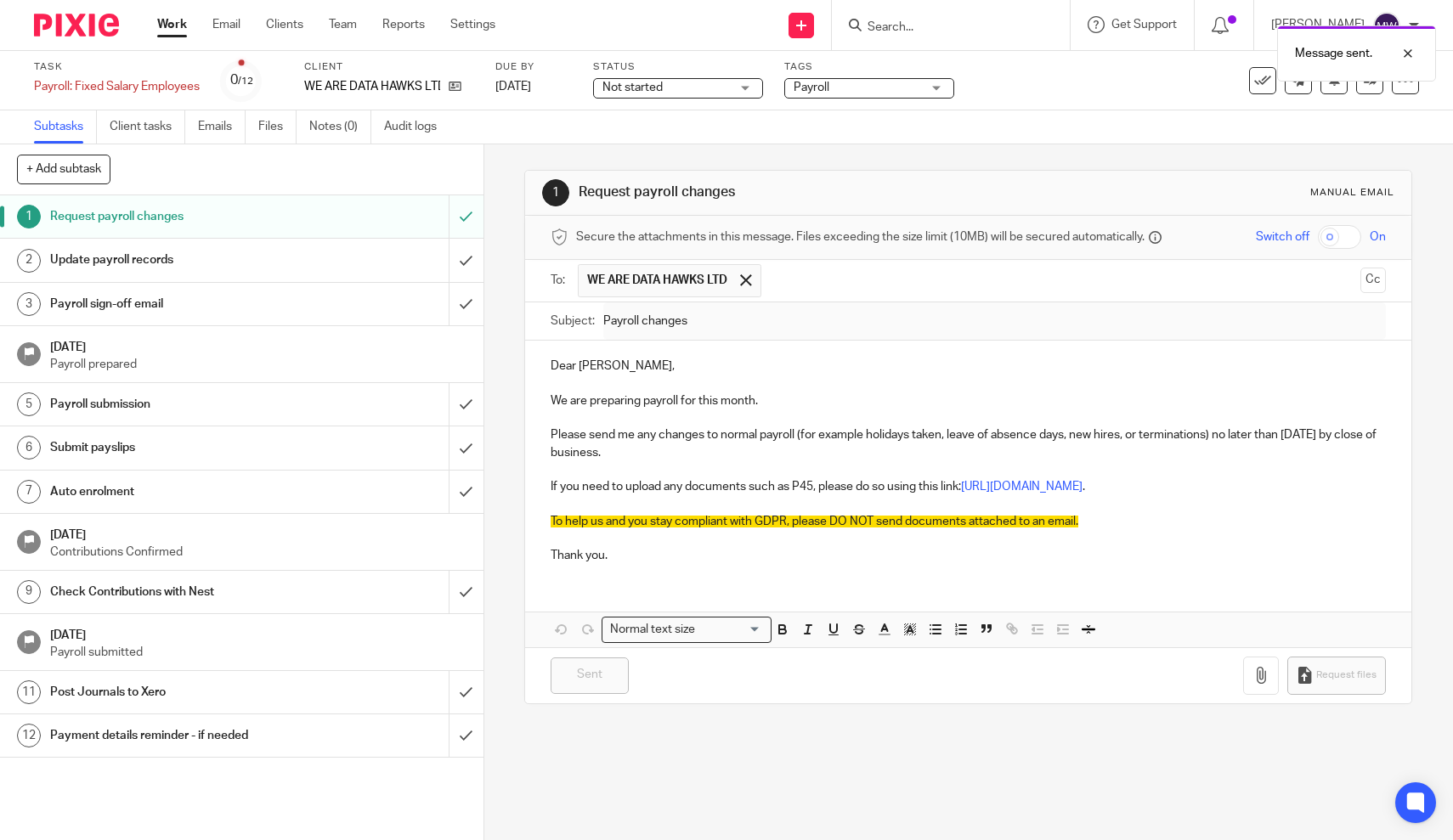
click at [164, 24] on link "Work" at bounding box center [172, 25] width 30 height 17
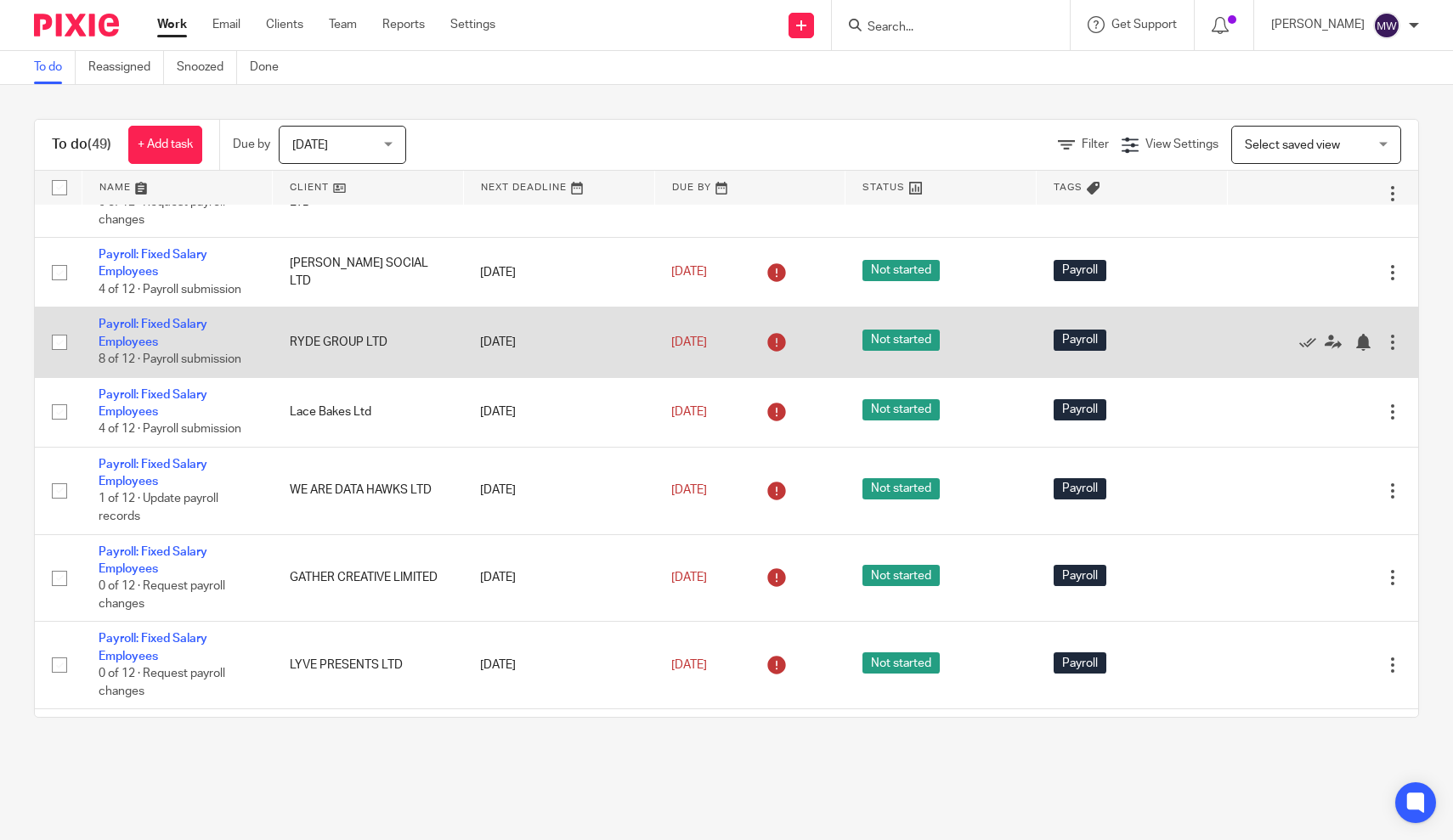
scroll to position [494, 0]
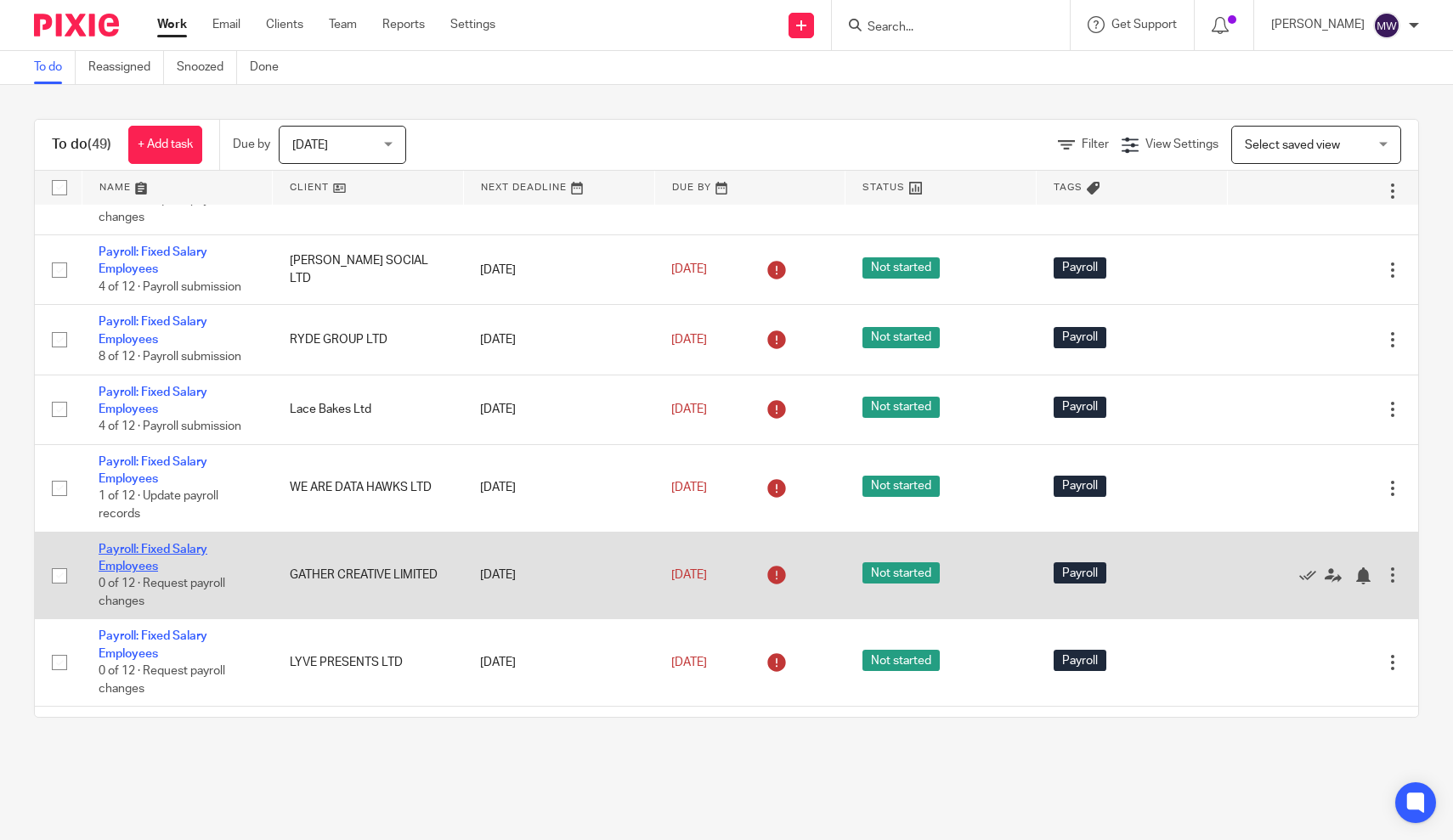
click at [129, 567] on link "Payroll: Fixed Salary Employees" at bounding box center [152, 559] width 108 height 29
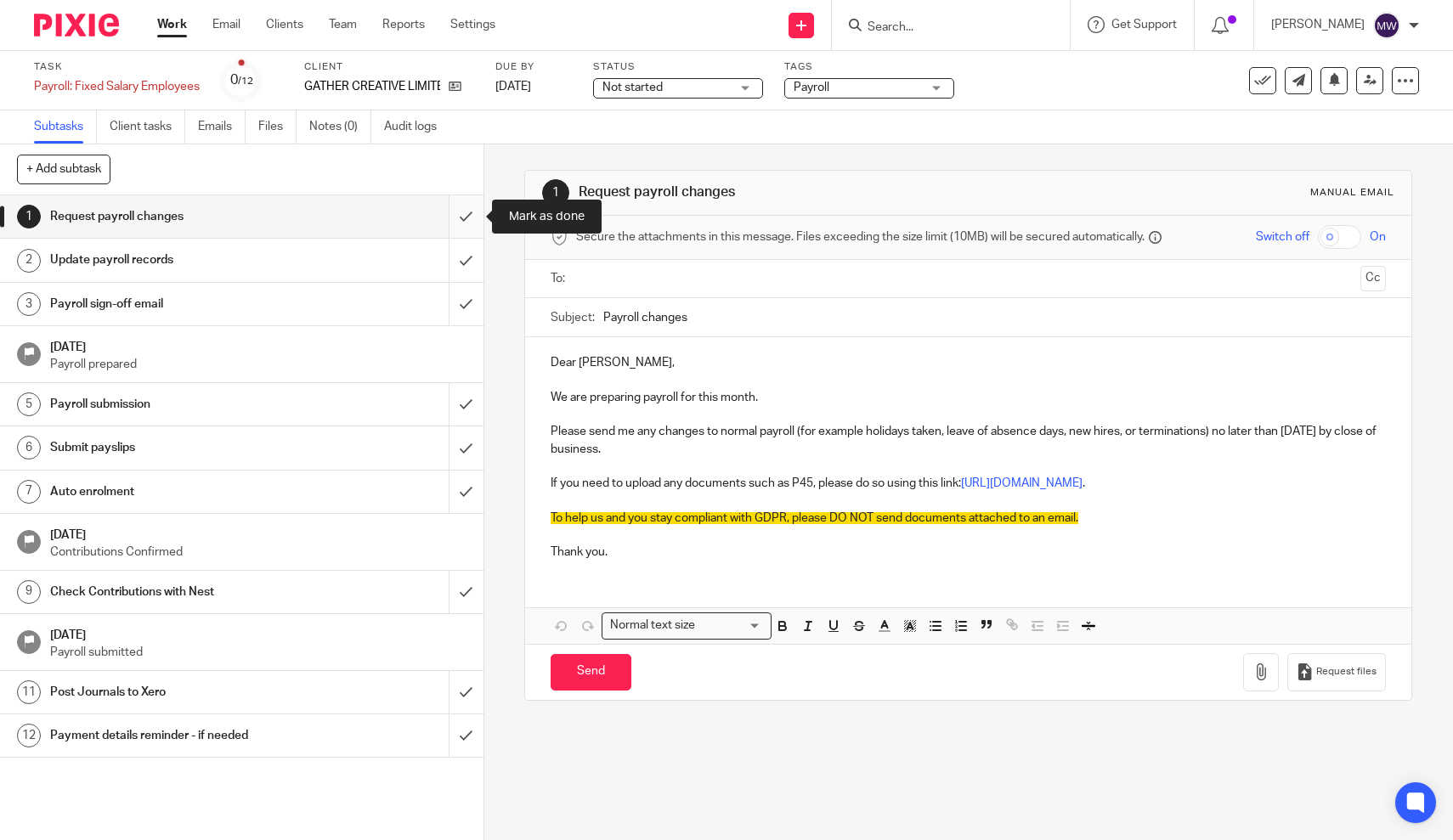
click at [475, 212] on input "submit" at bounding box center [242, 216] width 484 height 42
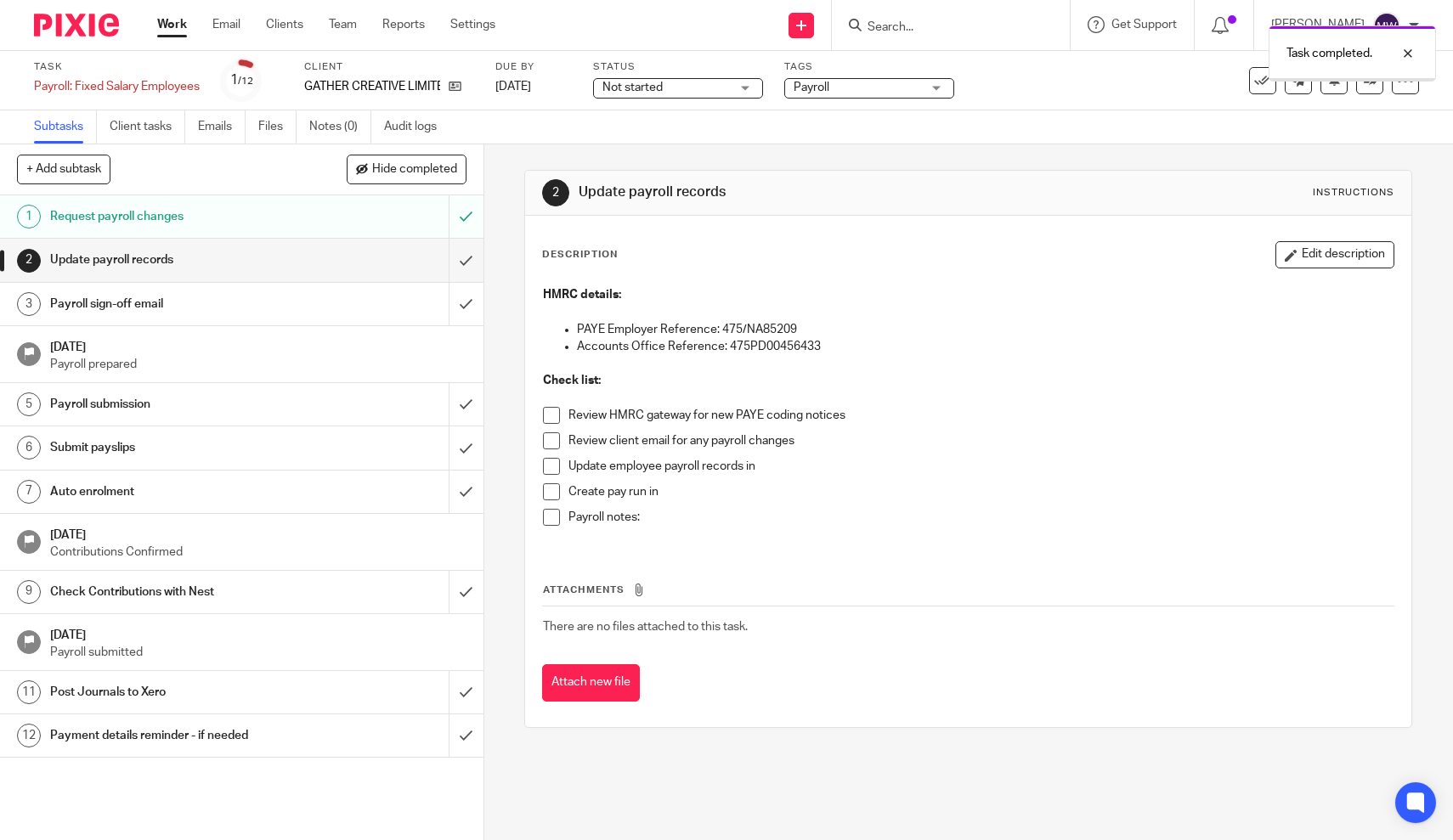
click at [471, 265] on input "submit" at bounding box center [242, 259] width 484 height 42
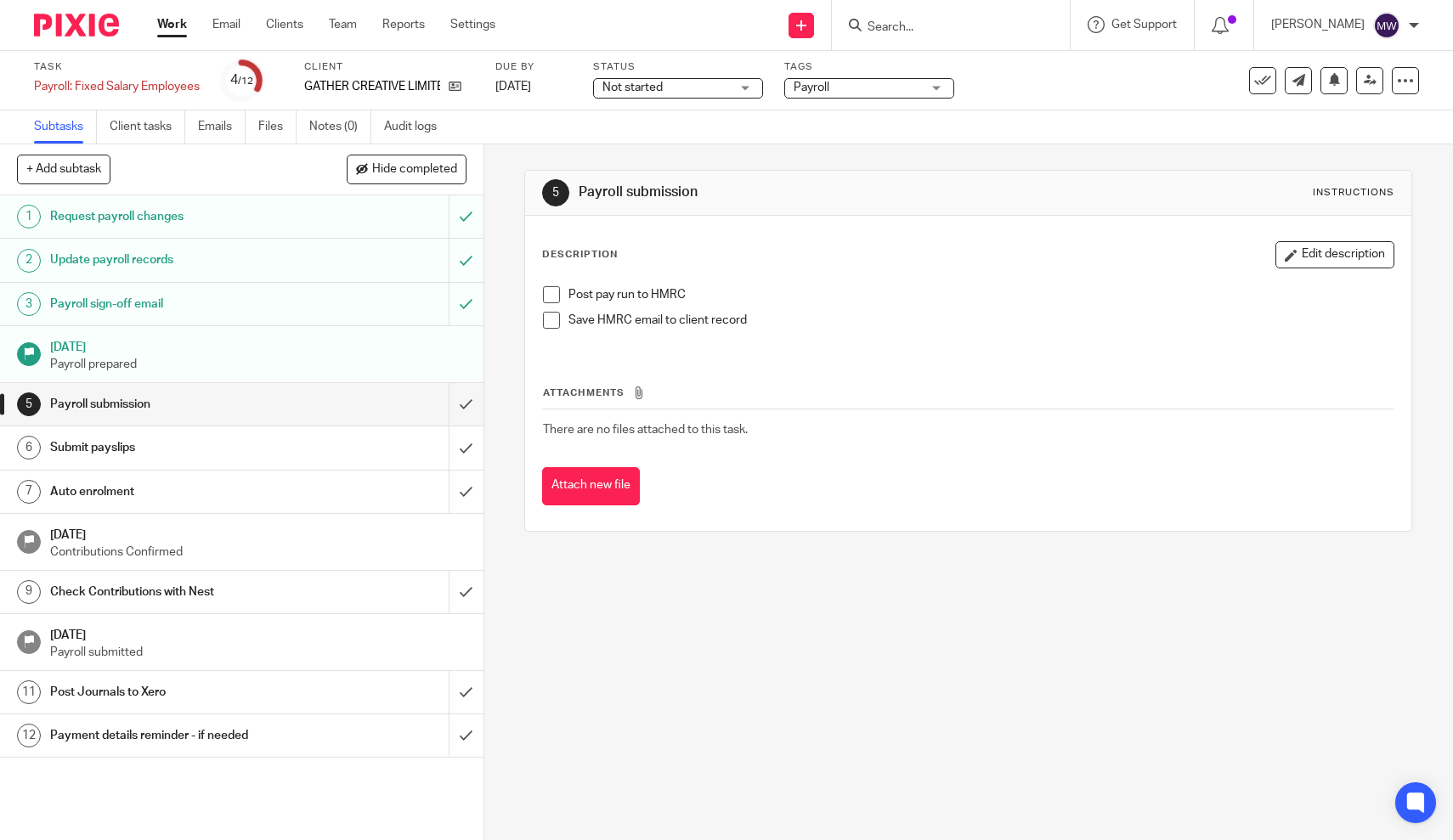
click at [557, 297] on span at bounding box center [552, 295] width 17 height 17
click at [465, 448] on input "submit" at bounding box center [242, 448] width 484 height 42
click at [467, 590] on input "submit" at bounding box center [242, 591] width 484 height 42
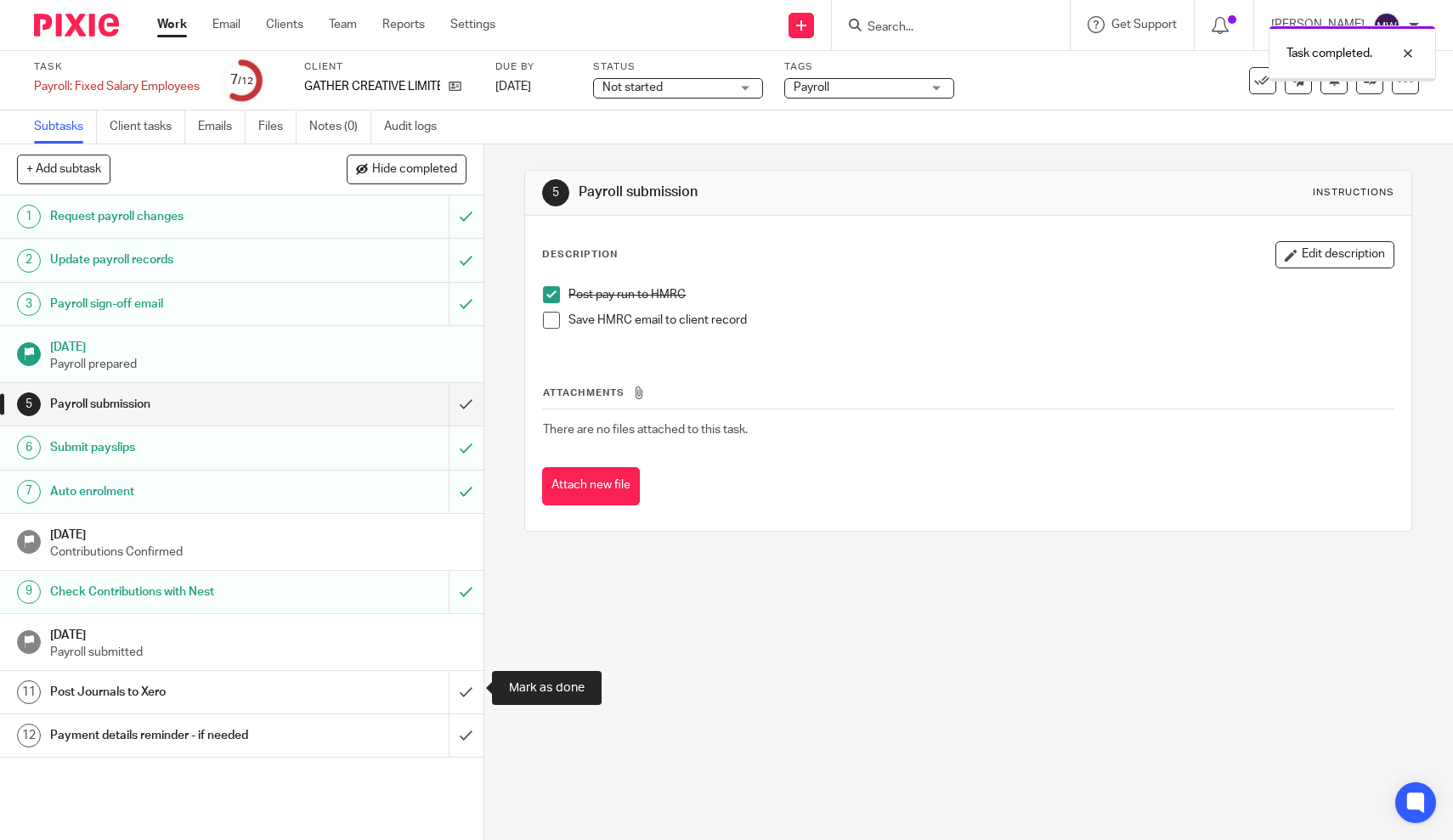
click at [469, 682] on input "submit" at bounding box center [242, 692] width 484 height 42
click at [232, 723] on h1 "Payment details reminder - if needed" at bounding box center [177, 736] width 255 height 26
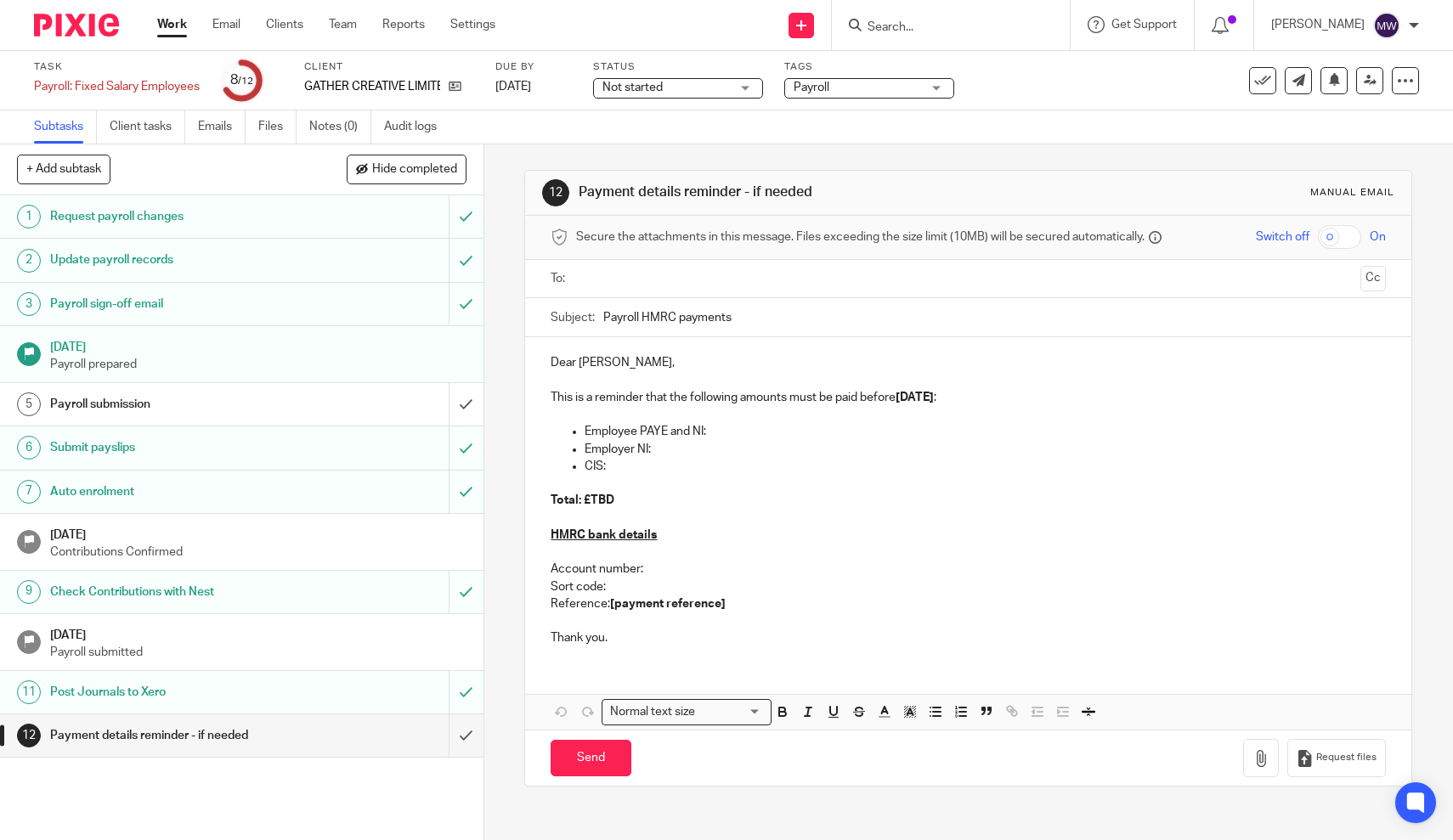
click at [691, 270] on input "text" at bounding box center [968, 279] width 771 height 20
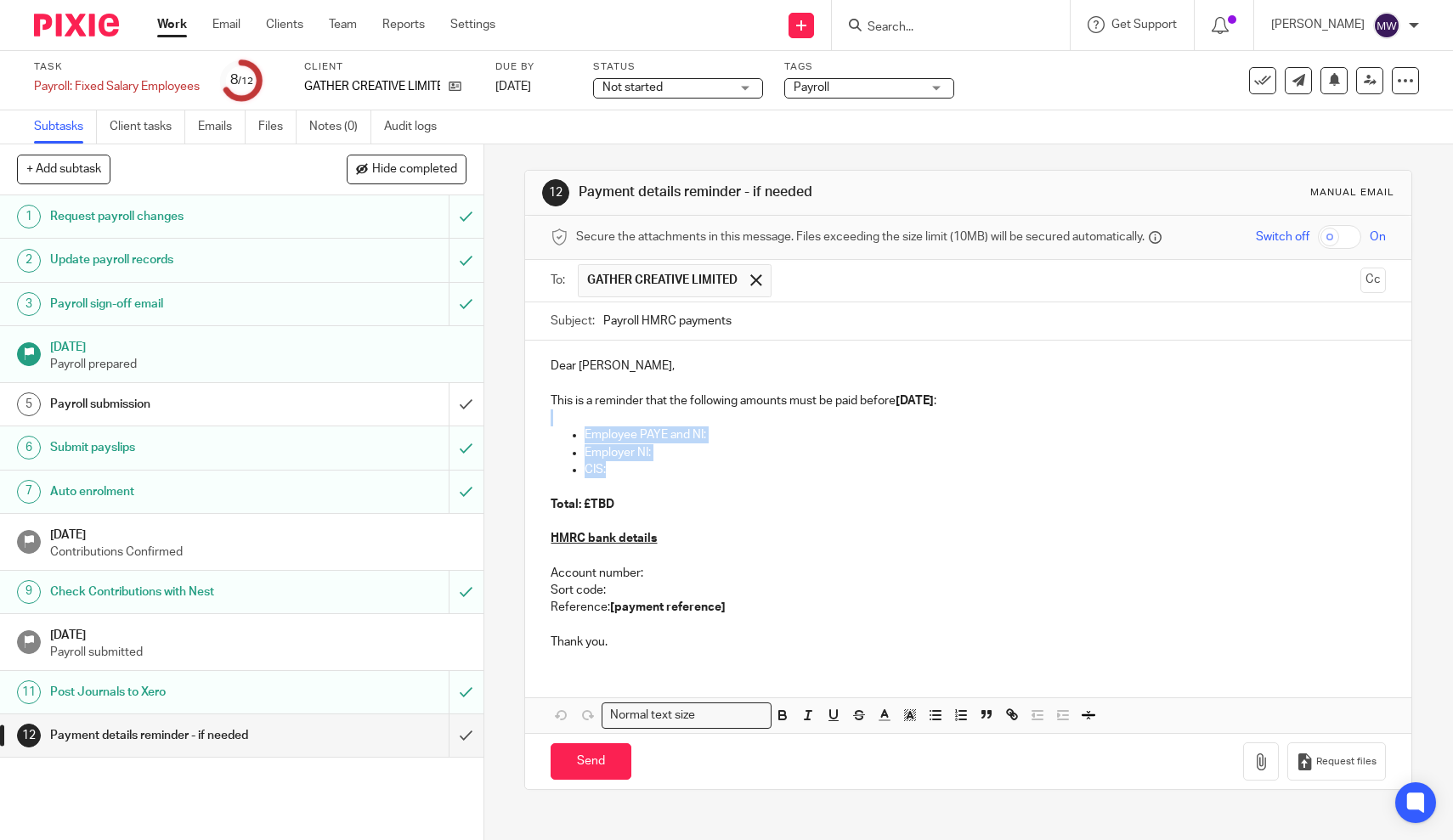
drag, startPoint x: 624, startPoint y: 472, endPoint x: 555, endPoint y: 417, distance: 88.2
click at [555, 417] on div "Dear Tamsin, This is a reminder that the following amounts must be paid before …" at bounding box center [968, 502] width 886 height 323
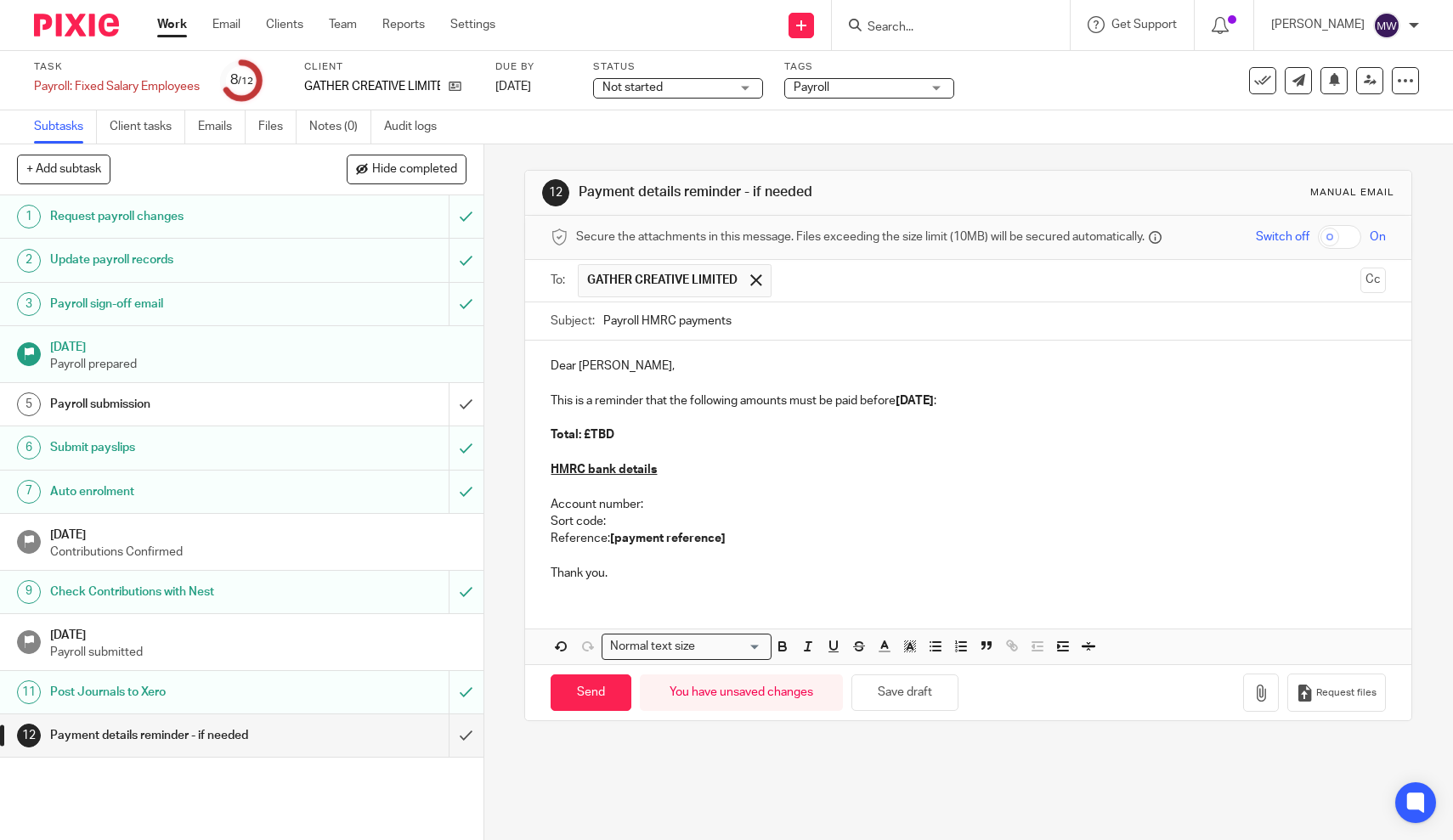
click at [588, 400] on p "This is a reminder that the following amounts must be paid before [DATE] :" at bounding box center [968, 401] width 835 height 17
click at [1352, 398] on p "This is to confirm the payroll for September has been run and your payslip emai…" at bounding box center [968, 401] width 835 height 17
click at [759, 560] on p at bounding box center [968, 556] width 835 height 17
click at [752, 547] on p "Reference: [payment reference]" at bounding box center [968, 539] width 835 height 17
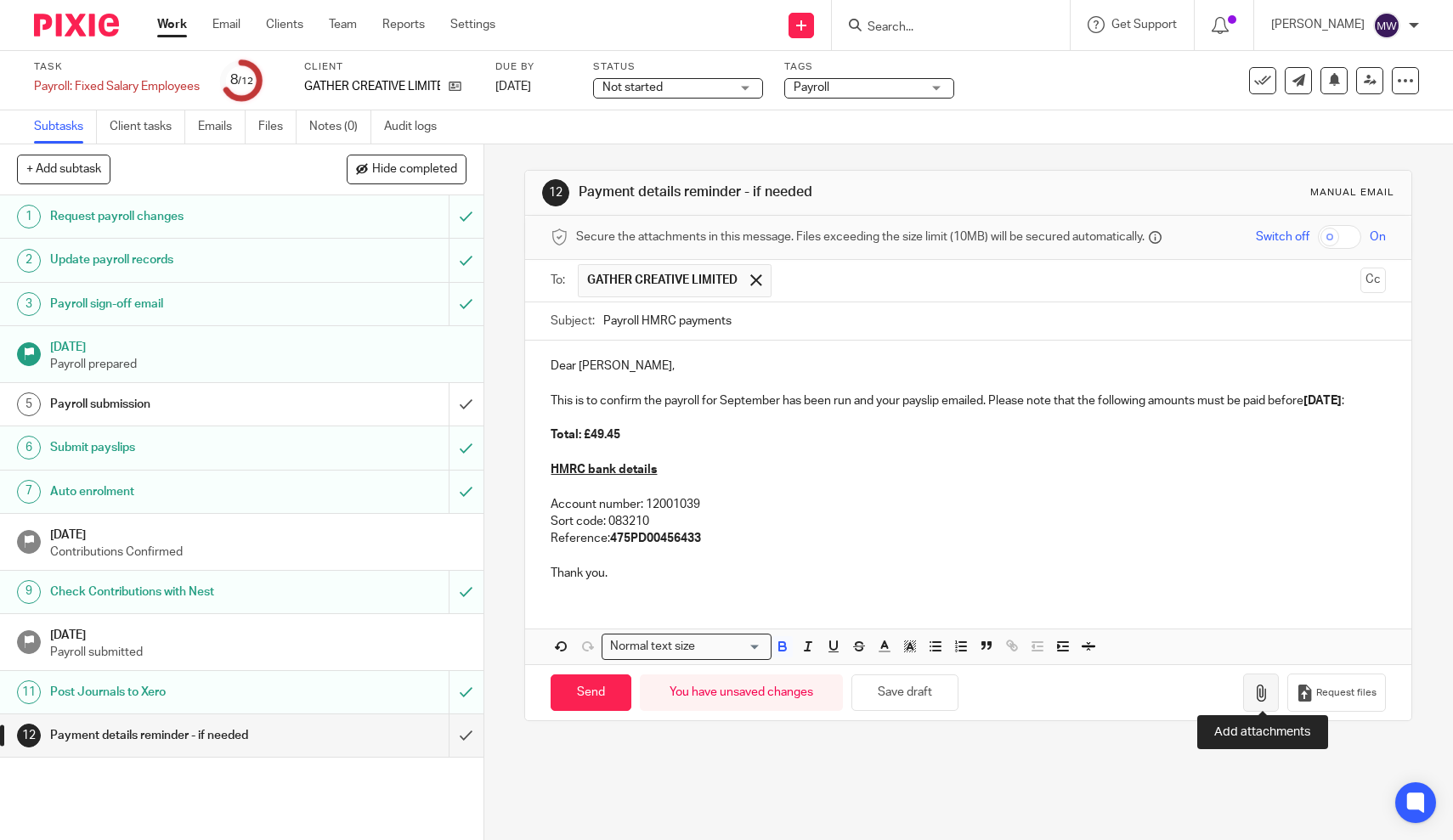
click at [1255, 685] on icon "button" at bounding box center [1261, 694] width 17 height 17
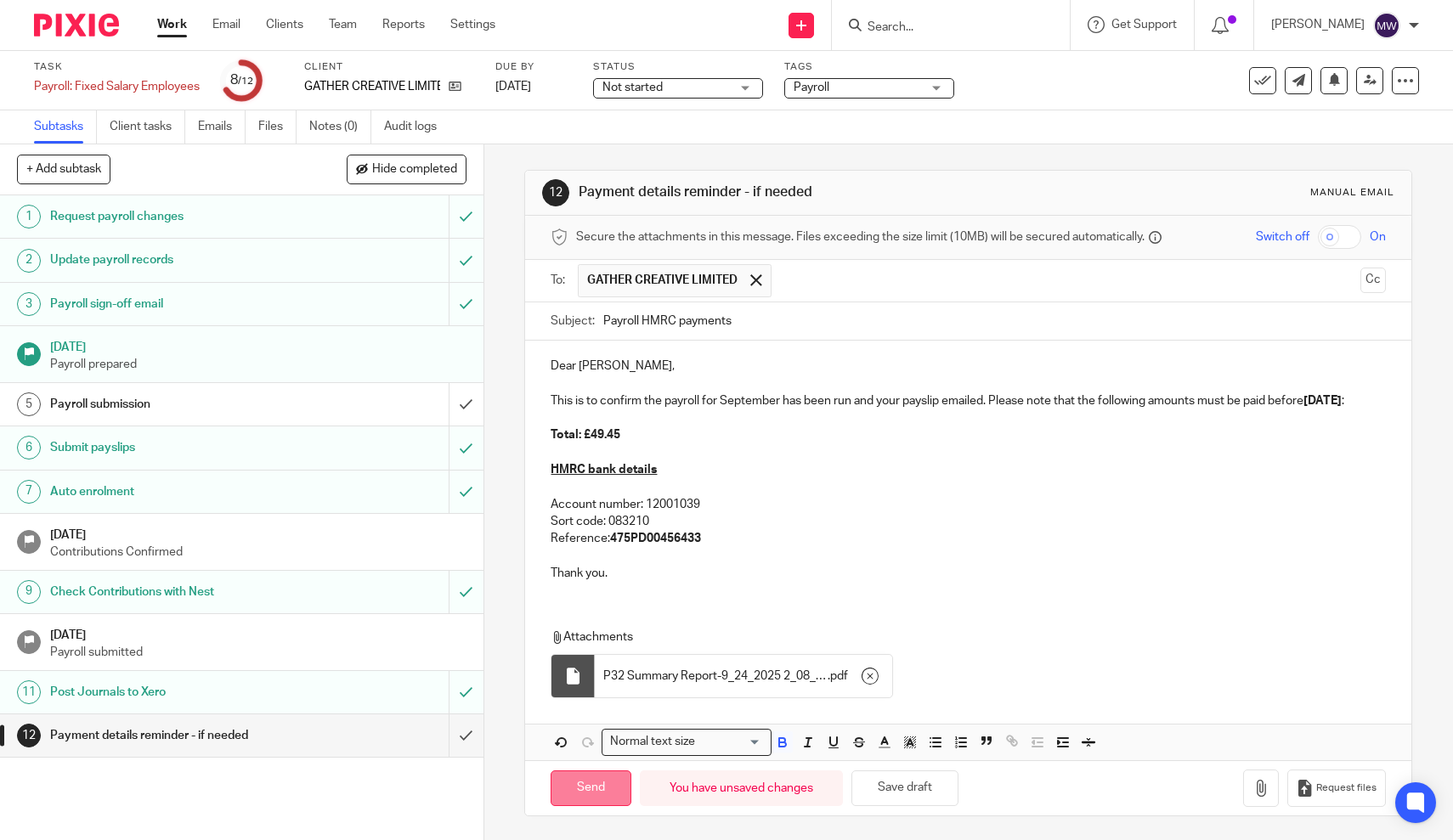
click at [596, 787] on input "Send" at bounding box center [591, 788] width 81 height 36
type input "Sent"
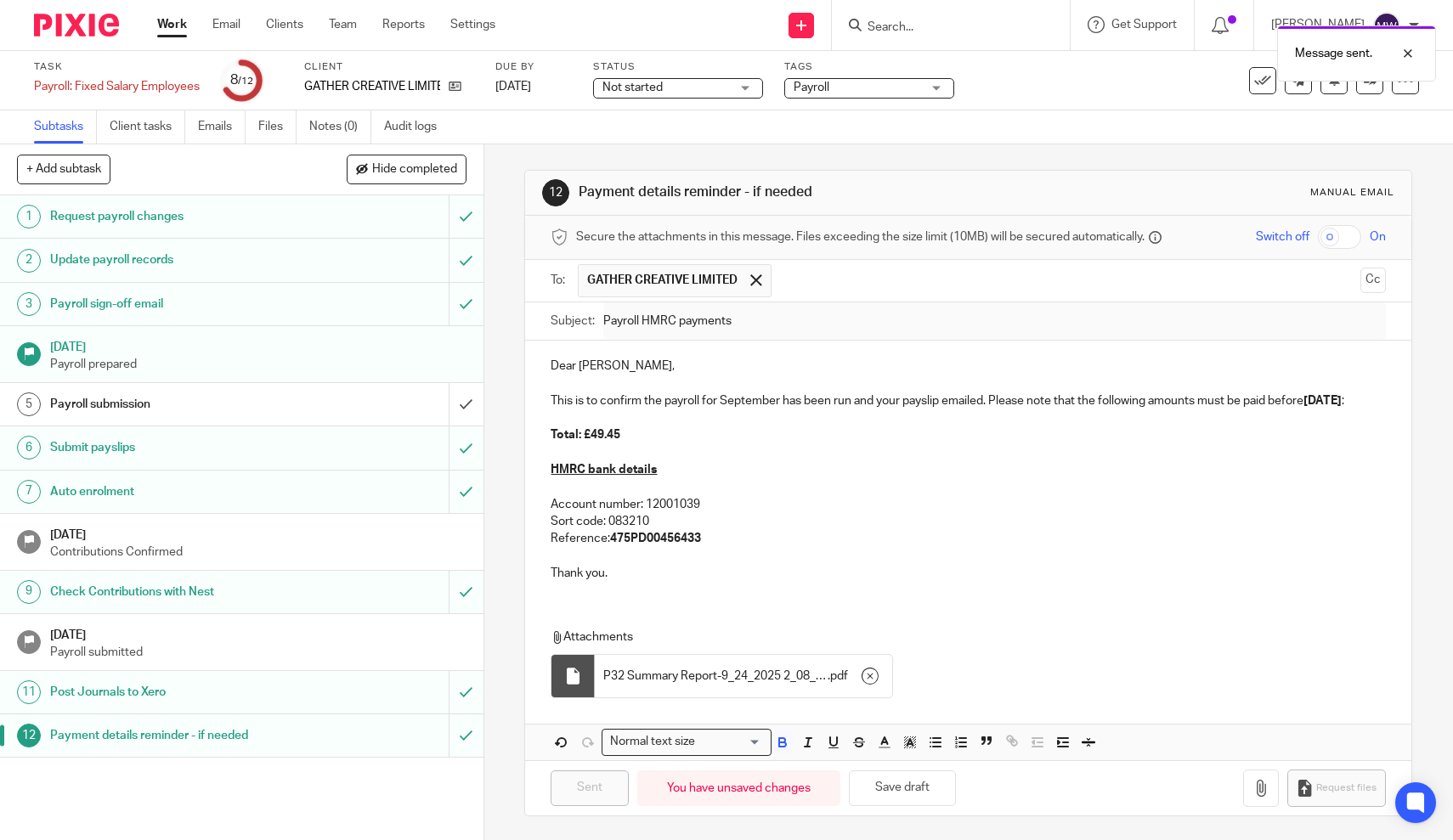
click at [155, 27] on div "Work Email Clients Team Reports Settings Work Email Clients Team Reports Settin…" at bounding box center [331, 25] width 380 height 50
click at [171, 27] on link "Work" at bounding box center [172, 25] width 30 height 17
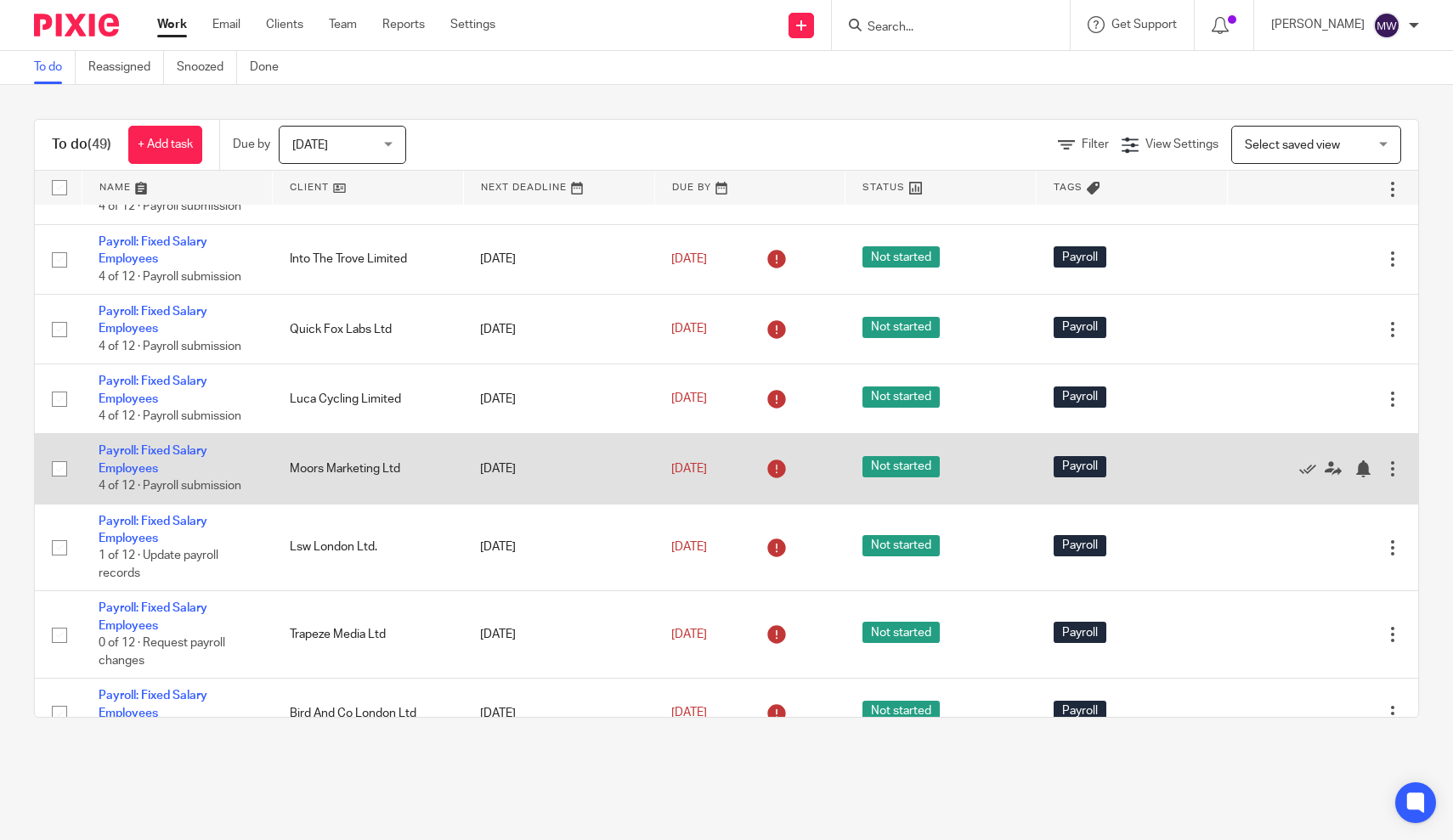
scroll to position [1573, 0]
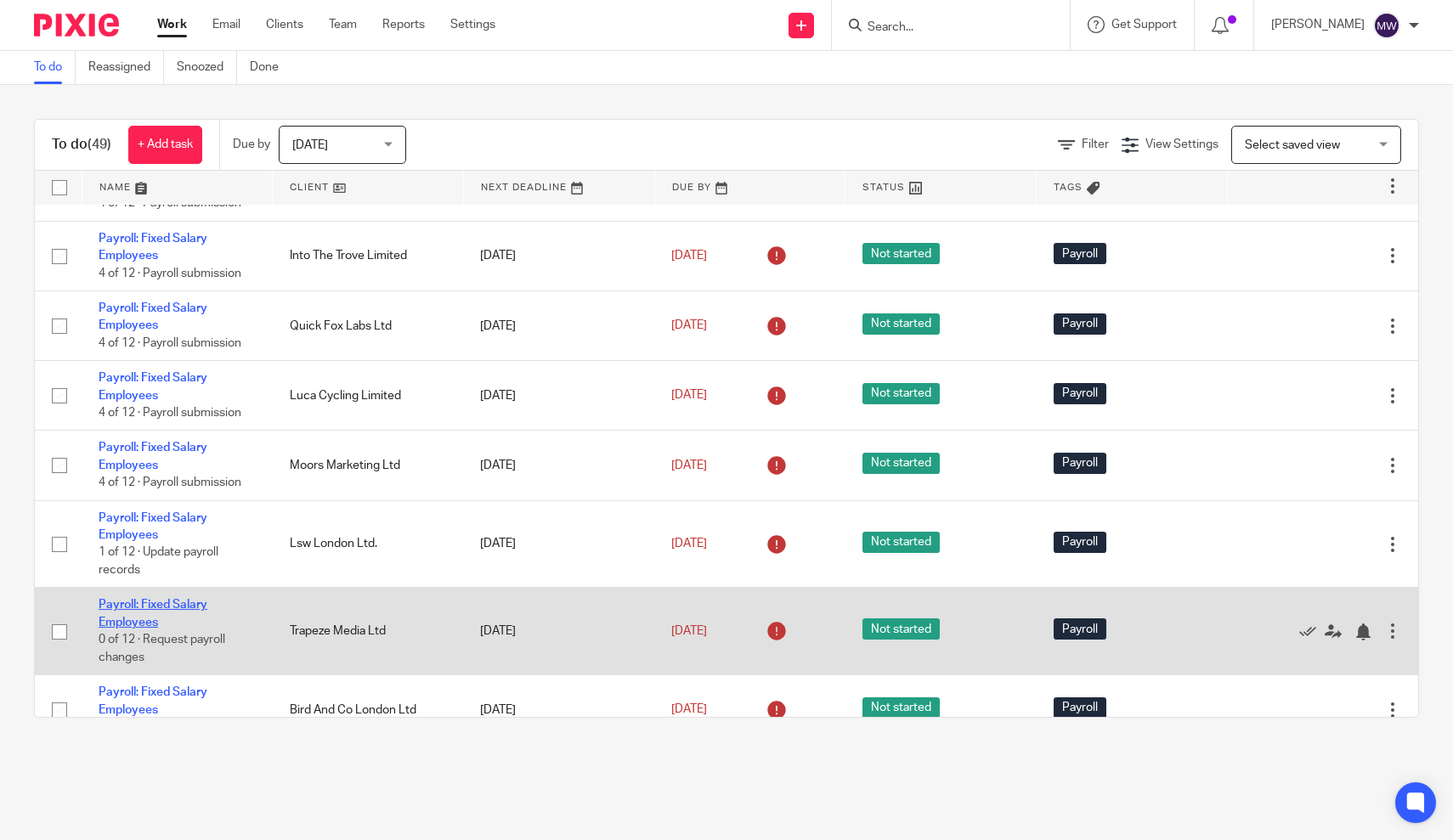
click at [120, 627] on link "Payroll: Fixed Salary Employees" at bounding box center [152, 614] width 108 height 29
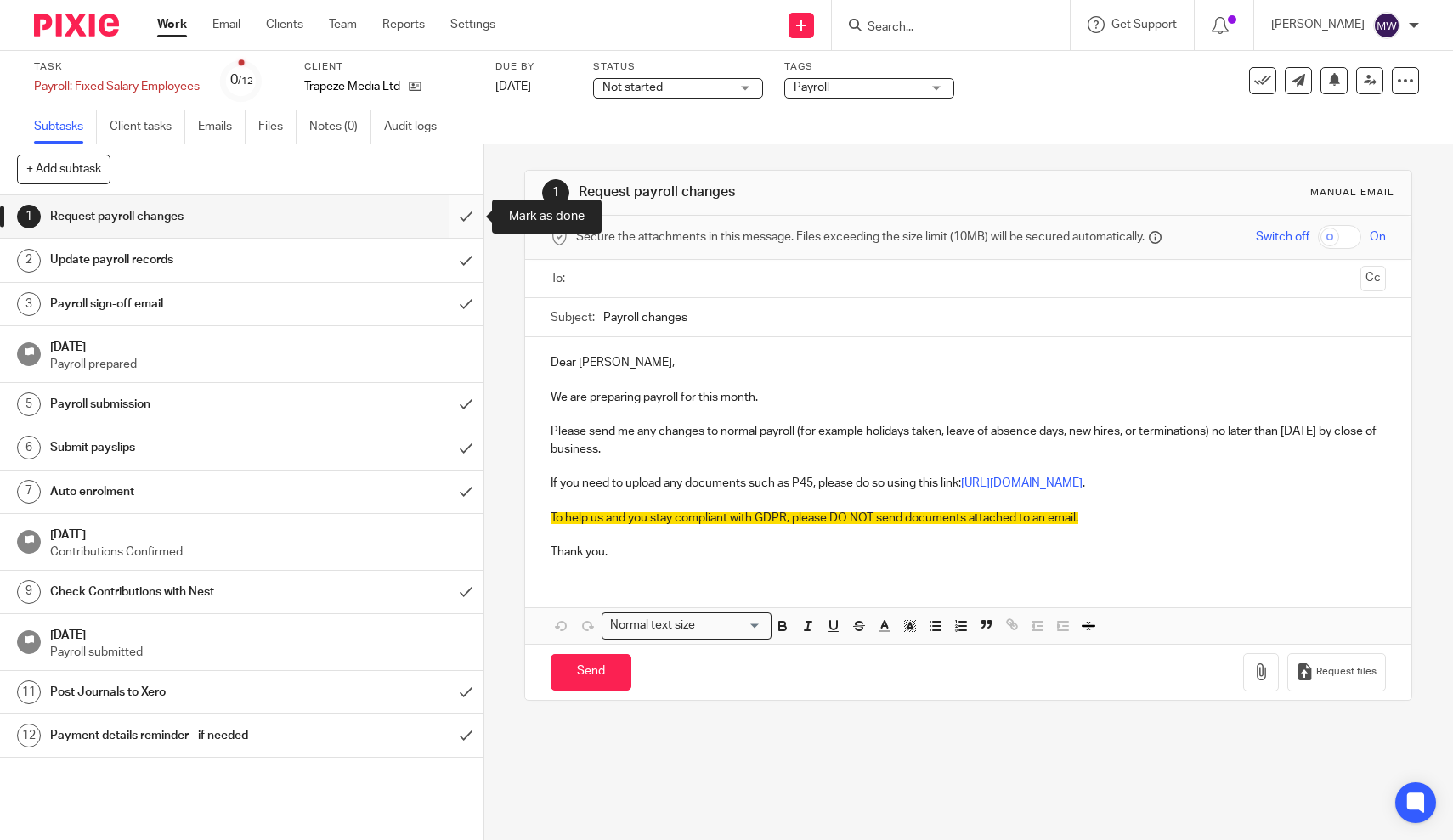
click at [475, 224] on input "submit" at bounding box center [242, 216] width 484 height 42
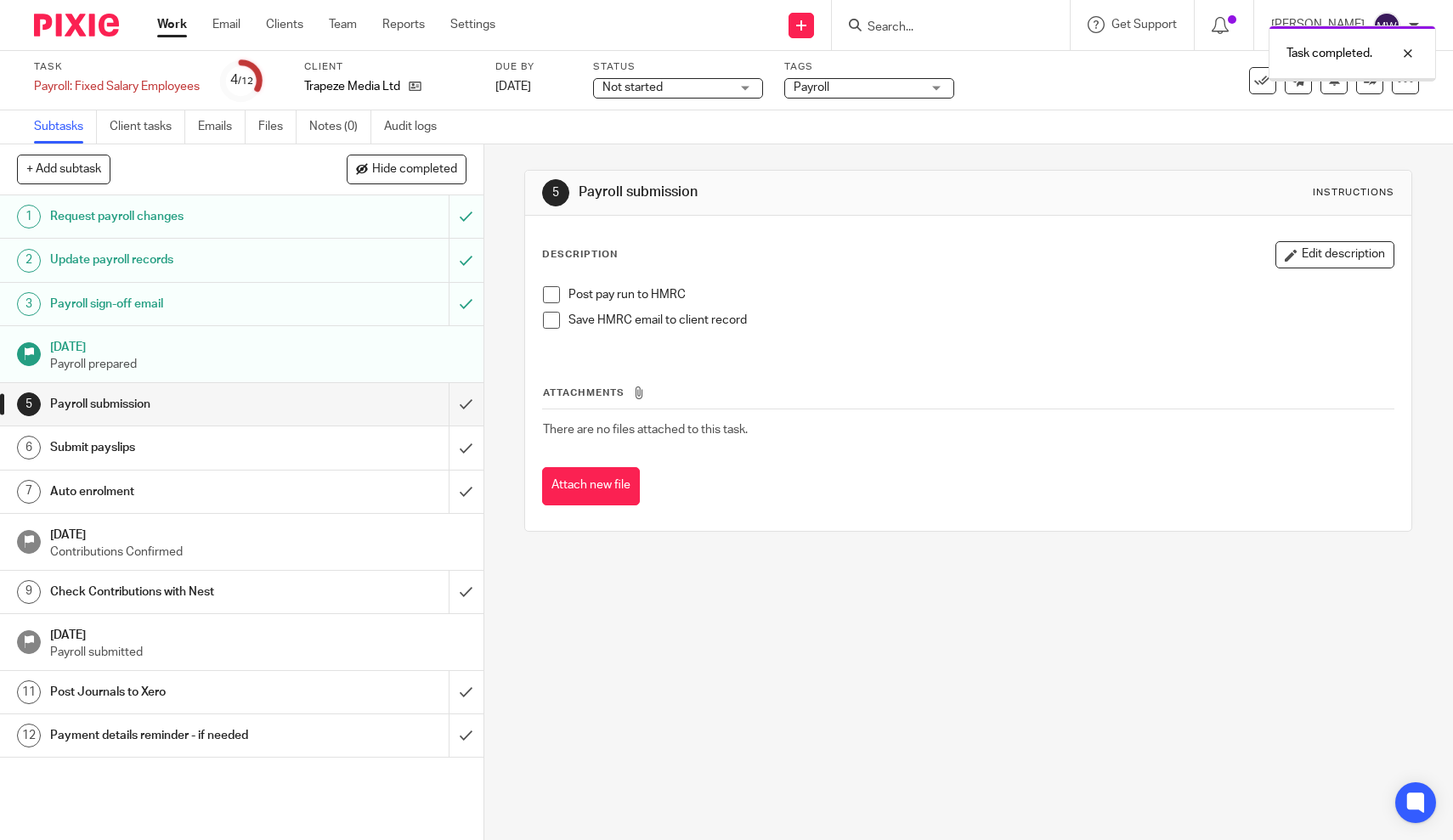
click at [554, 295] on span at bounding box center [552, 295] width 17 height 17
click at [473, 448] on input "submit" at bounding box center [242, 448] width 484 height 42
click at [343, 731] on div "Payment details reminder - if needed" at bounding box center [240, 736] width 381 height 26
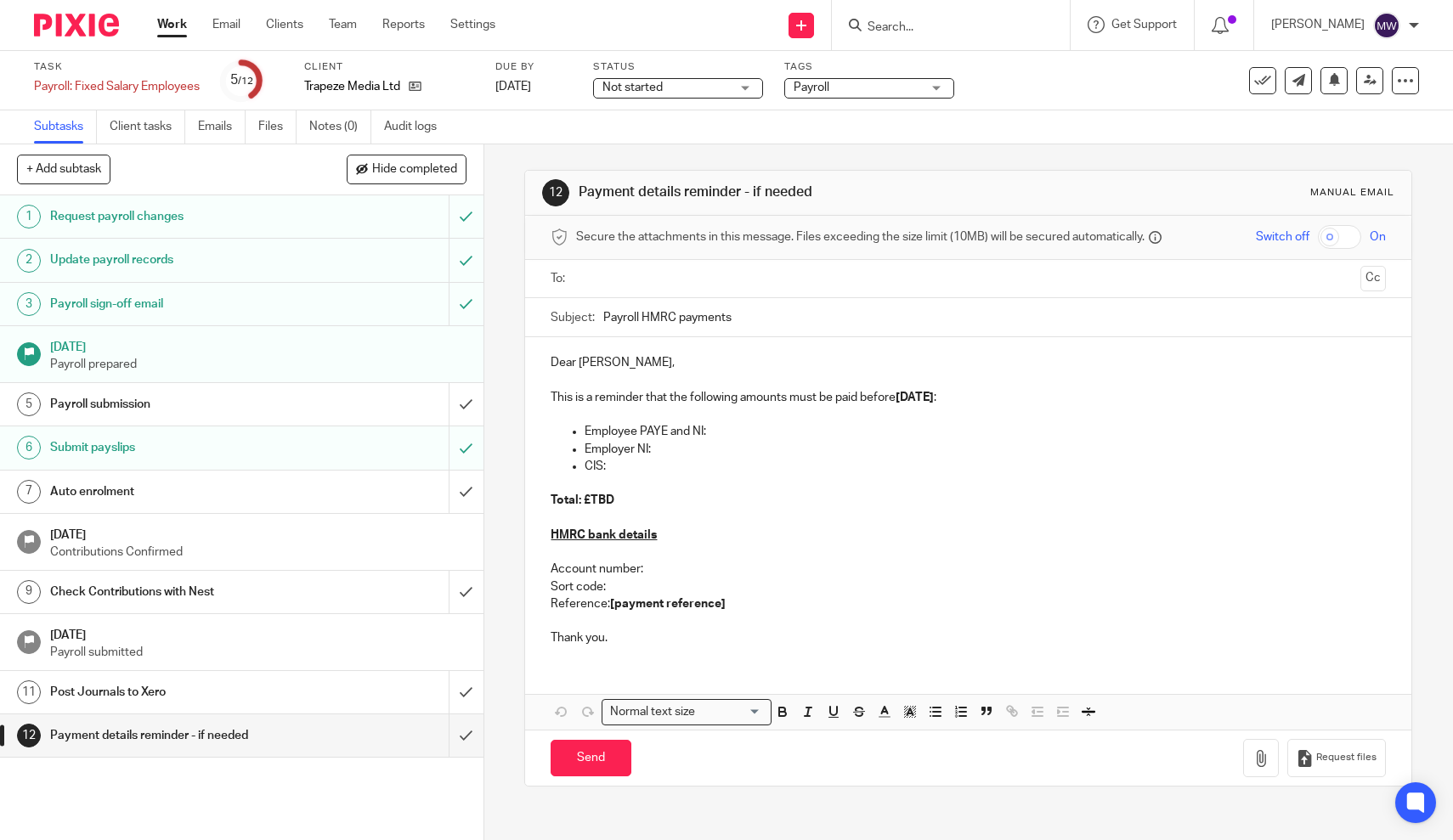
click at [676, 275] on input "text" at bounding box center [968, 279] width 771 height 20
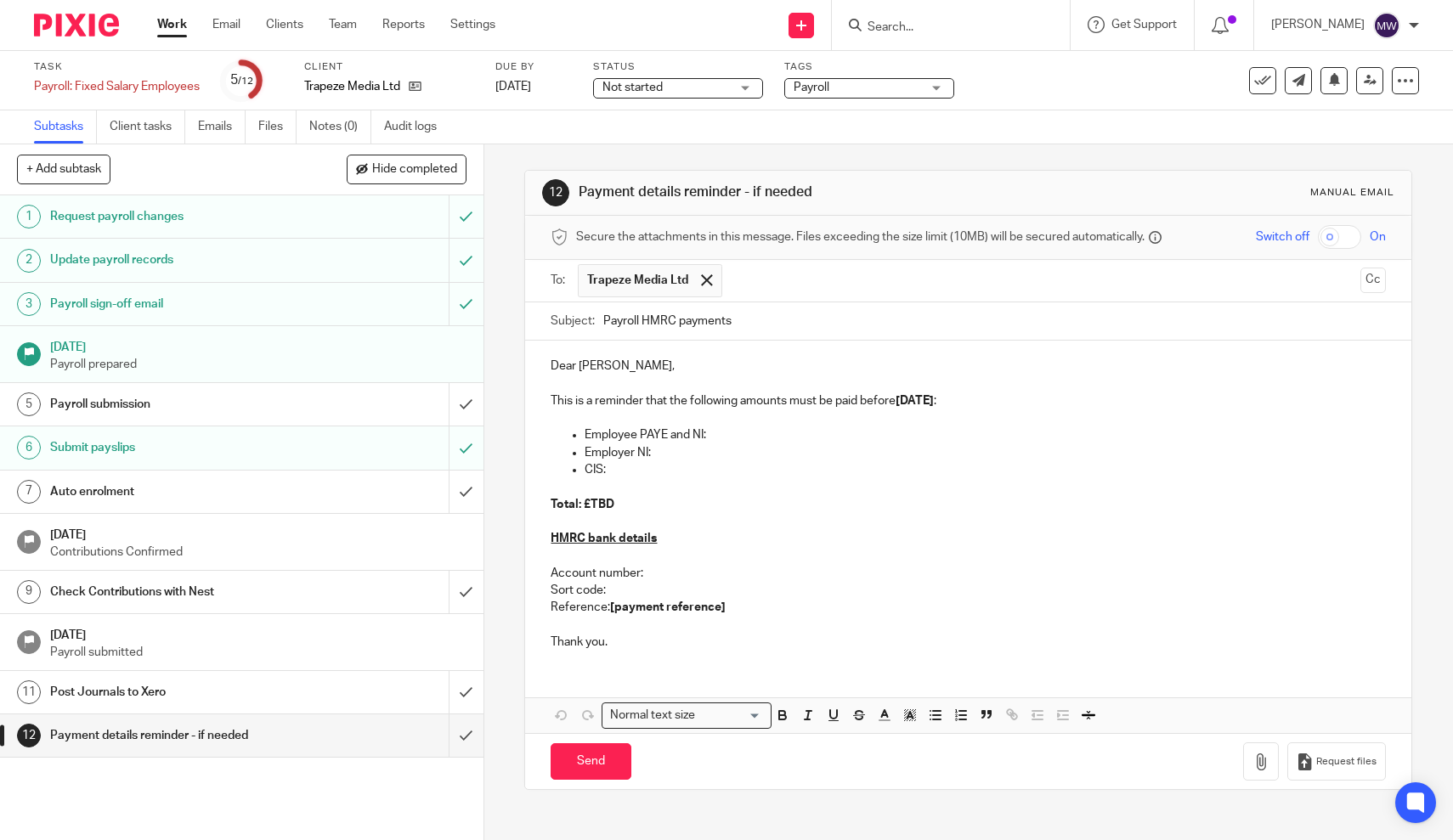
click at [621, 367] on p "Dear [PERSON_NAME]," at bounding box center [968, 367] width 835 height 17
click at [590, 398] on p "This is a reminder that the following amounts must be paid before [DATE] :" at bounding box center [968, 401] width 835 height 17
click at [1351, 401] on p "This is to confirm the payroll for September has been run and the payslips emai…" at bounding box center [968, 401] width 835 height 17
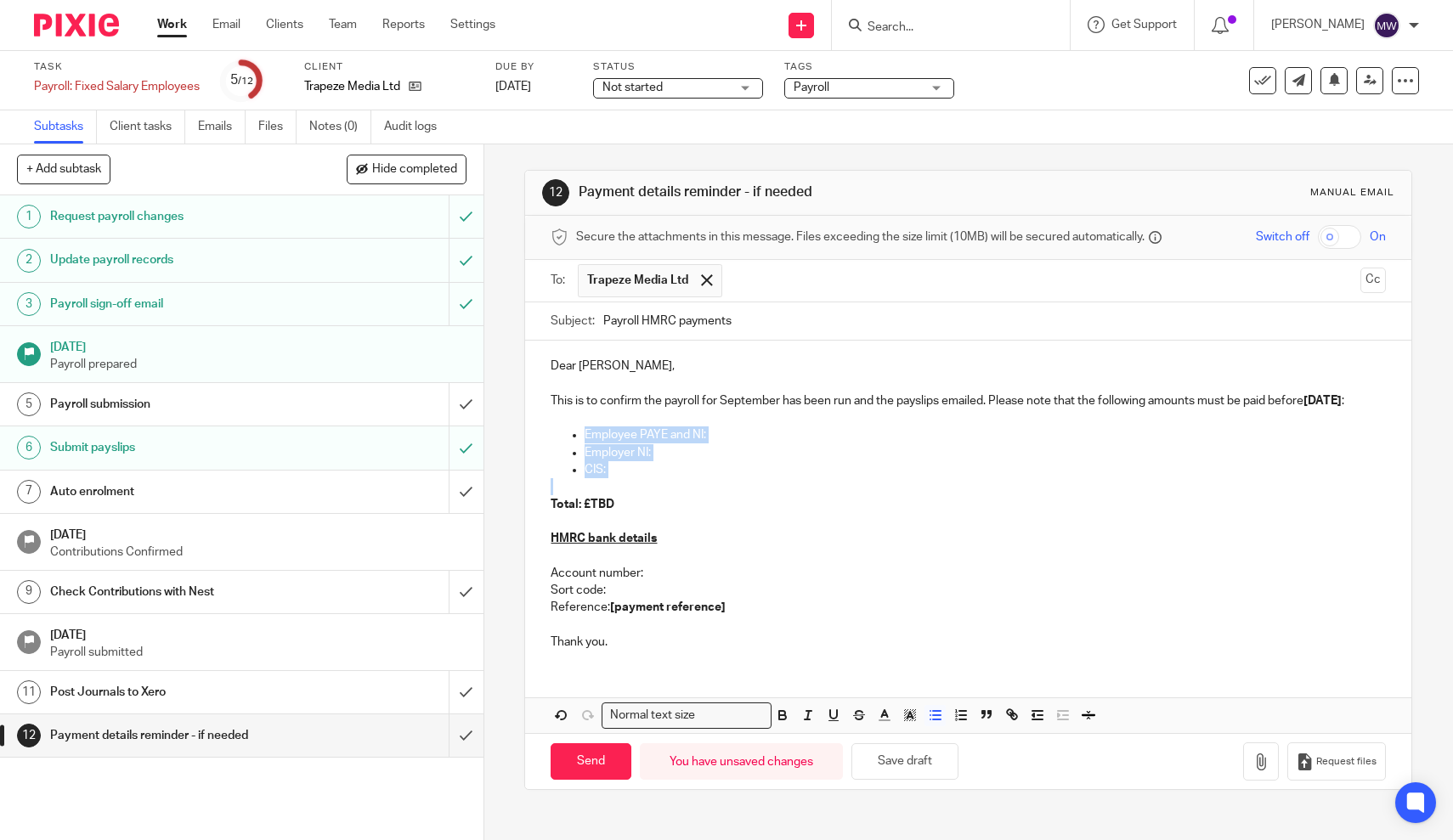
drag, startPoint x: 547, startPoint y: 516, endPoint x: 528, endPoint y: 454, distance: 64.8
click at [528, 454] on div "Dear [PERSON_NAME], This is to confirm the payroll for September has been run a…" at bounding box center [968, 502] width 886 height 323
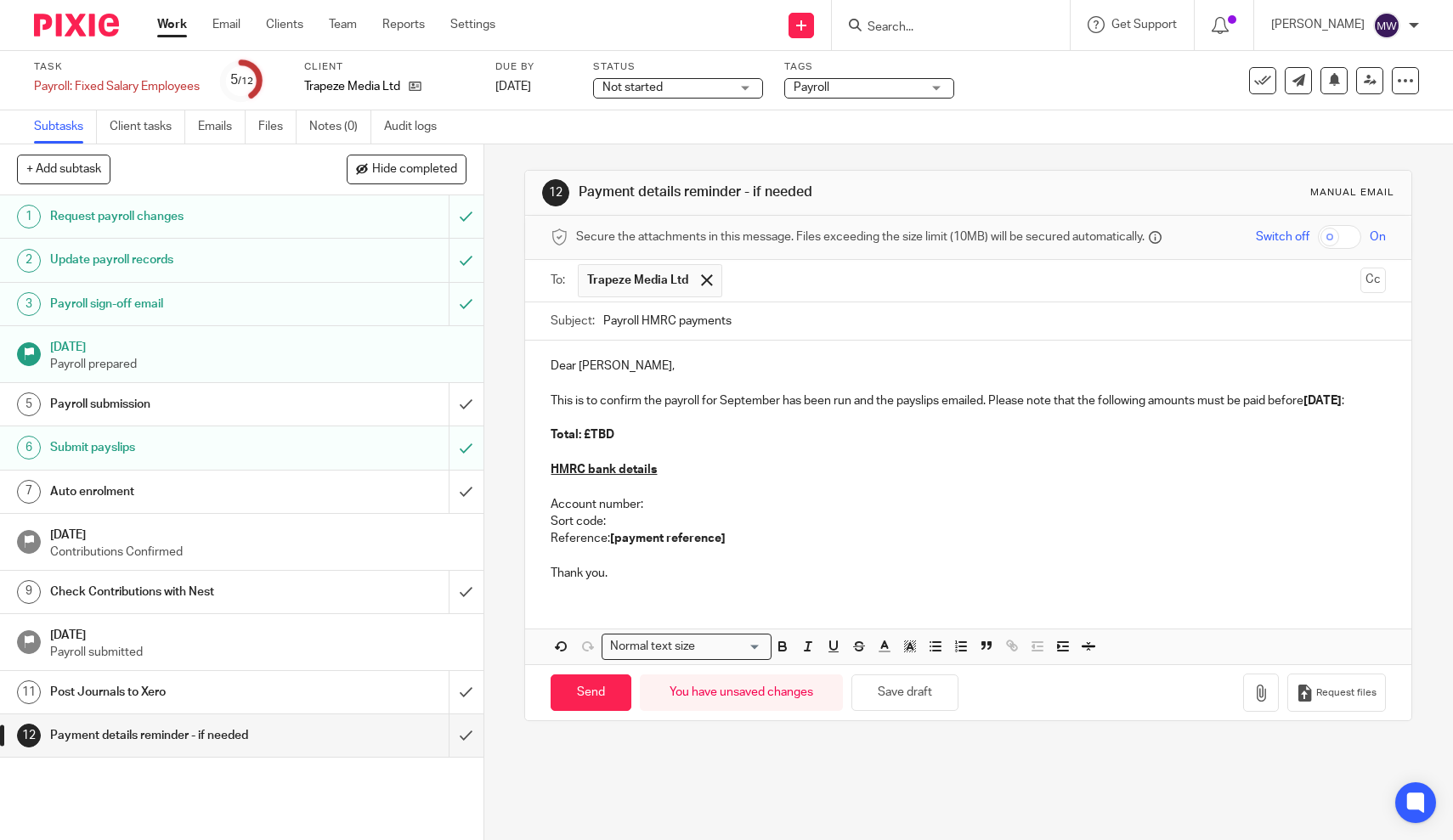
click at [642, 443] on p "Total: £TBD" at bounding box center [968, 435] width 835 height 17
click at [726, 547] on p "Reference: [payment reference]" at bounding box center [968, 539] width 835 height 17
click at [1254, 677] on button "button" at bounding box center [1260, 693] width 35 height 38
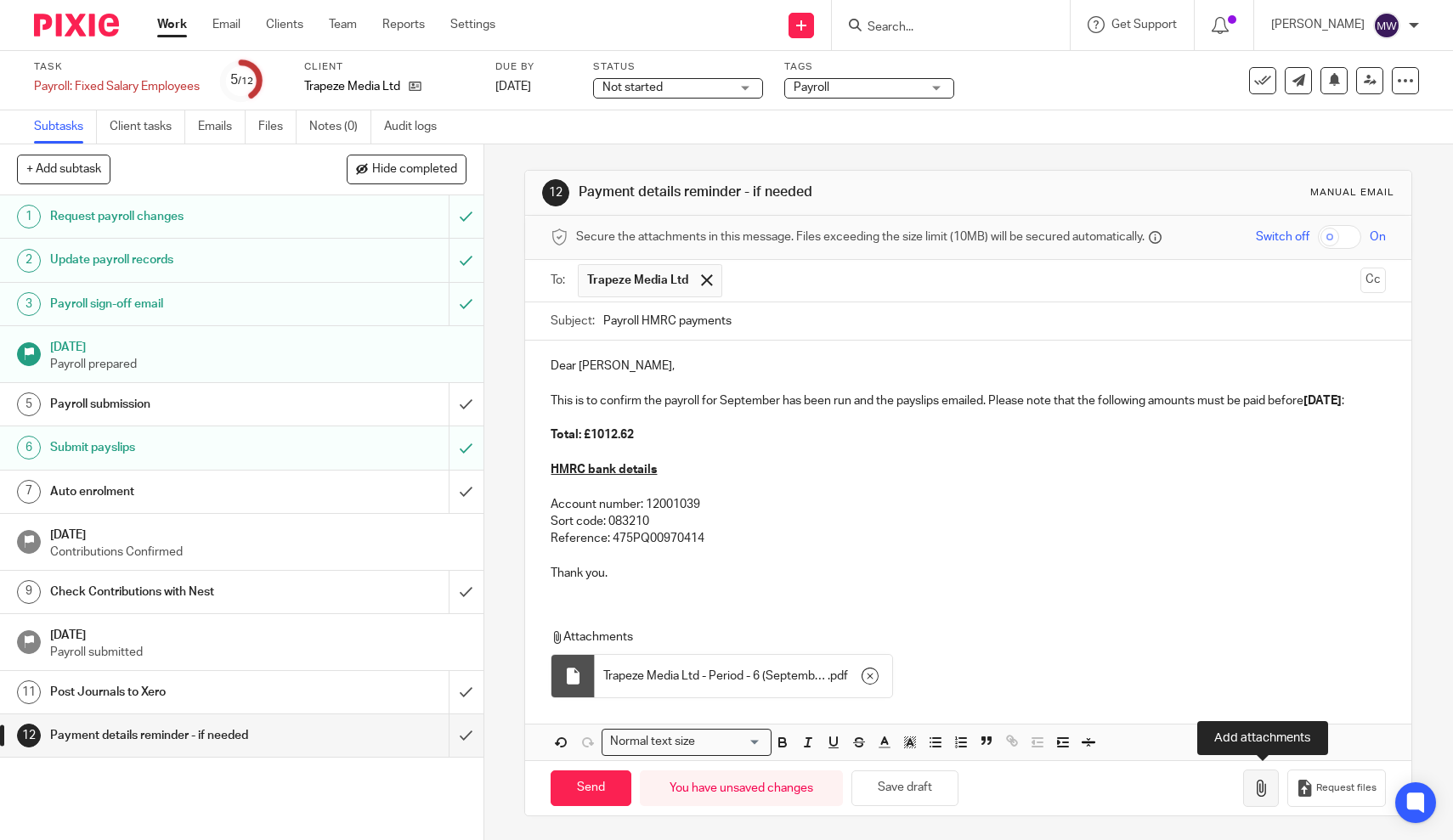
click at [1267, 780] on icon "button" at bounding box center [1261, 788] width 17 height 17
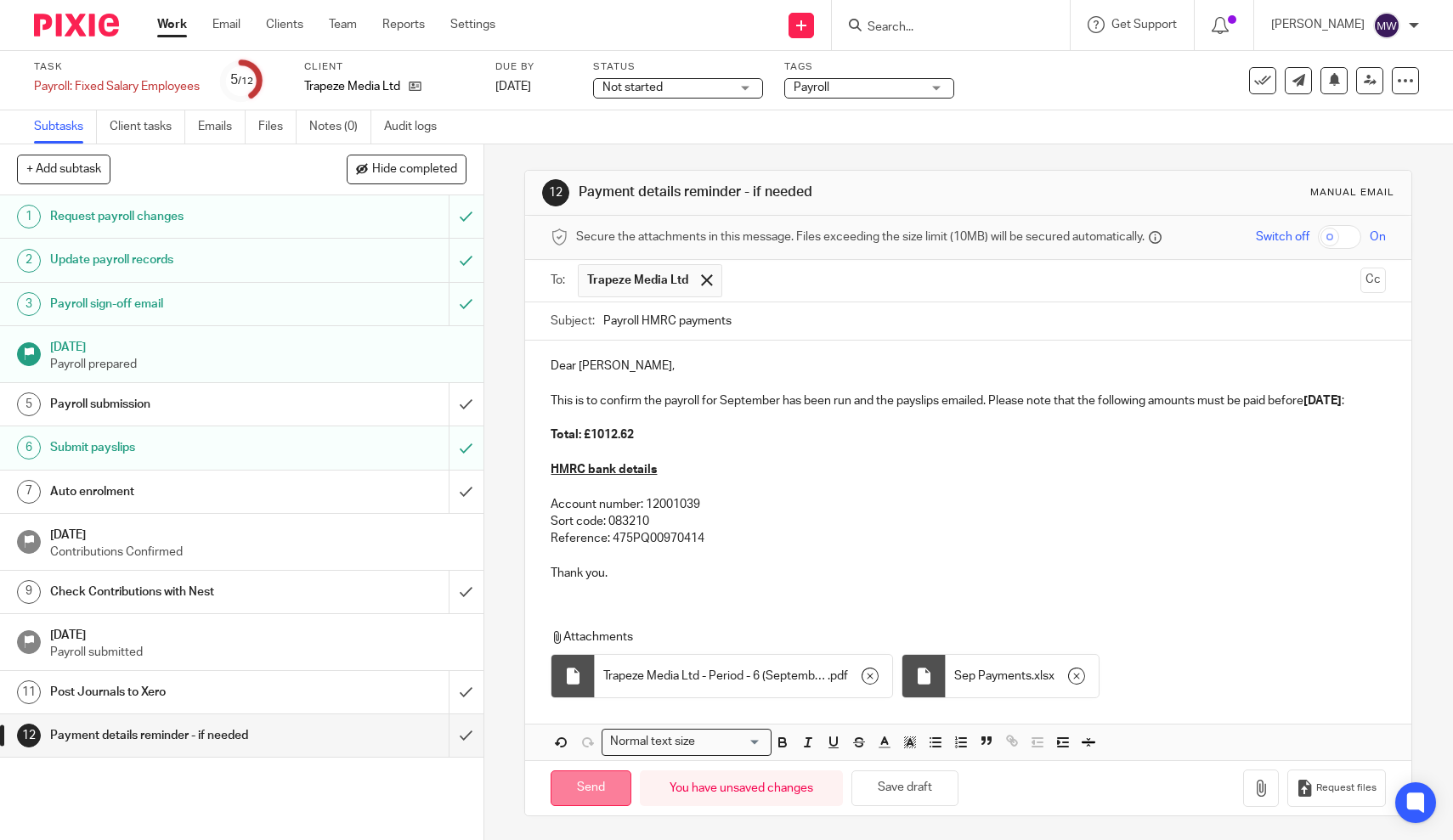
click at [600, 781] on input "Send" at bounding box center [591, 788] width 81 height 36
type input "Sent"
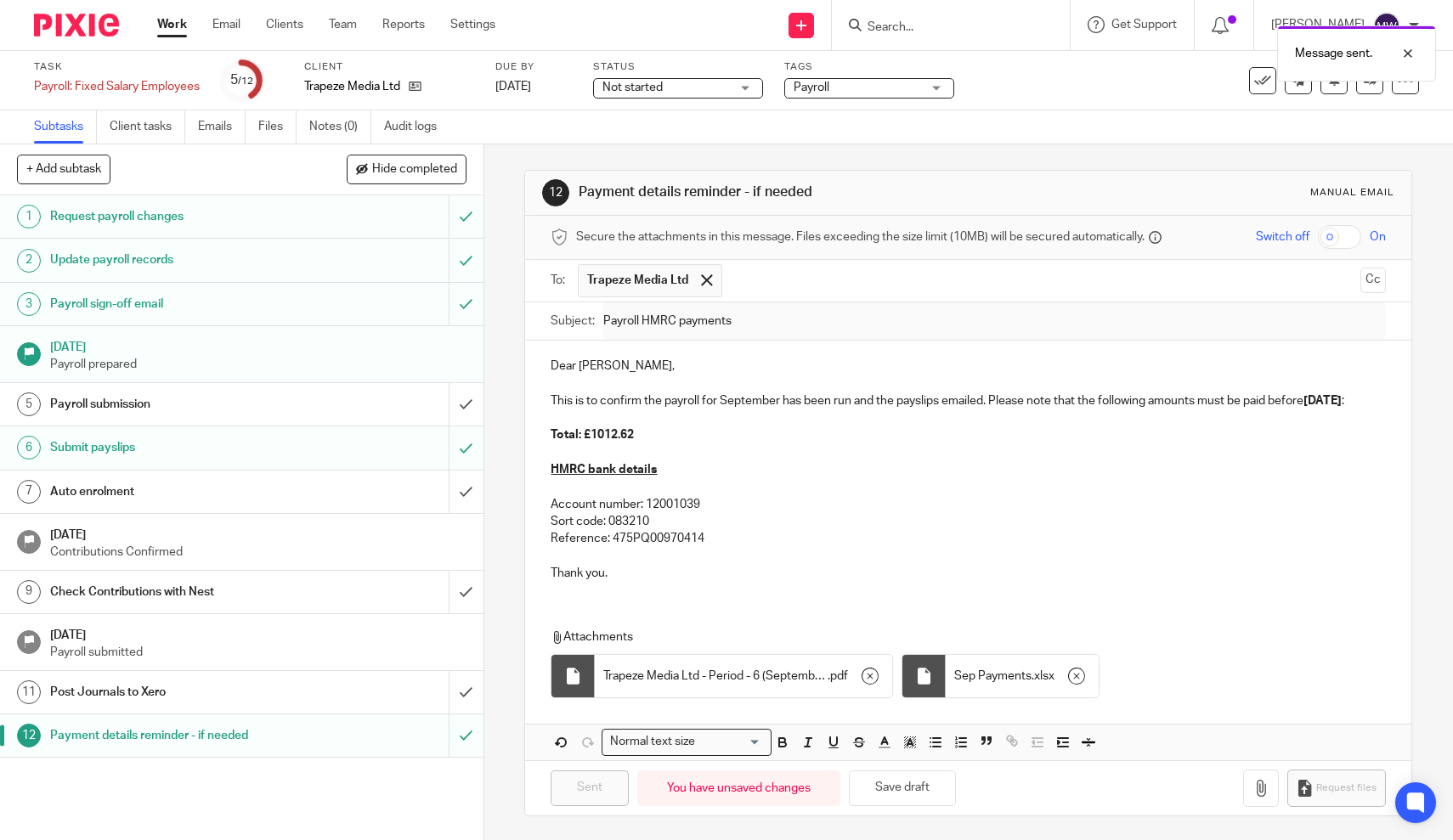
click at [171, 26] on link "Work" at bounding box center [172, 25] width 30 height 17
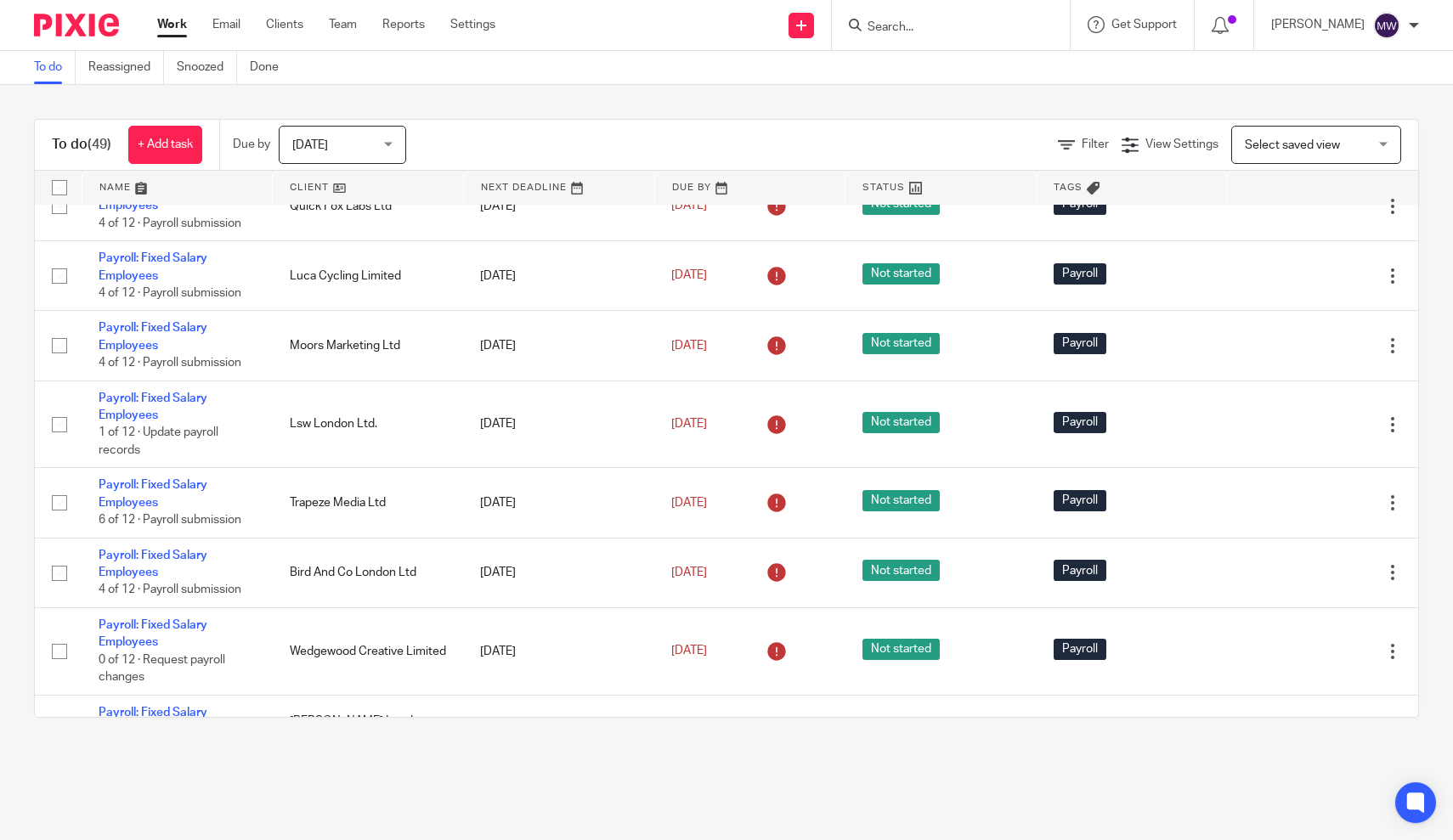
scroll to position [1698, 0]
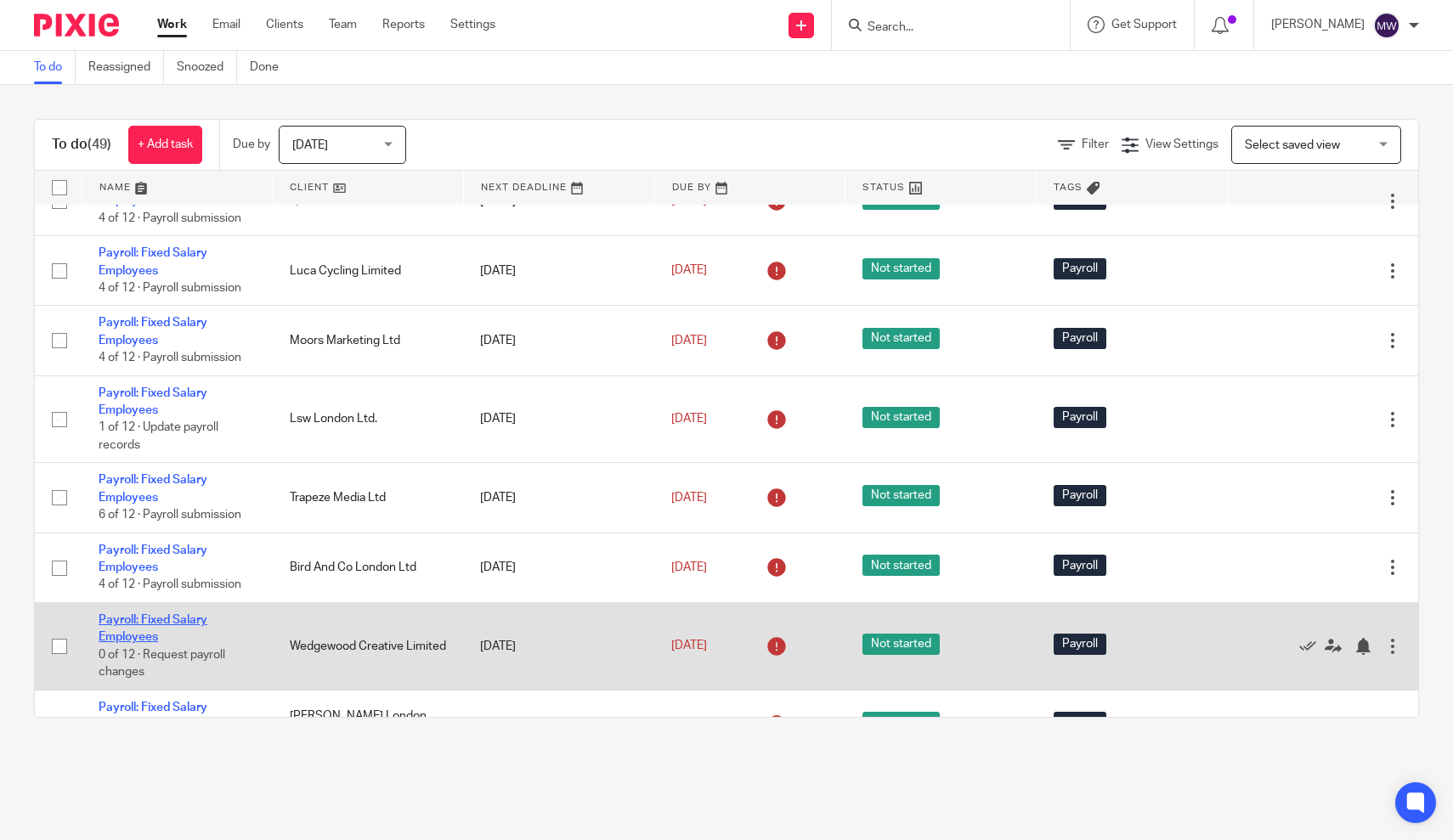
click at [158, 636] on link "Payroll: Fixed Salary Employees" at bounding box center [152, 629] width 108 height 29
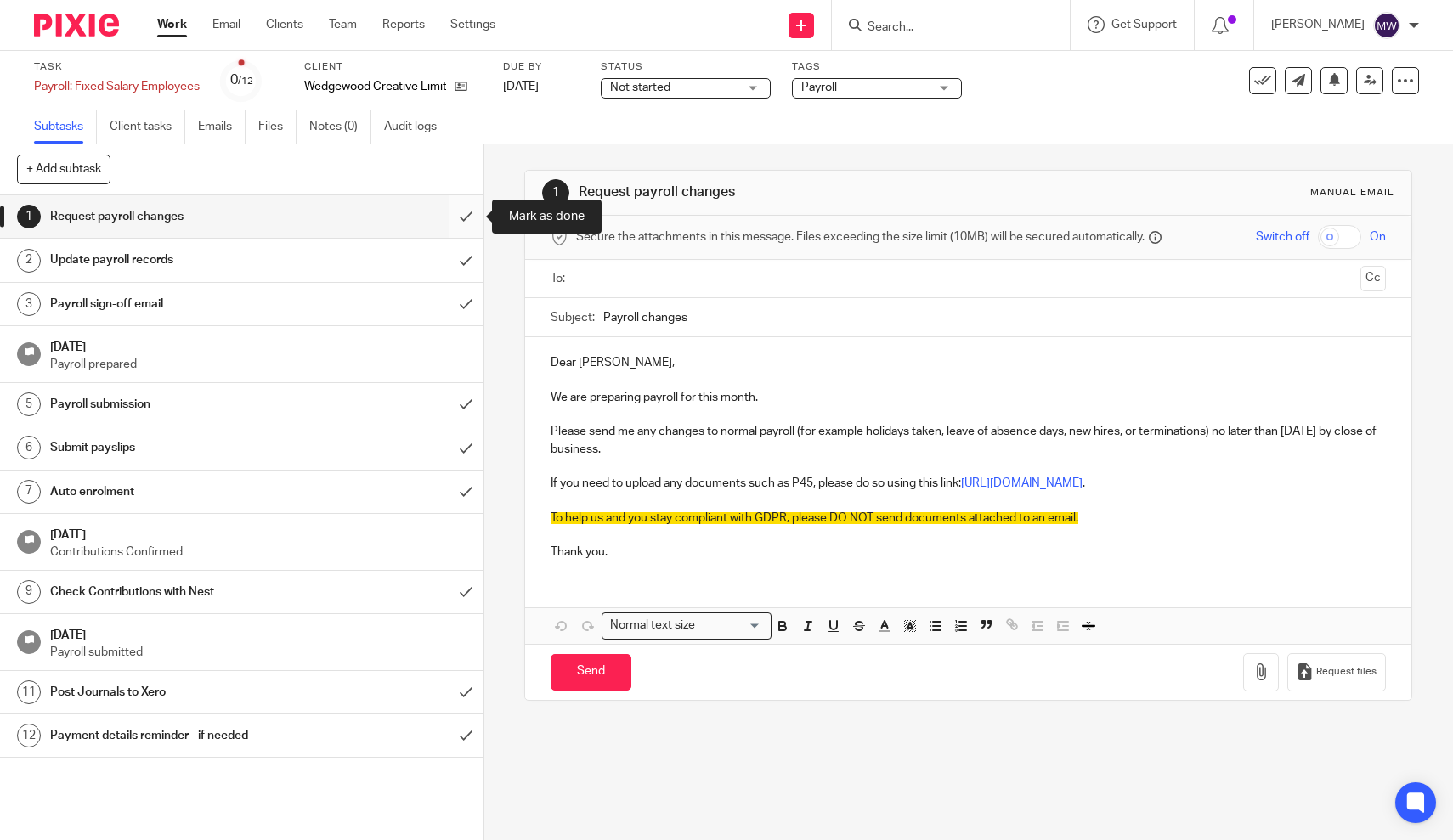
click at [467, 214] on input "submit" at bounding box center [242, 216] width 484 height 42
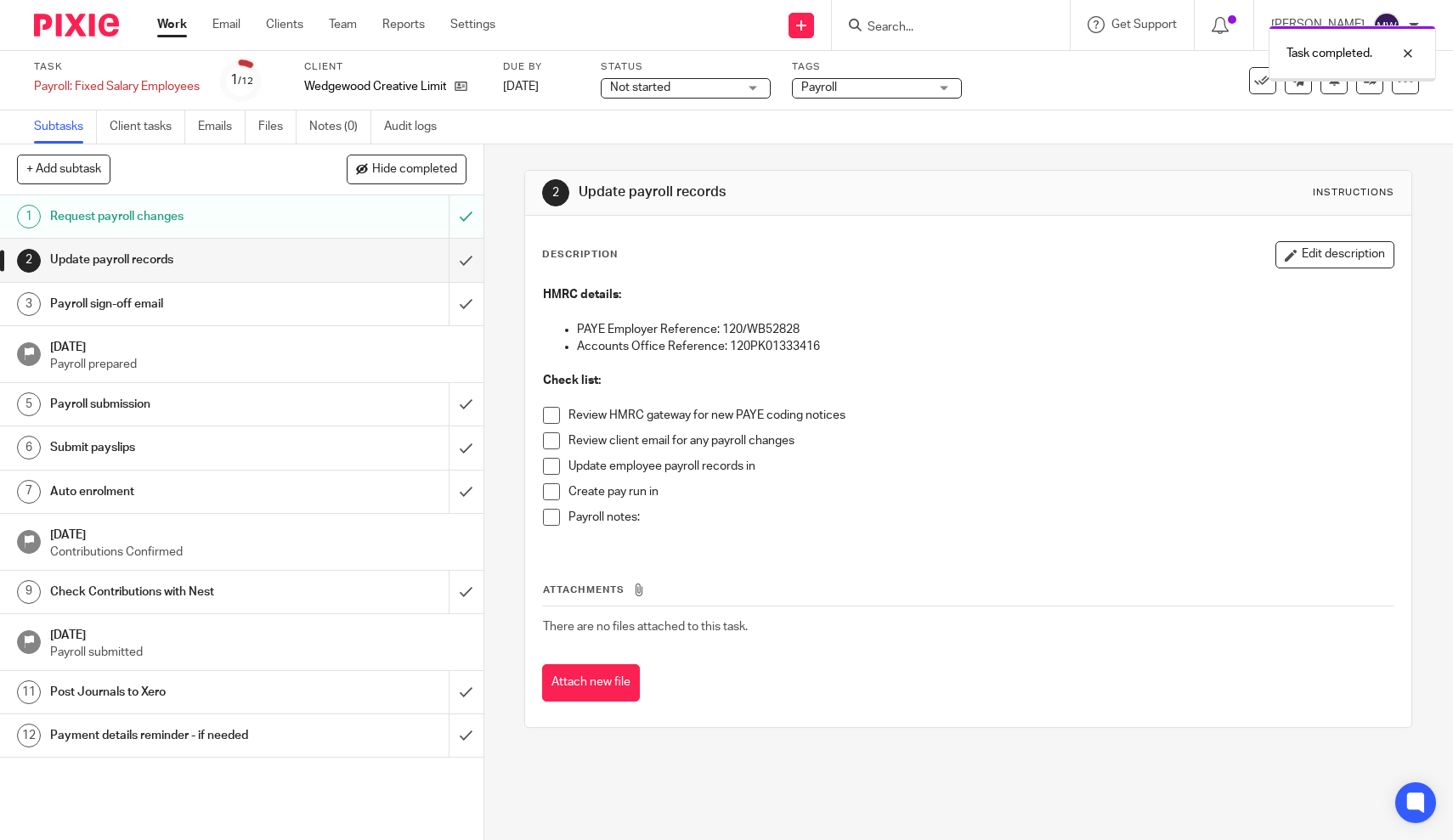
click at [468, 269] on input "submit" at bounding box center [242, 259] width 484 height 42
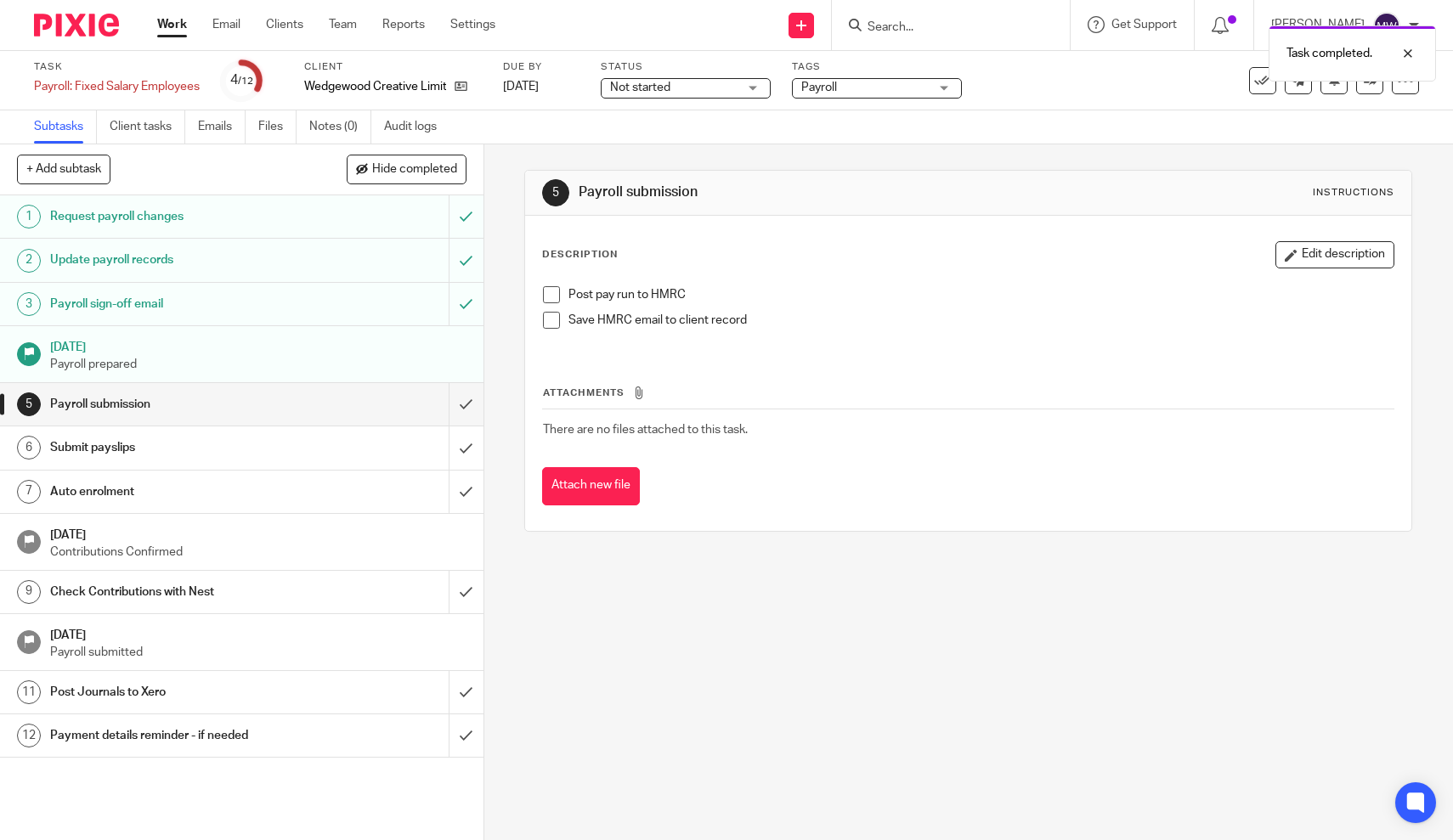
click at [553, 286] on div "Post pay run to HMRC Save HMRC email to client record" at bounding box center [968, 314] width 868 height 72
click at [553, 294] on span at bounding box center [552, 295] width 17 height 17
click at [186, 22] on link "Work" at bounding box center [172, 25] width 30 height 17
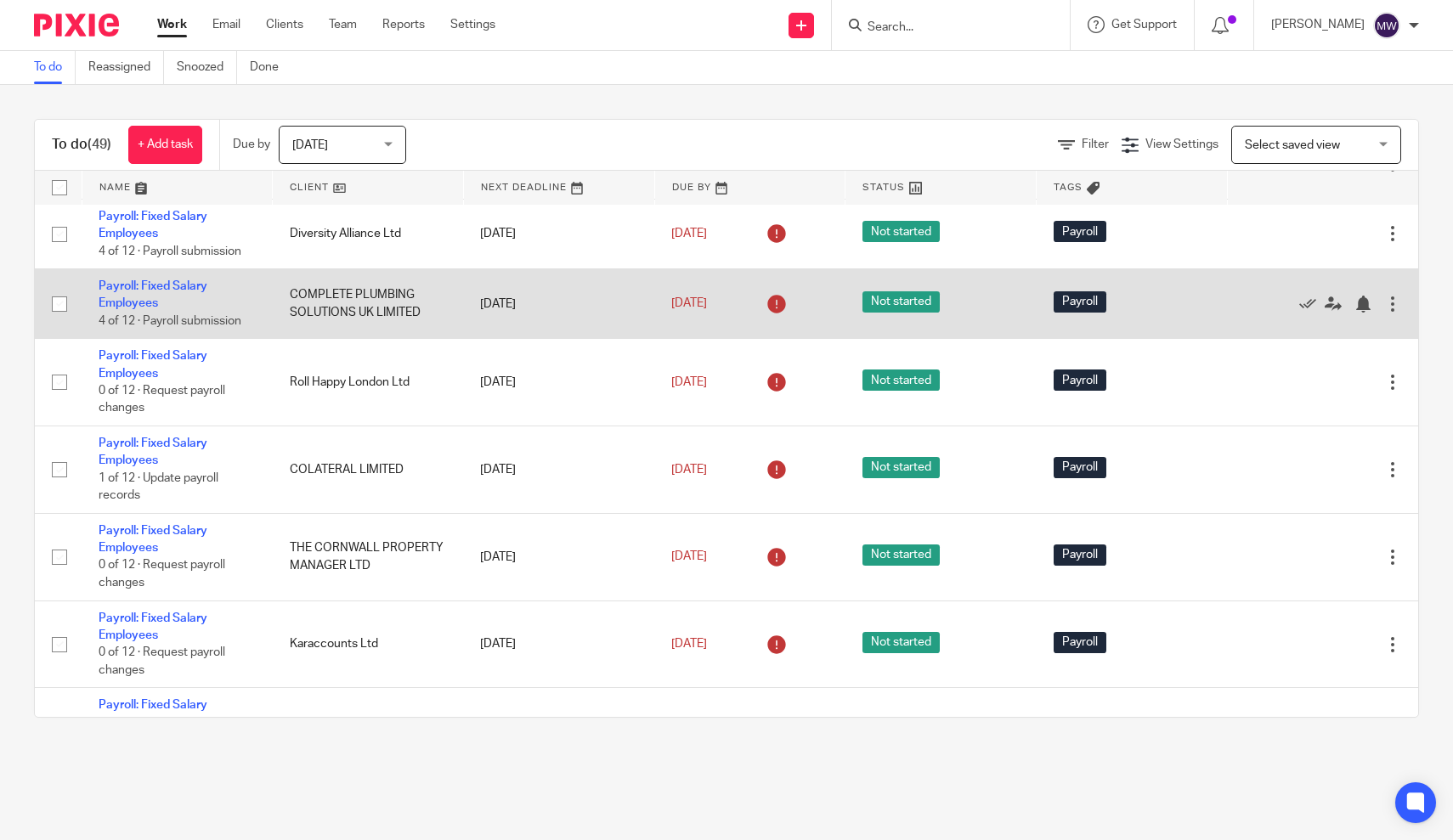
scroll to position [2610, 0]
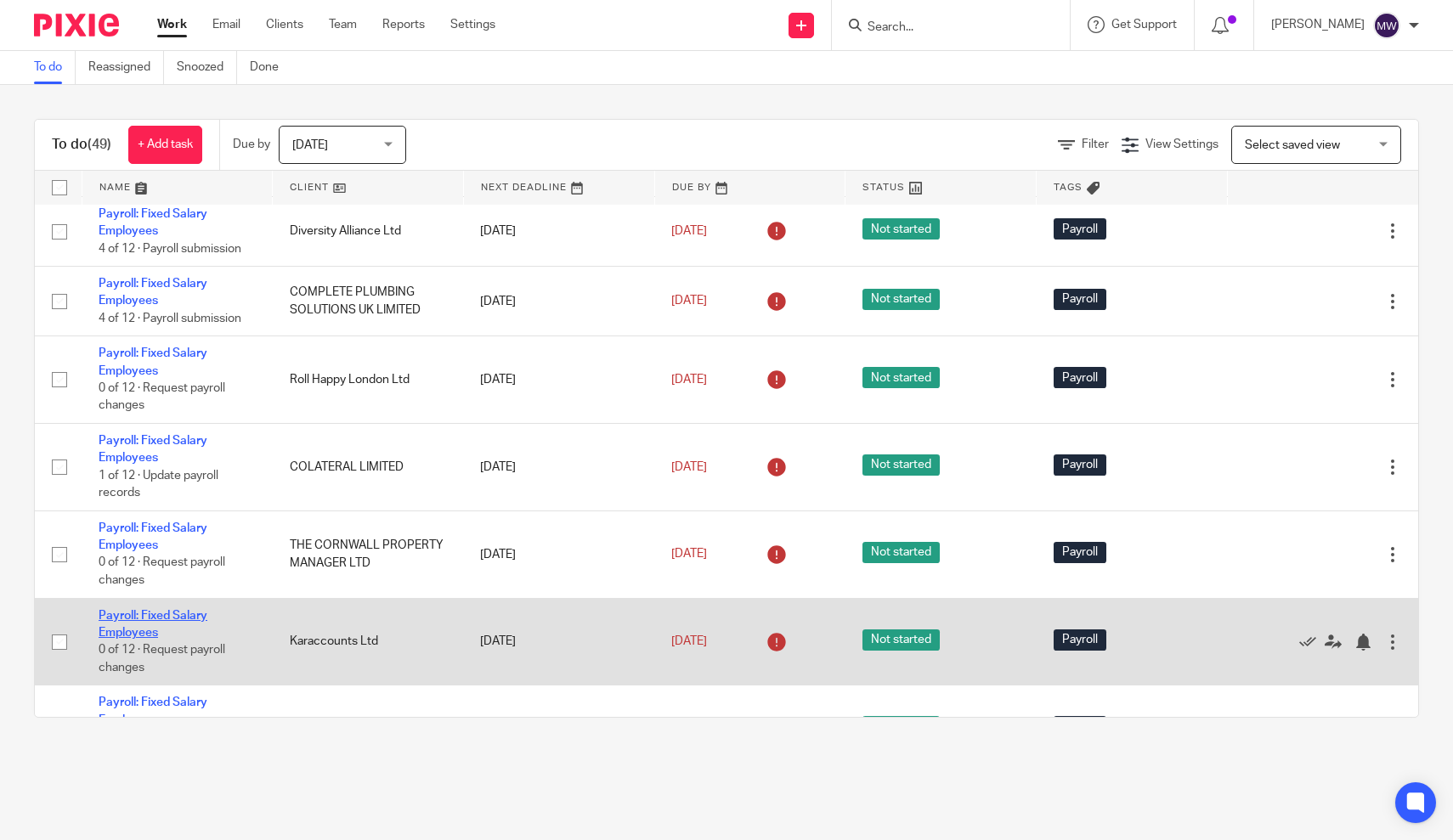
click at [127, 639] on link "Payroll: Fixed Salary Employees" at bounding box center [152, 625] width 108 height 29
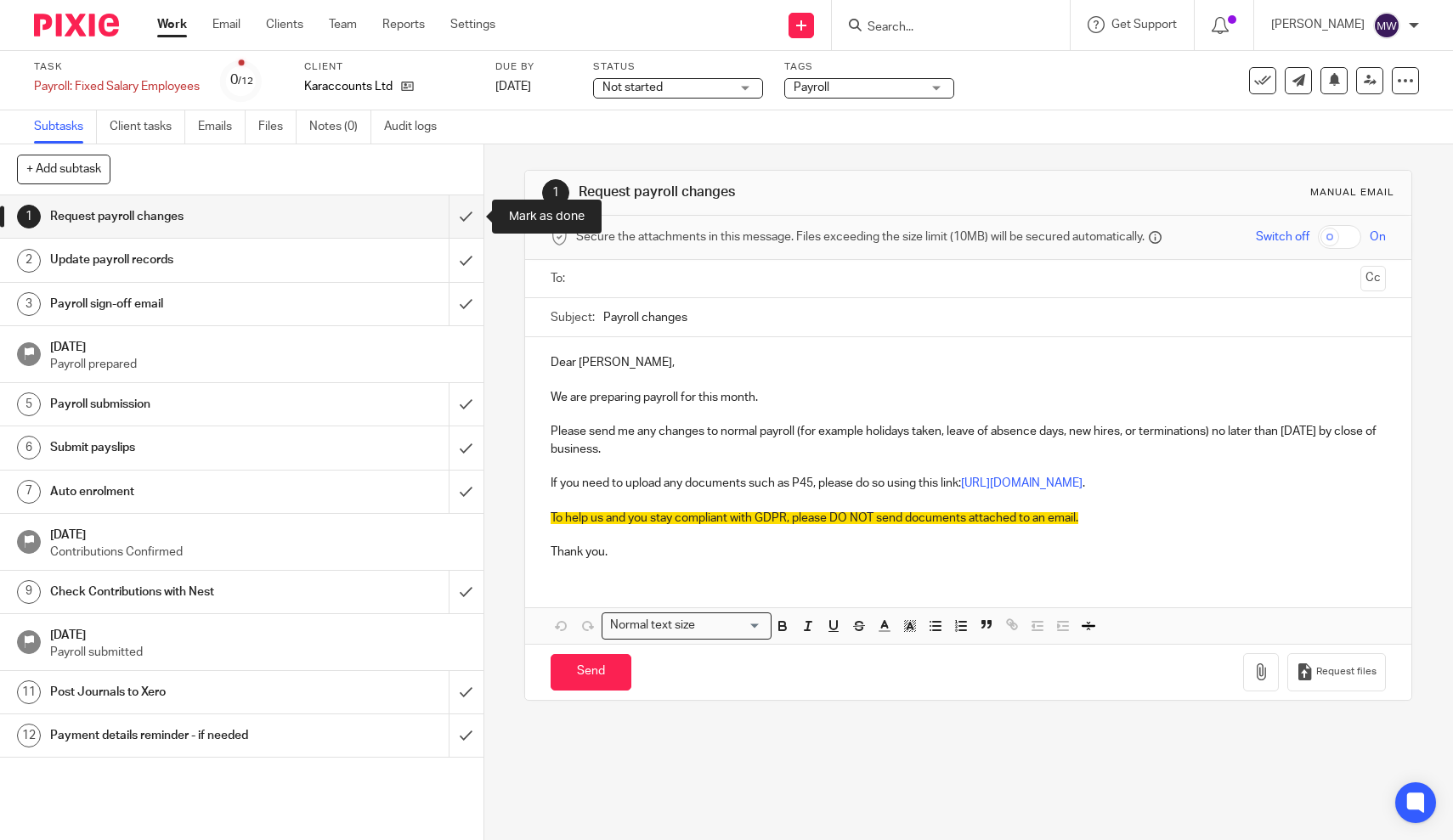
click at [463, 233] on input "submit" at bounding box center [242, 216] width 484 height 42
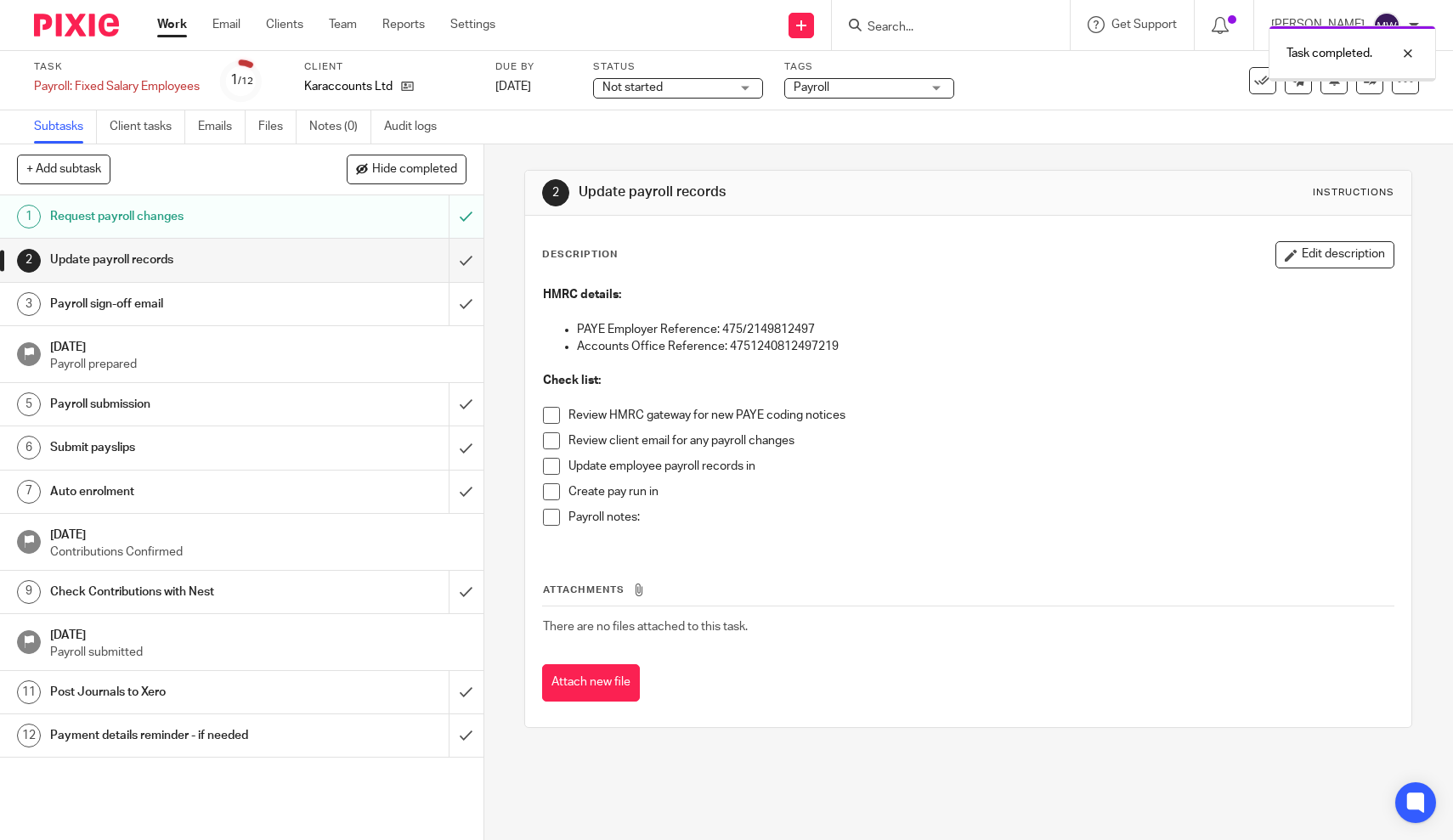
click at [463, 262] on input "submit" at bounding box center [242, 259] width 484 height 42
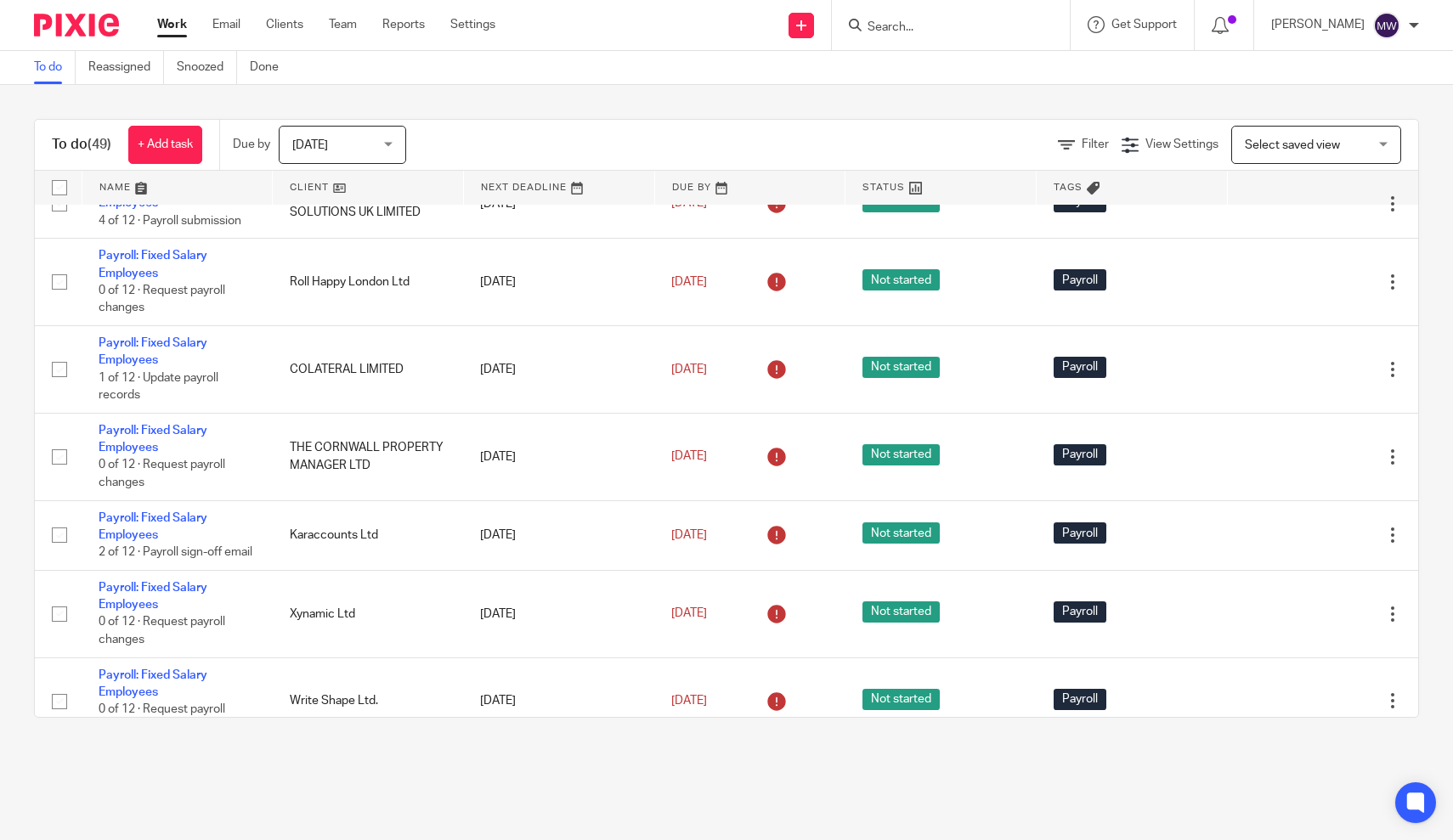
scroll to position [2701, 0]
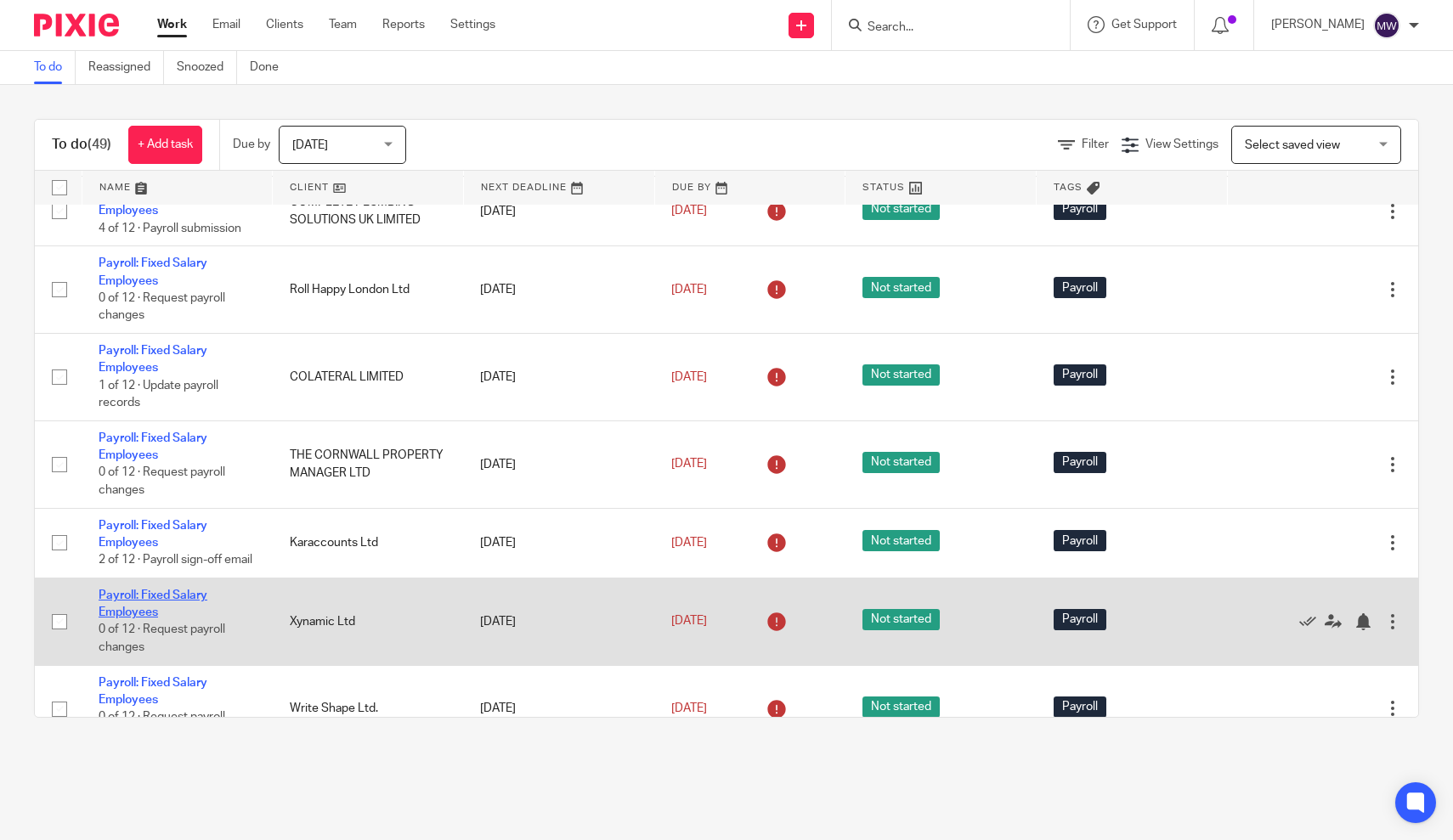
click at [168, 618] on link "Payroll: Fixed Salary Employees" at bounding box center [152, 604] width 108 height 29
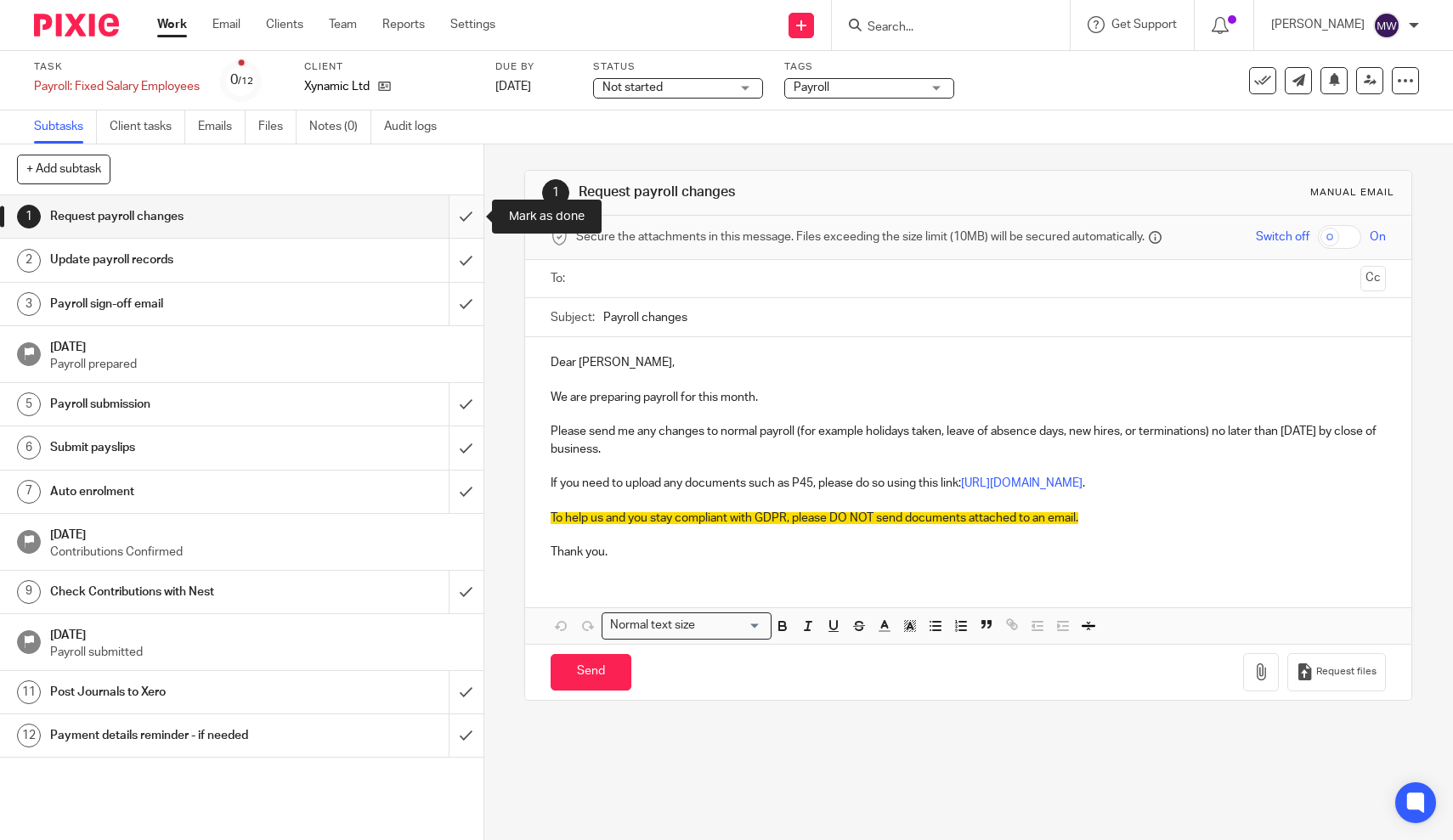
click at [471, 209] on input "submit" at bounding box center [242, 216] width 484 height 42
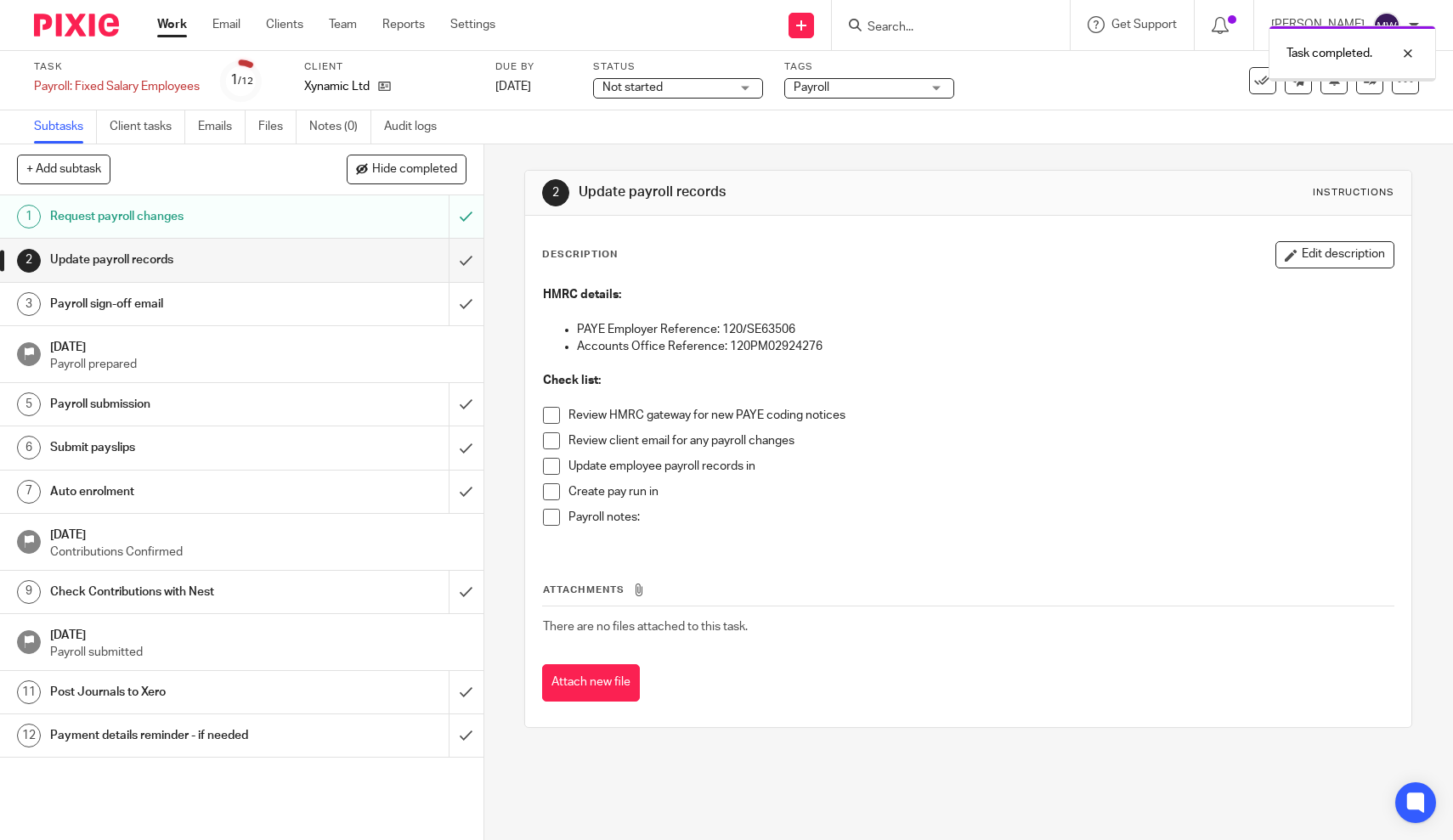
click at [467, 254] on input "submit" at bounding box center [242, 259] width 484 height 42
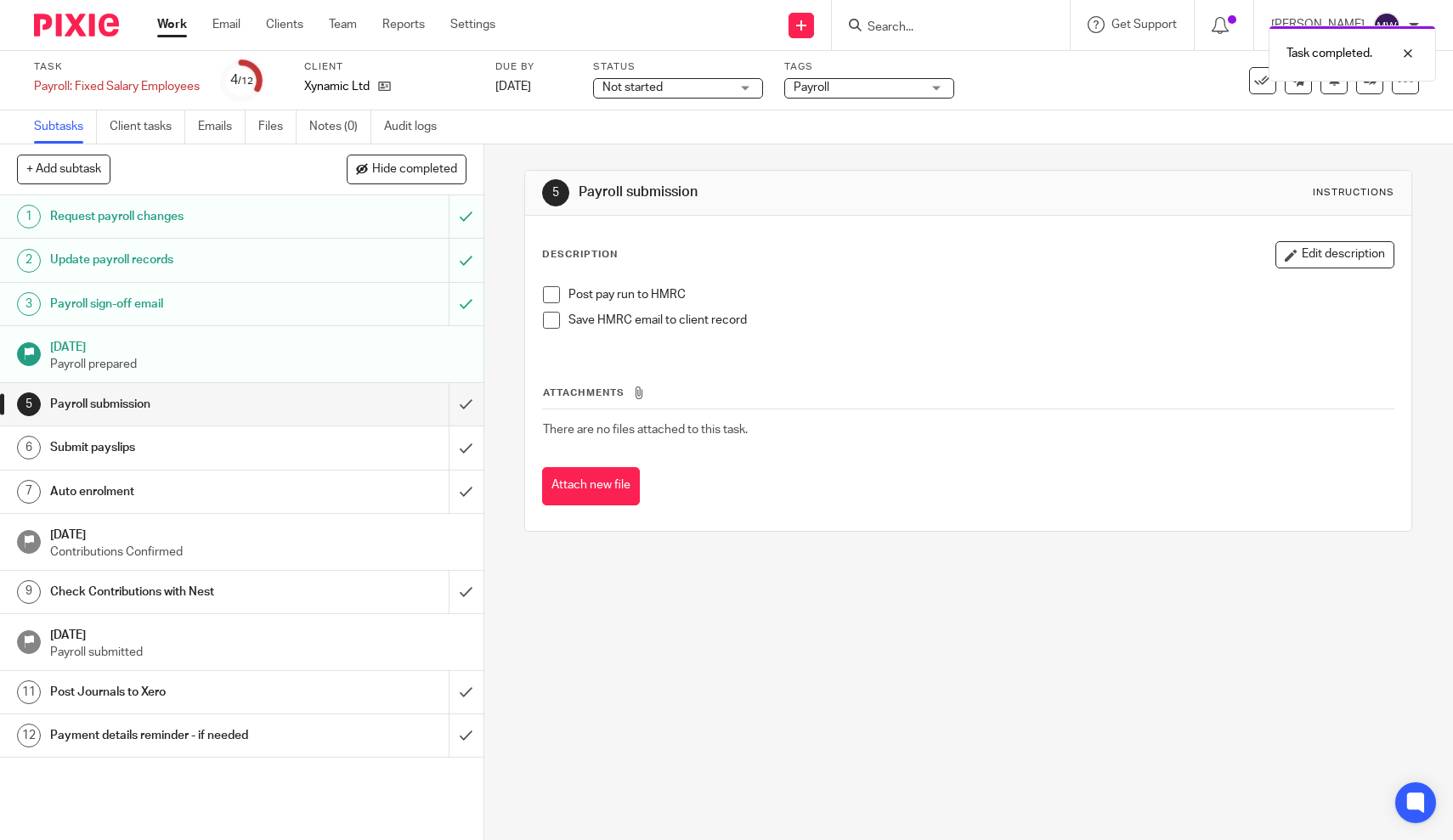
click at [555, 296] on span at bounding box center [552, 295] width 17 height 17
click at [159, 29] on link "Work" at bounding box center [172, 25] width 30 height 17
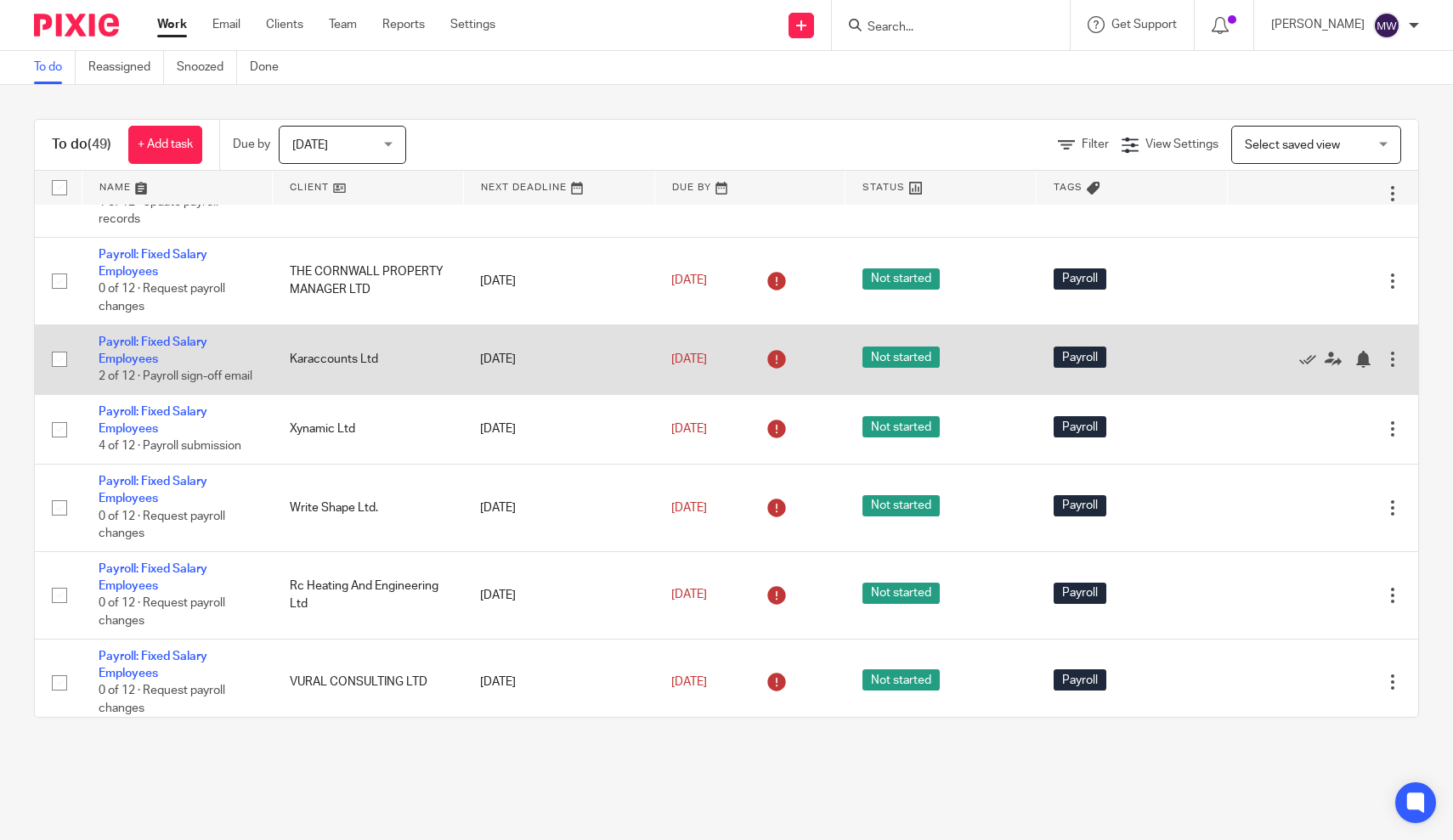
scroll to position [2878, 0]
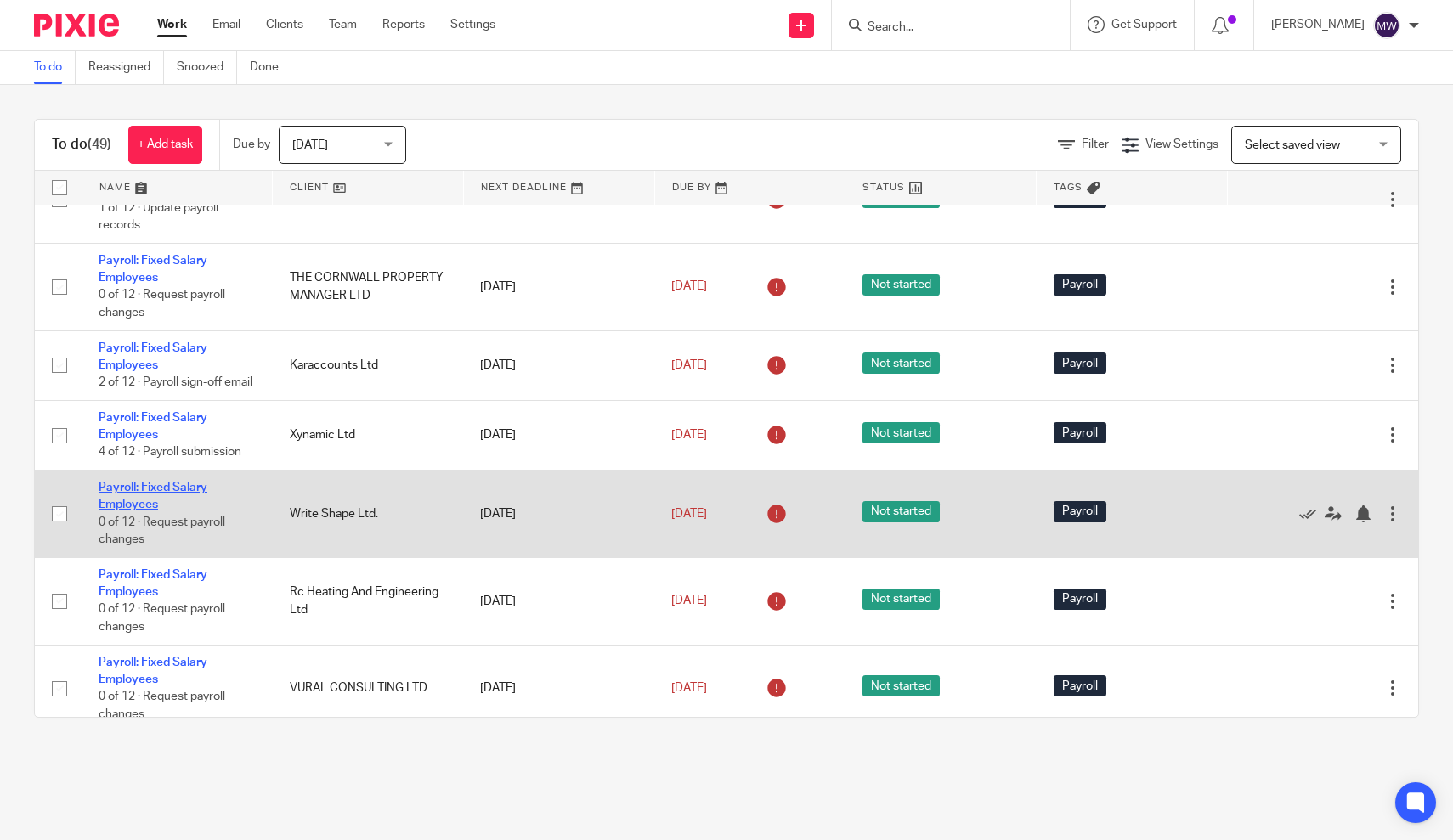
click at [130, 510] on link "Payroll: Fixed Salary Employees" at bounding box center [152, 497] width 108 height 29
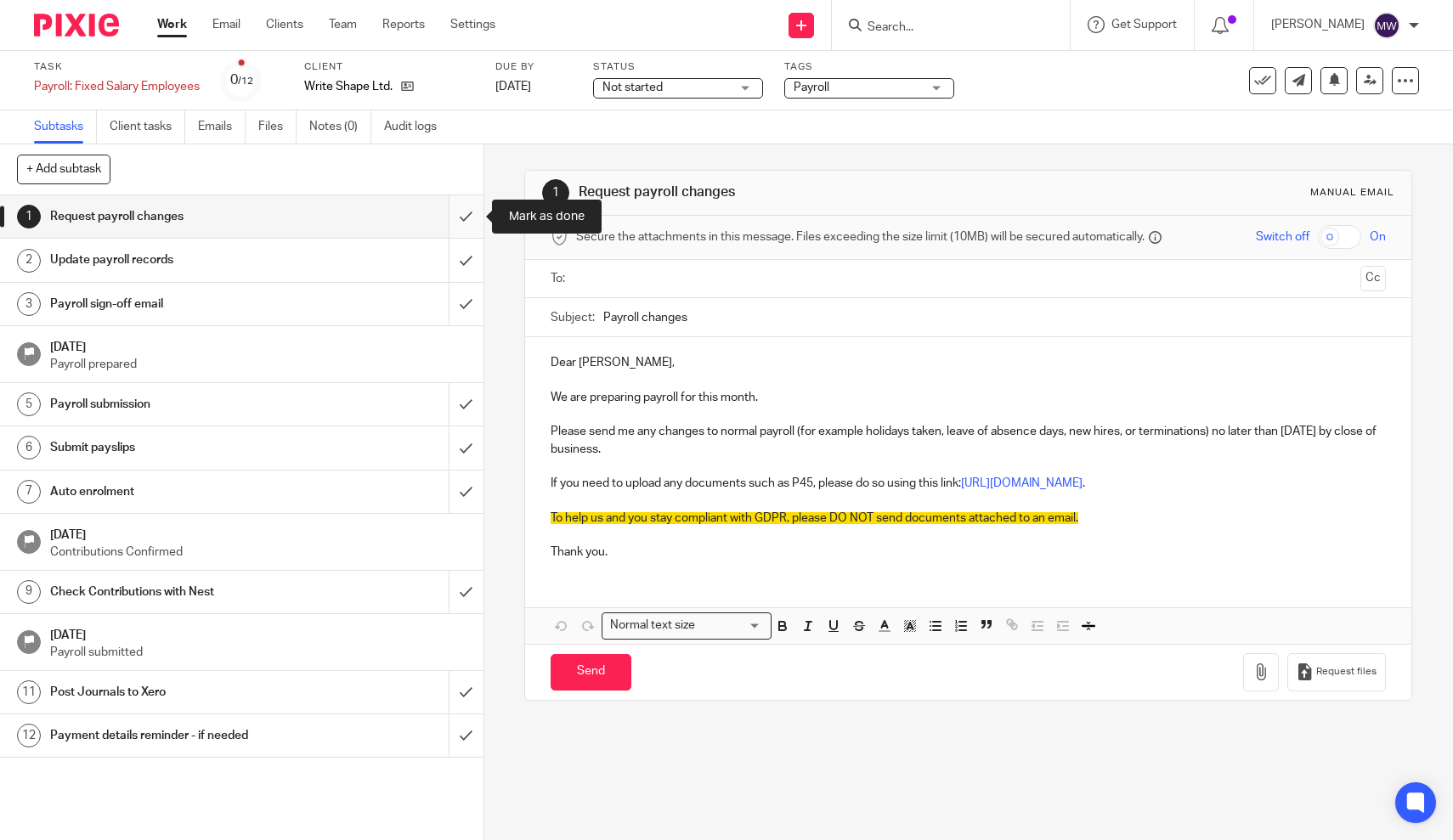
click at [473, 215] on input "submit" at bounding box center [242, 216] width 484 height 42
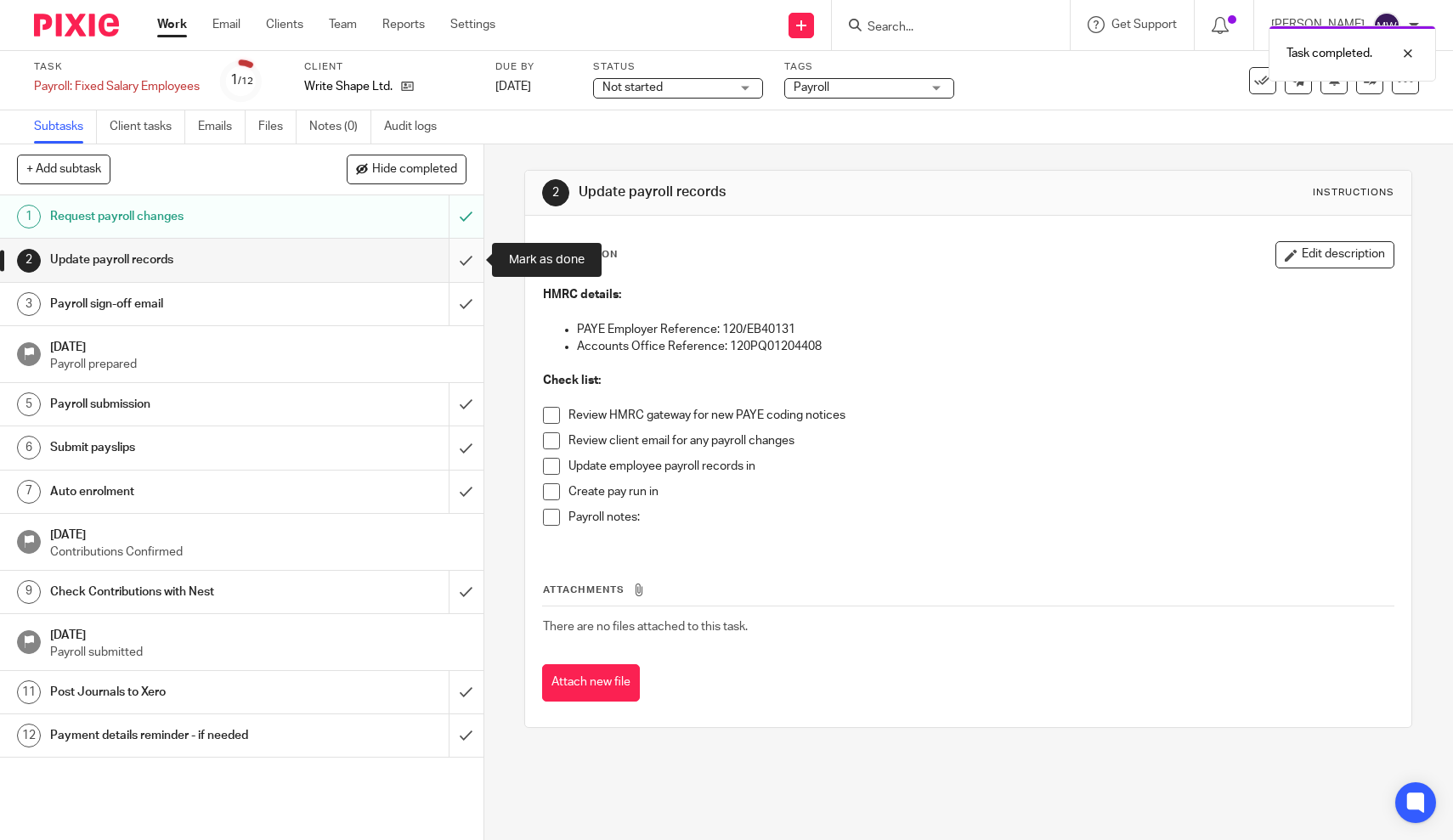
click at [468, 273] on input "submit" at bounding box center [242, 259] width 484 height 42
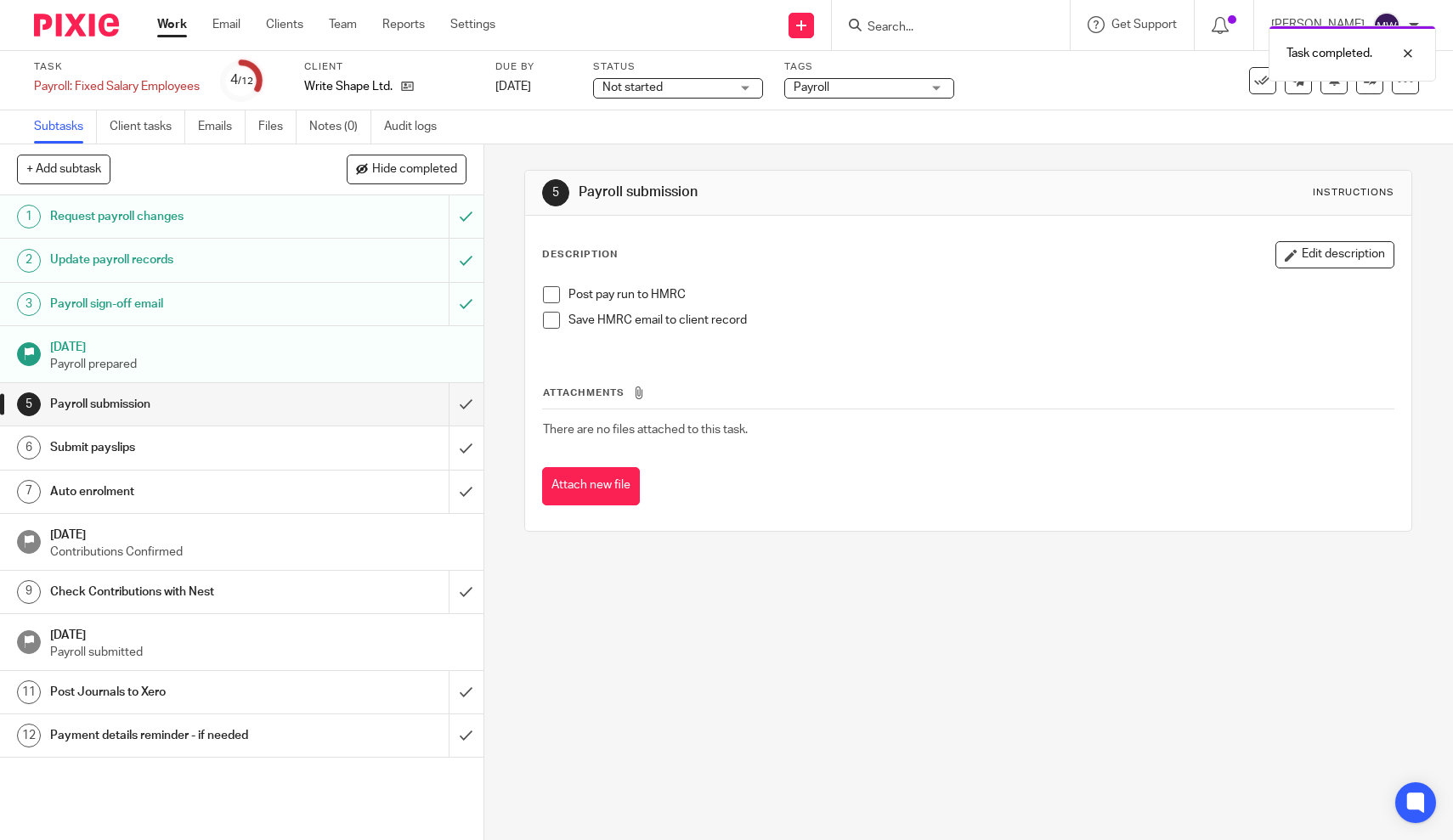
click at [555, 292] on span at bounding box center [552, 295] width 17 height 17
click at [171, 28] on link "Work" at bounding box center [172, 25] width 30 height 17
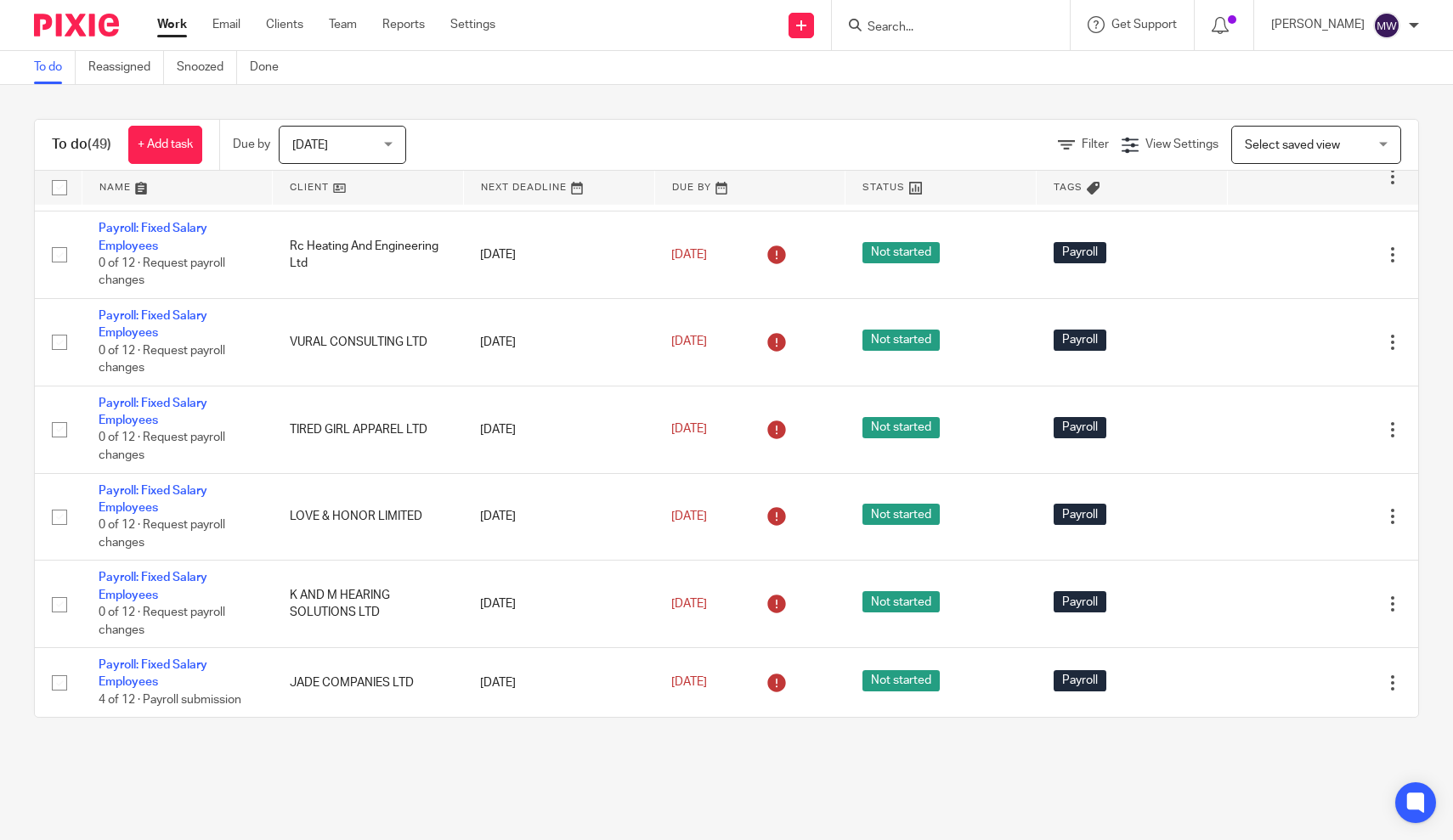
scroll to position [3233, 0]
